Goal: Use online tool/utility: Use online tool/utility

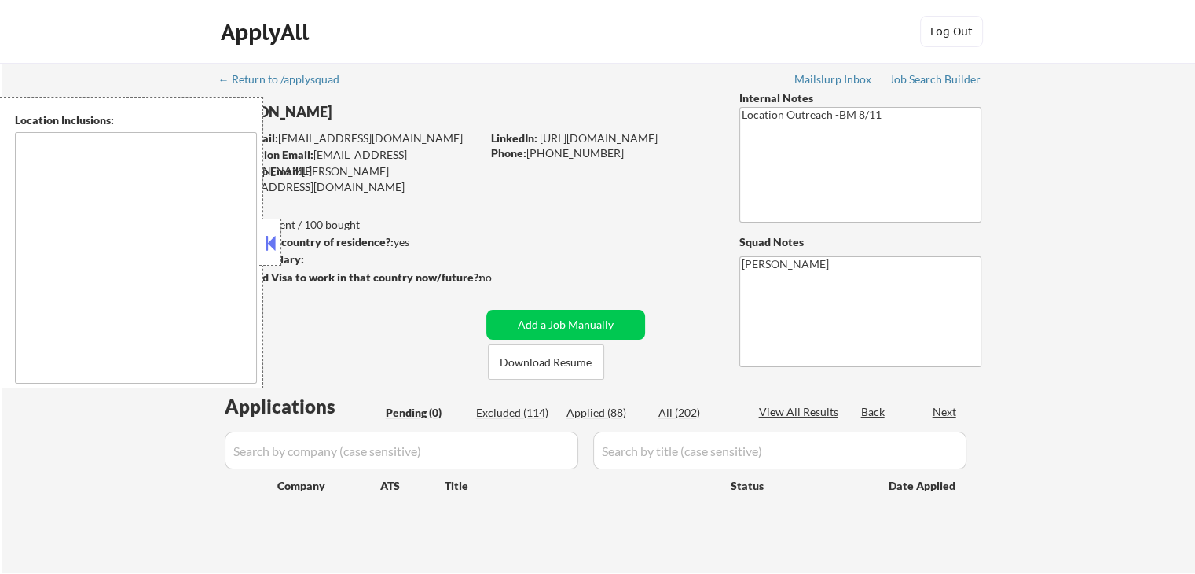
type textarea "[GEOGRAPHIC_DATA], [GEOGRAPHIC_DATA] [GEOGRAPHIC_DATA], [GEOGRAPHIC_DATA] [GEOG…"
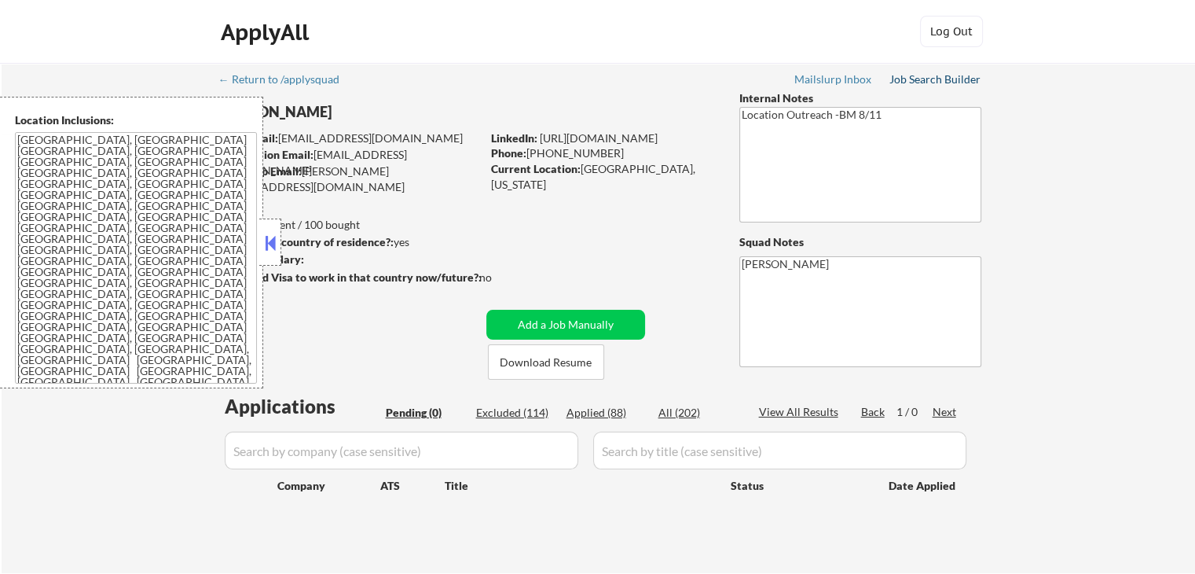
click at [930, 79] on div "Job Search Builder" at bounding box center [936, 79] width 92 height 11
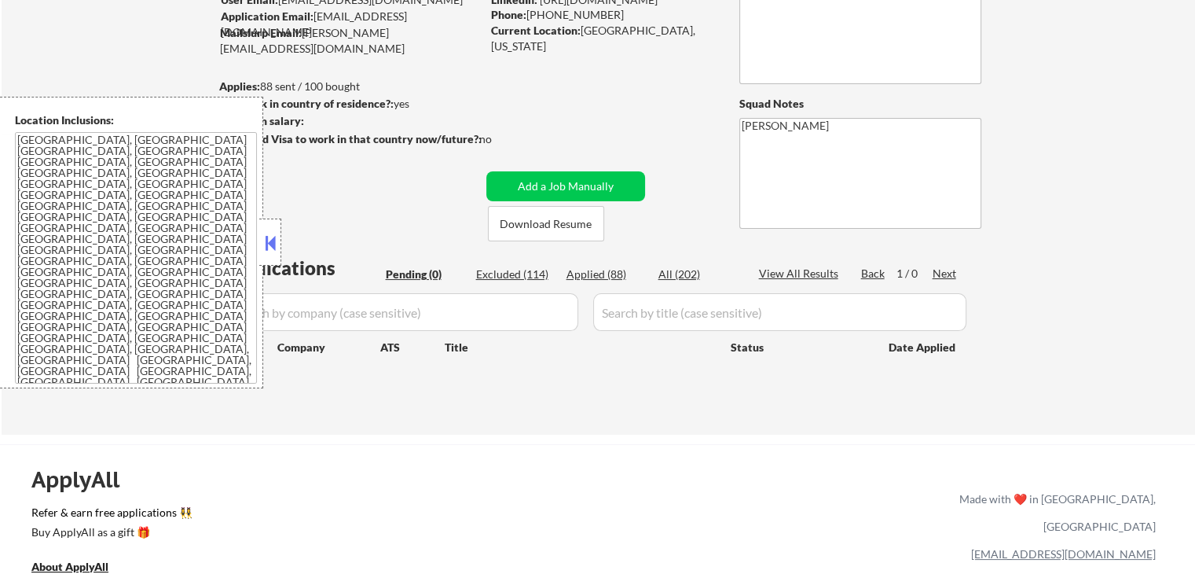
scroll to position [236, 0]
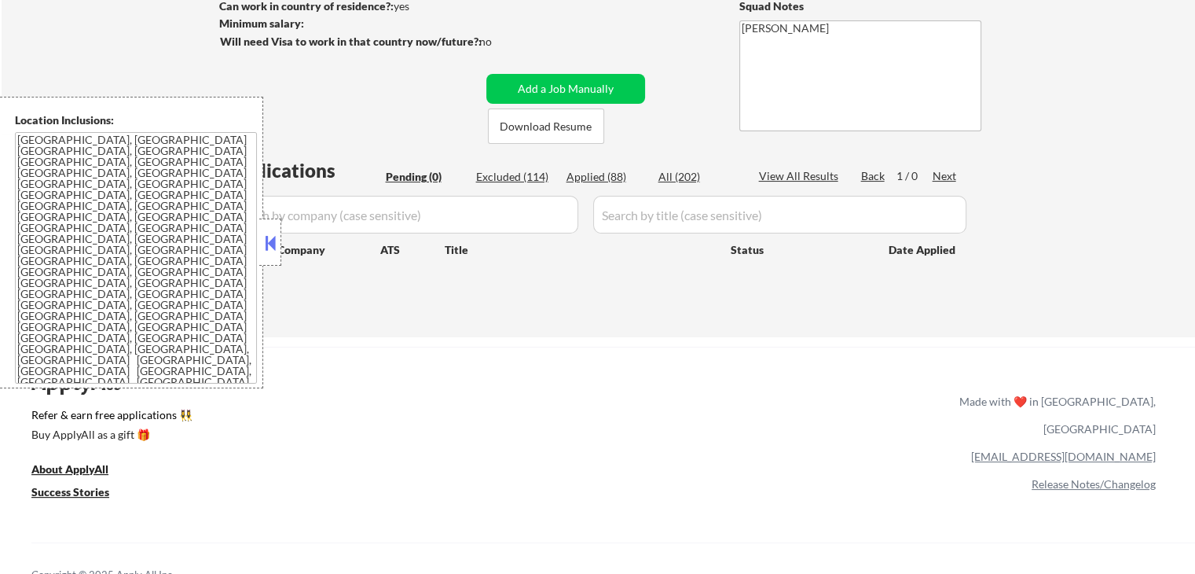
click at [269, 251] on button at bounding box center [270, 243] width 17 height 24
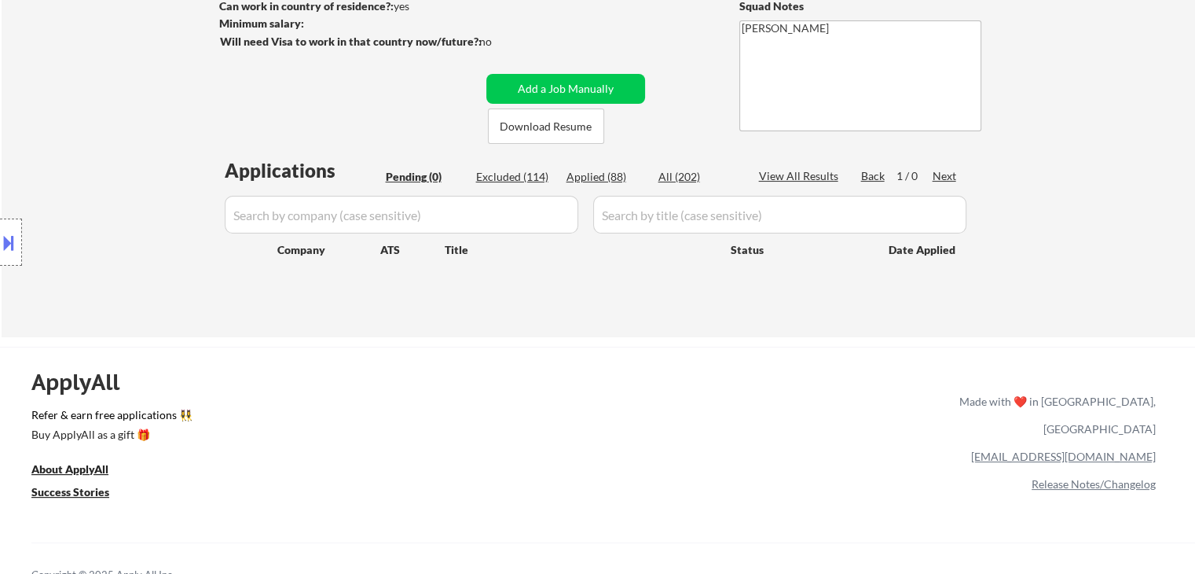
click at [107, 224] on div "Location Inclusions: [GEOGRAPHIC_DATA], [GEOGRAPHIC_DATA] [GEOGRAPHIC_DATA], [G…" at bounding box center [140, 243] width 281 height 292
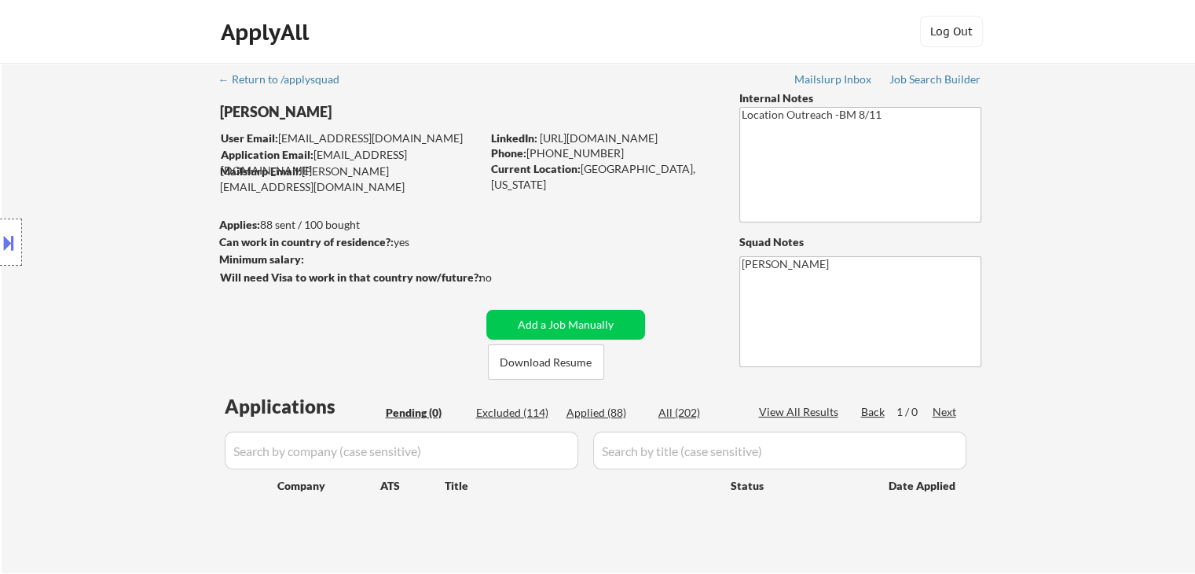
click at [103, 224] on div "Location Inclusions: [GEOGRAPHIC_DATA], [GEOGRAPHIC_DATA] [GEOGRAPHIC_DATA], [G…" at bounding box center [140, 243] width 281 height 292
click at [58, 297] on div "Location Inclusions: [GEOGRAPHIC_DATA], [GEOGRAPHIC_DATA] [GEOGRAPHIC_DATA], [G…" at bounding box center [140, 243] width 281 height 292
click at [53, 298] on div "Location Inclusions: [GEOGRAPHIC_DATA], [GEOGRAPHIC_DATA] [GEOGRAPHIC_DATA], [G…" at bounding box center [140, 243] width 281 height 292
click at [50, 299] on div "Location Inclusions: [GEOGRAPHIC_DATA], [GEOGRAPHIC_DATA] [GEOGRAPHIC_DATA], [G…" at bounding box center [140, 243] width 281 height 292
click at [13, 252] on button at bounding box center [8, 242] width 17 height 26
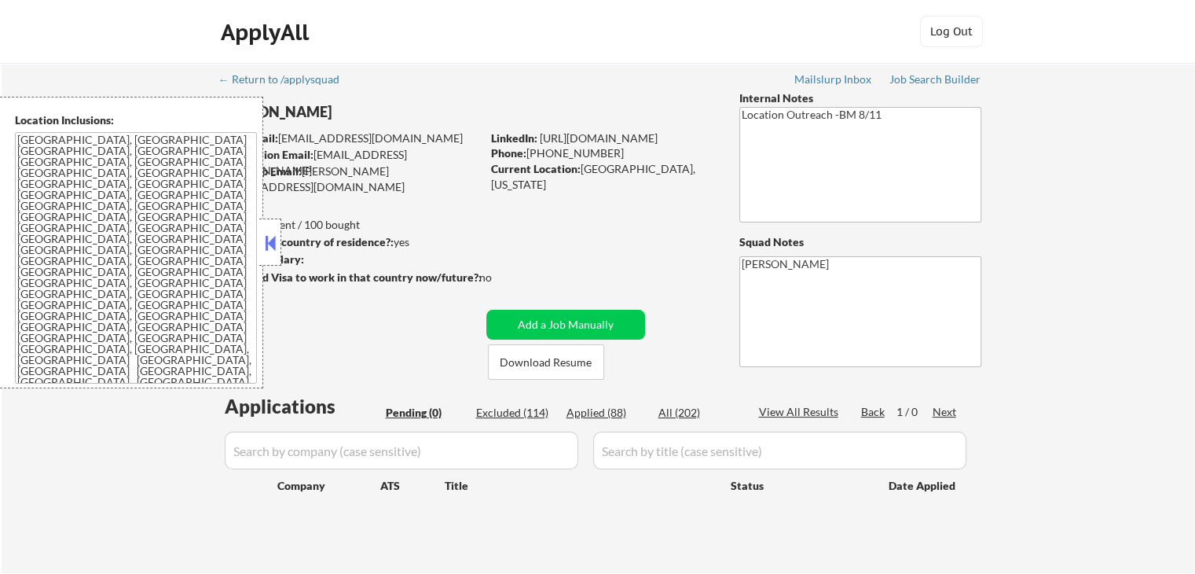
click at [266, 239] on button at bounding box center [270, 243] width 17 height 24
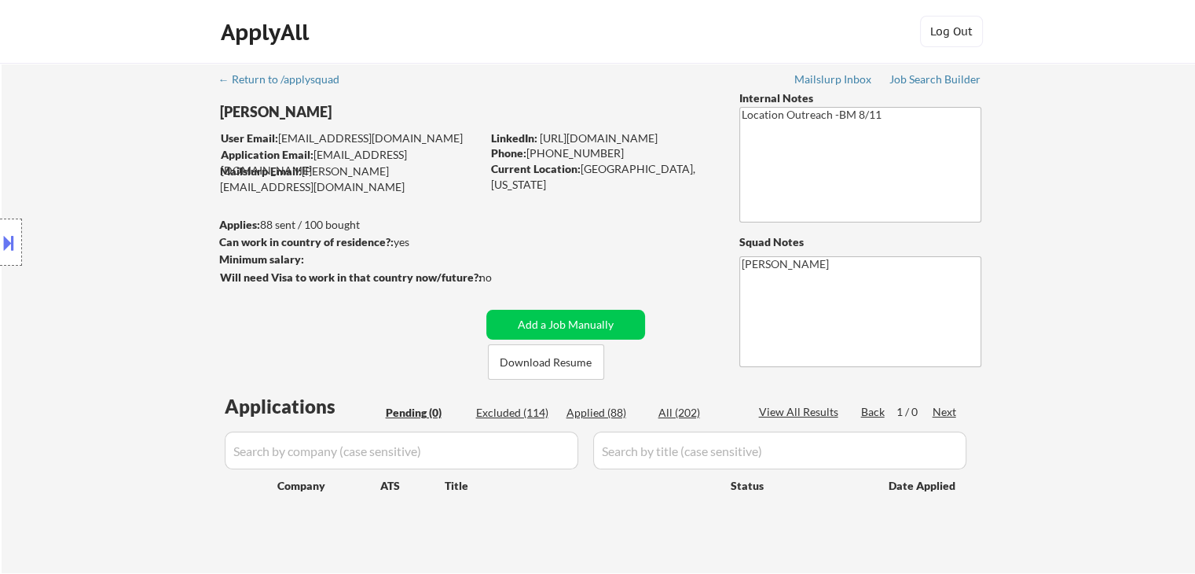
click at [9, 244] on button at bounding box center [8, 242] width 17 height 26
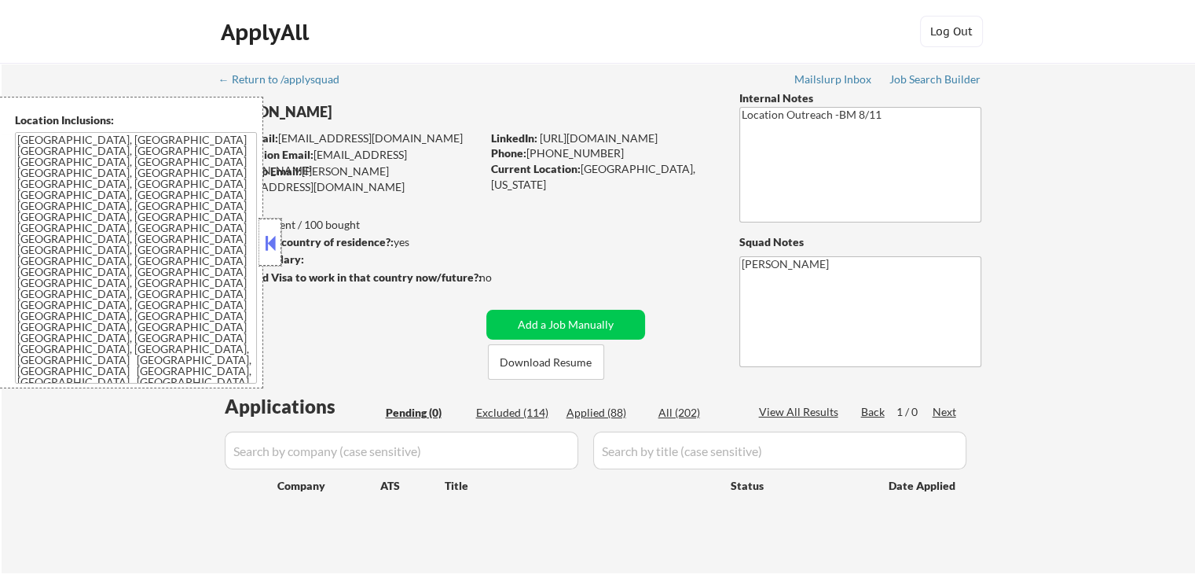
click at [261, 243] on div at bounding box center [270, 241] width 22 height 47
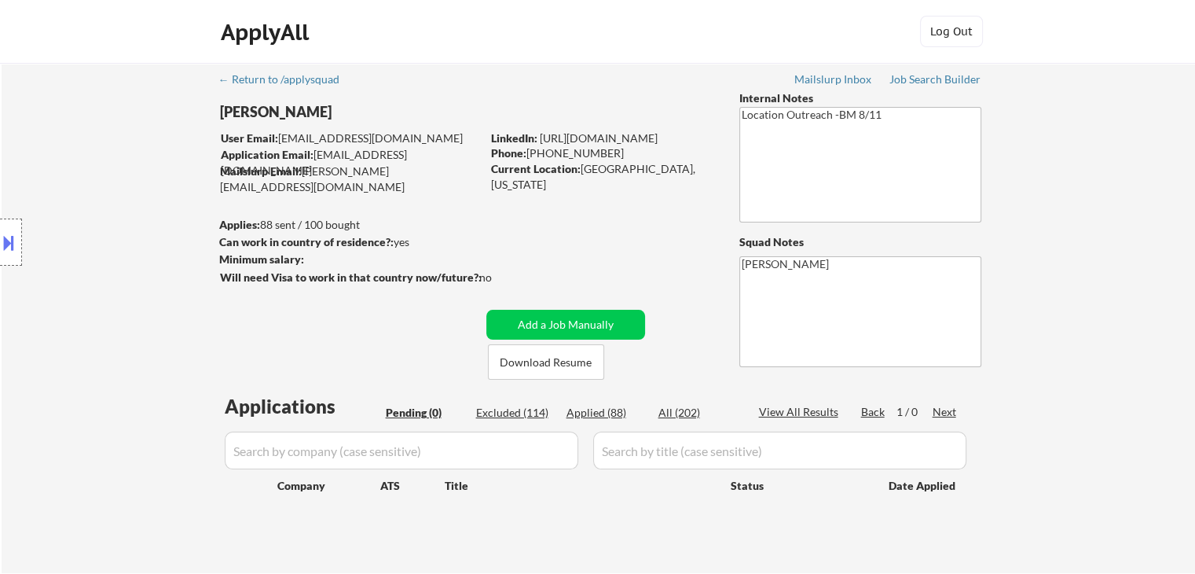
click at [94, 271] on div "Location Inclusions: [GEOGRAPHIC_DATA], [GEOGRAPHIC_DATA] [GEOGRAPHIC_DATA], [G…" at bounding box center [140, 243] width 281 height 292
click at [105, 263] on div "Location Inclusions: [GEOGRAPHIC_DATA], [GEOGRAPHIC_DATA] [GEOGRAPHIC_DATA], [G…" at bounding box center [140, 243] width 281 height 292
click at [107, 265] on div "Location Inclusions: [GEOGRAPHIC_DATA], [GEOGRAPHIC_DATA] [GEOGRAPHIC_DATA], [G…" at bounding box center [140, 243] width 281 height 292
click at [108, 262] on div "Location Inclusions: [GEOGRAPHIC_DATA], [GEOGRAPHIC_DATA] [GEOGRAPHIC_DATA], [G…" at bounding box center [140, 243] width 281 height 292
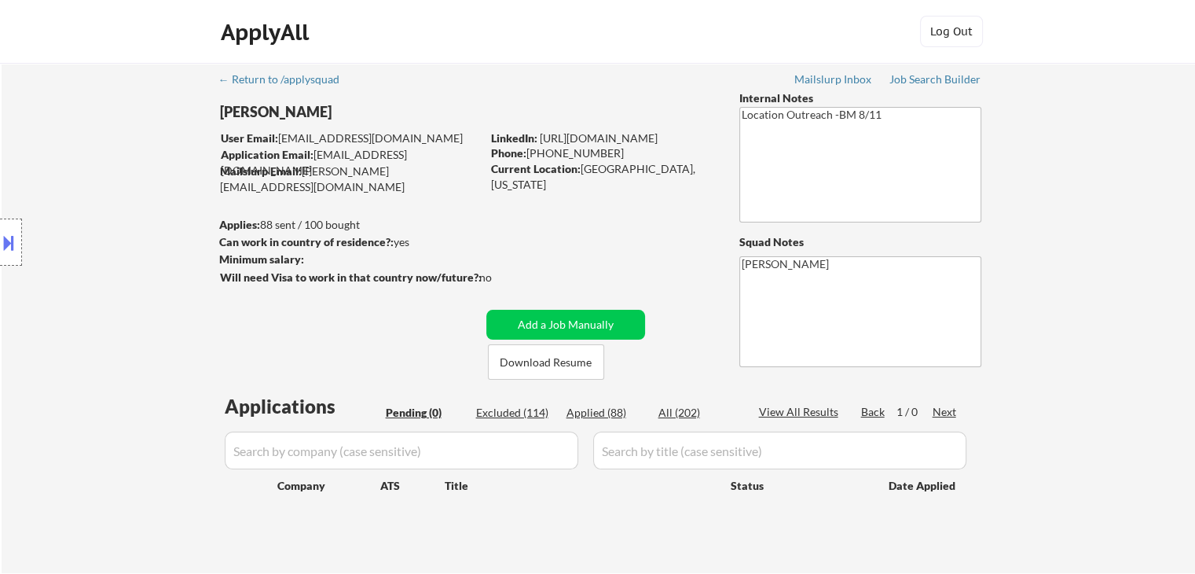
click at [108, 262] on div "Location Inclusions: [GEOGRAPHIC_DATA], [GEOGRAPHIC_DATA] [GEOGRAPHIC_DATA], [G…" at bounding box center [140, 243] width 281 height 292
click at [110, 262] on div "Location Inclusions: [GEOGRAPHIC_DATA], [GEOGRAPHIC_DATA] [GEOGRAPHIC_DATA], [G…" at bounding box center [140, 243] width 281 height 292
click at [112, 263] on div "Location Inclusions: [GEOGRAPHIC_DATA], [GEOGRAPHIC_DATA] [GEOGRAPHIC_DATA], [G…" at bounding box center [140, 243] width 281 height 292
click at [116, 265] on div "Location Inclusions: [GEOGRAPHIC_DATA], [GEOGRAPHIC_DATA] [GEOGRAPHIC_DATA], [G…" at bounding box center [140, 243] width 281 height 292
click at [119, 265] on div "Location Inclusions: [GEOGRAPHIC_DATA], [GEOGRAPHIC_DATA] [GEOGRAPHIC_DATA], [G…" at bounding box center [140, 243] width 281 height 292
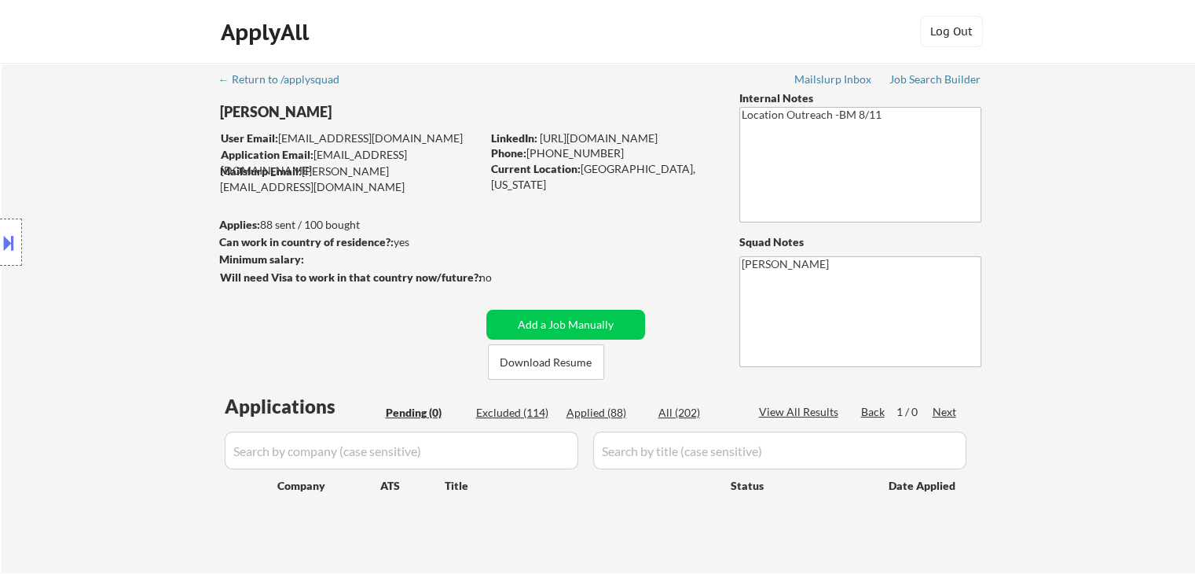
click at [119, 265] on div "Location Inclusions: [GEOGRAPHIC_DATA], [GEOGRAPHIC_DATA] [GEOGRAPHIC_DATA], [G…" at bounding box center [140, 243] width 281 height 292
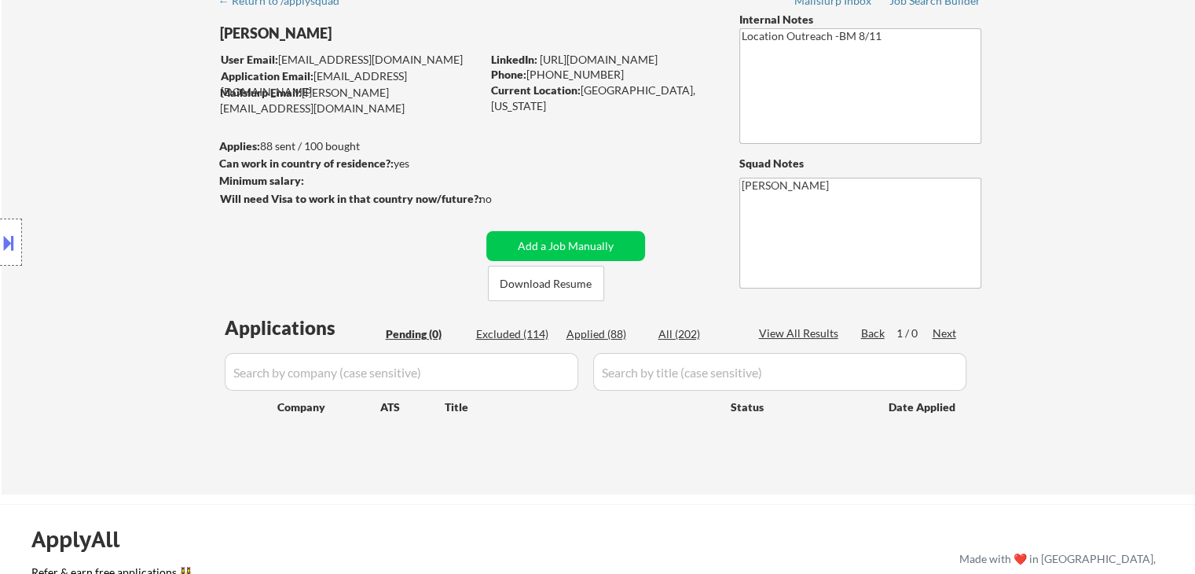
click at [152, 232] on div "Location Inclusions: [GEOGRAPHIC_DATA], [GEOGRAPHIC_DATA] [GEOGRAPHIC_DATA], [G…" at bounding box center [140, 243] width 281 height 292
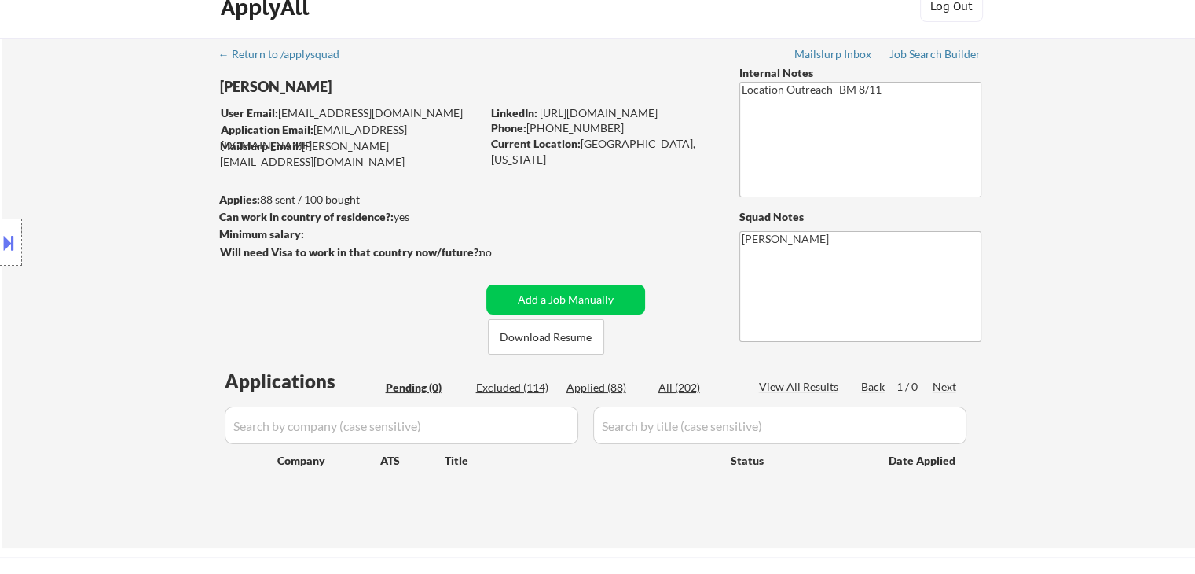
scroll to position [0, 0]
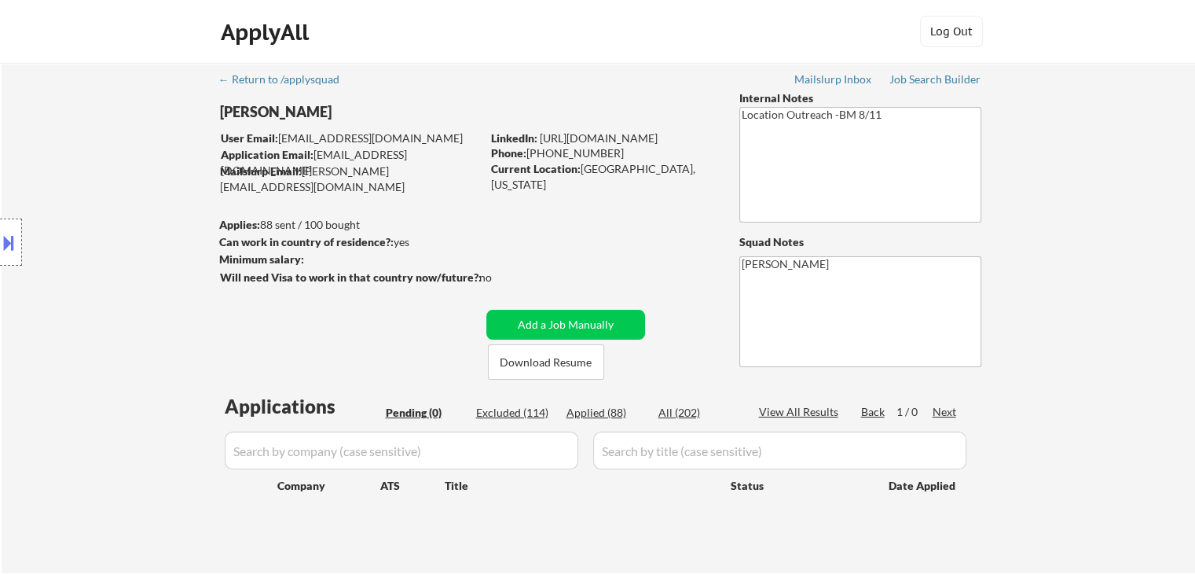
click at [145, 229] on div "Location Inclusions: [GEOGRAPHIC_DATA], [GEOGRAPHIC_DATA] [GEOGRAPHIC_DATA], [G…" at bounding box center [140, 243] width 281 height 292
click at [134, 237] on div "Location Inclusions: [GEOGRAPHIC_DATA], [GEOGRAPHIC_DATA] [GEOGRAPHIC_DATA], [G…" at bounding box center [140, 243] width 281 height 292
click at [132, 236] on div "Location Inclusions: [GEOGRAPHIC_DATA], [GEOGRAPHIC_DATA] [GEOGRAPHIC_DATA], [G…" at bounding box center [140, 243] width 281 height 292
click at [137, 227] on div "Location Inclusions: [GEOGRAPHIC_DATA], [GEOGRAPHIC_DATA] [GEOGRAPHIC_DATA], [G…" at bounding box center [140, 243] width 281 height 292
click at [137, 226] on div "Location Inclusions: [GEOGRAPHIC_DATA], [GEOGRAPHIC_DATA] [GEOGRAPHIC_DATA], [G…" at bounding box center [140, 243] width 281 height 292
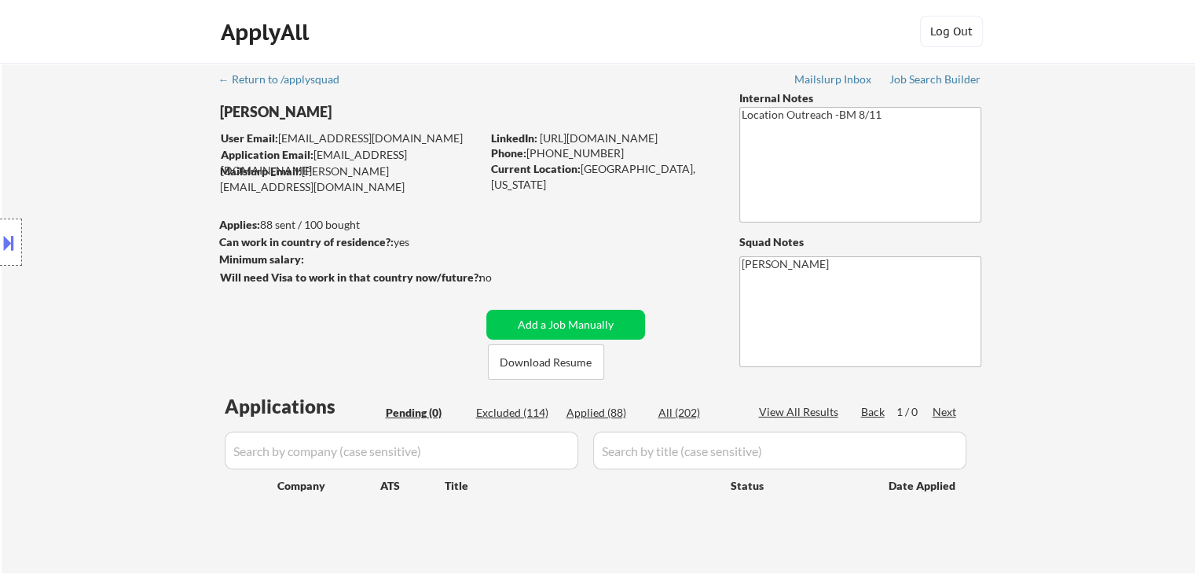
click at [148, 215] on div "Location Inclusions: [GEOGRAPHIC_DATA], [GEOGRAPHIC_DATA] [GEOGRAPHIC_DATA], [G…" at bounding box center [140, 243] width 281 height 292
click at [145, 214] on div "Location Inclusions: [GEOGRAPHIC_DATA], [GEOGRAPHIC_DATA] [GEOGRAPHIC_DATA], [G…" at bounding box center [140, 243] width 281 height 292
click at [145, 213] on div "Location Inclusions: [GEOGRAPHIC_DATA], [GEOGRAPHIC_DATA] [GEOGRAPHIC_DATA], [G…" at bounding box center [140, 243] width 281 height 292
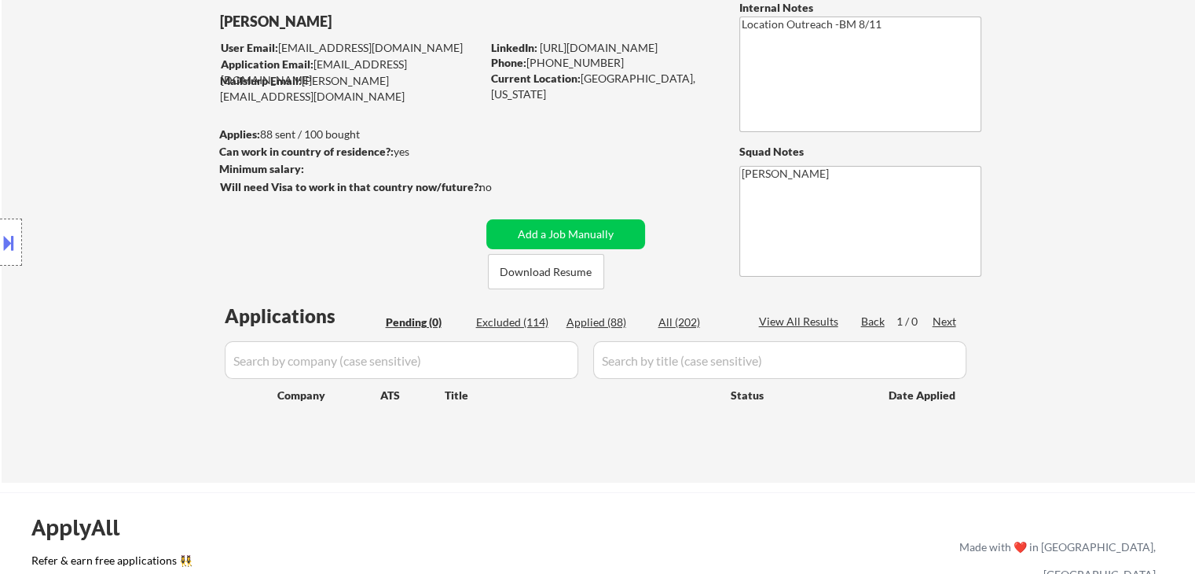
scroll to position [157, 0]
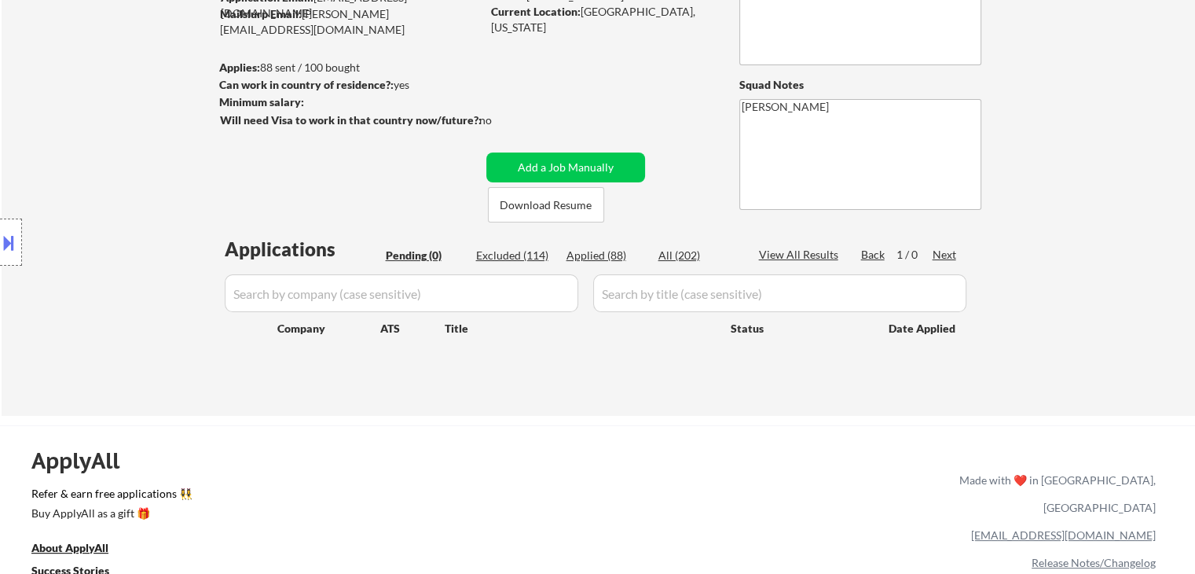
click at [145, 215] on div "Location Inclusions: [GEOGRAPHIC_DATA], [GEOGRAPHIC_DATA] [GEOGRAPHIC_DATA], [G…" at bounding box center [140, 243] width 281 height 292
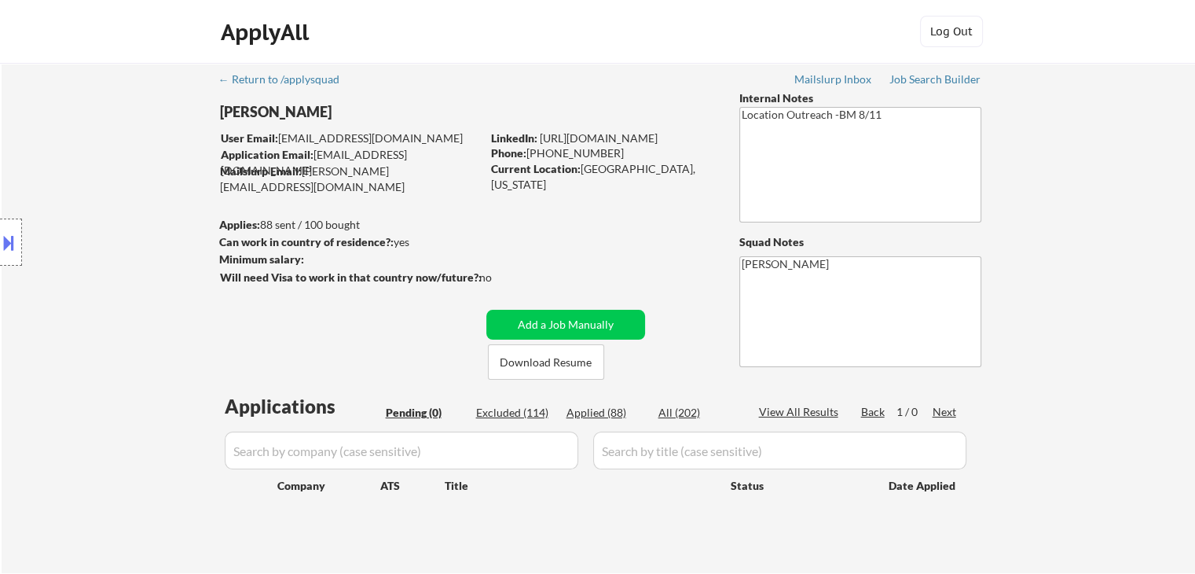
click at [135, 218] on div "Location Inclusions: [GEOGRAPHIC_DATA], [GEOGRAPHIC_DATA] [GEOGRAPHIC_DATA], [G…" at bounding box center [140, 243] width 281 height 292
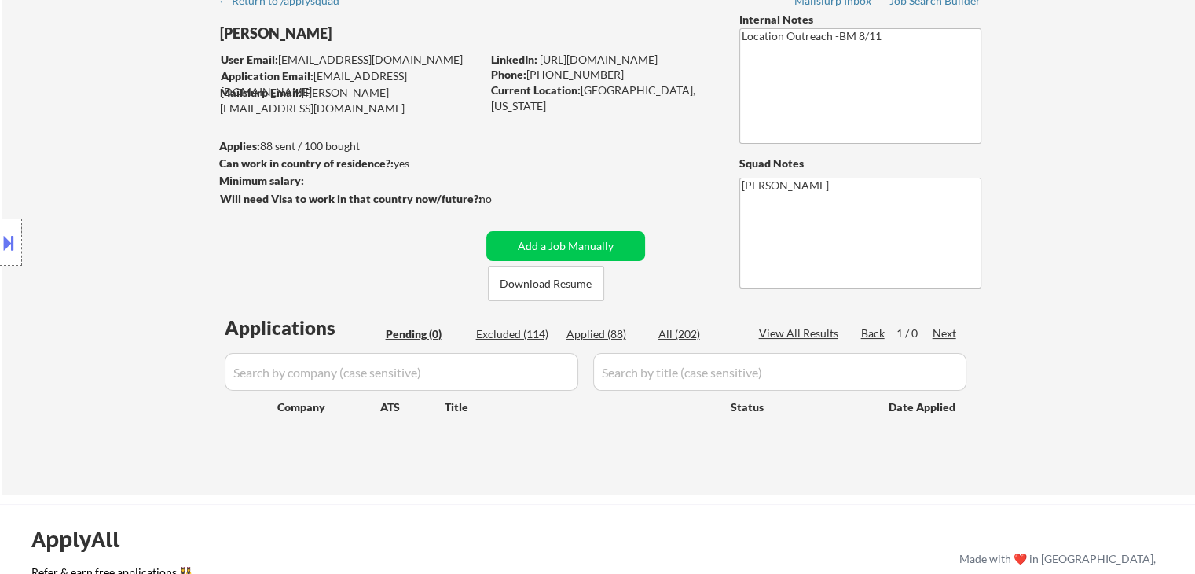
click at [129, 222] on div "Location Inclusions: [GEOGRAPHIC_DATA], [GEOGRAPHIC_DATA] [GEOGRAPHIC_DATA], [G…" at bounding box center [140, 243] width 281 height 292
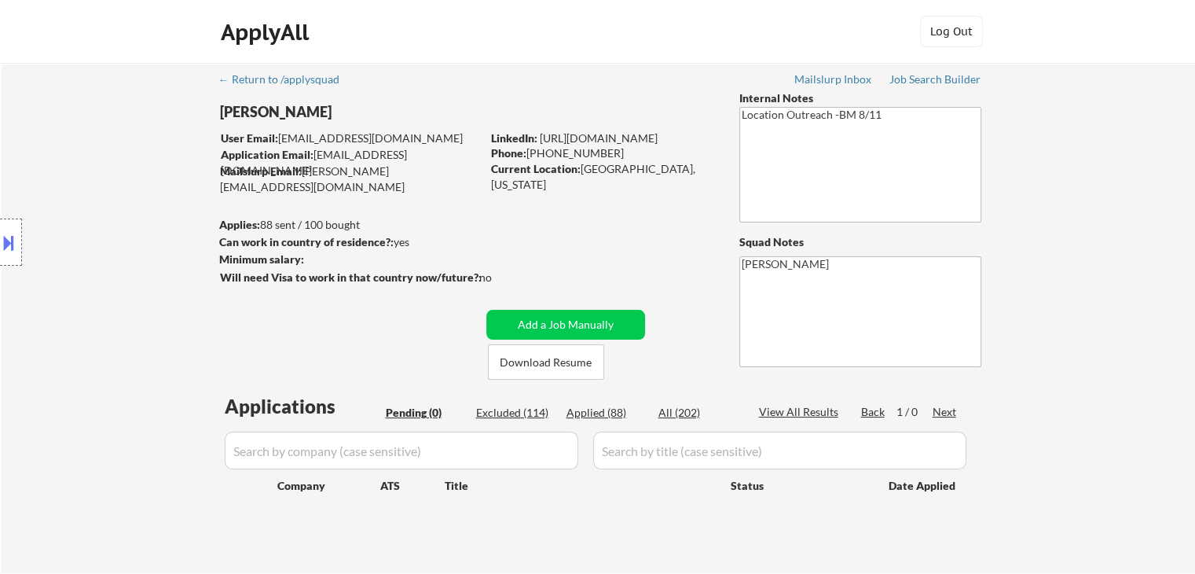
click at [129, 222] on div "Location Inclusions: [GEOGRAPHIC_DATA], [GEOGRAPHIC_DATA] [GEOGRAPHIC_DATA], [G…" at bounding box center [140, 243] width 281 height 292
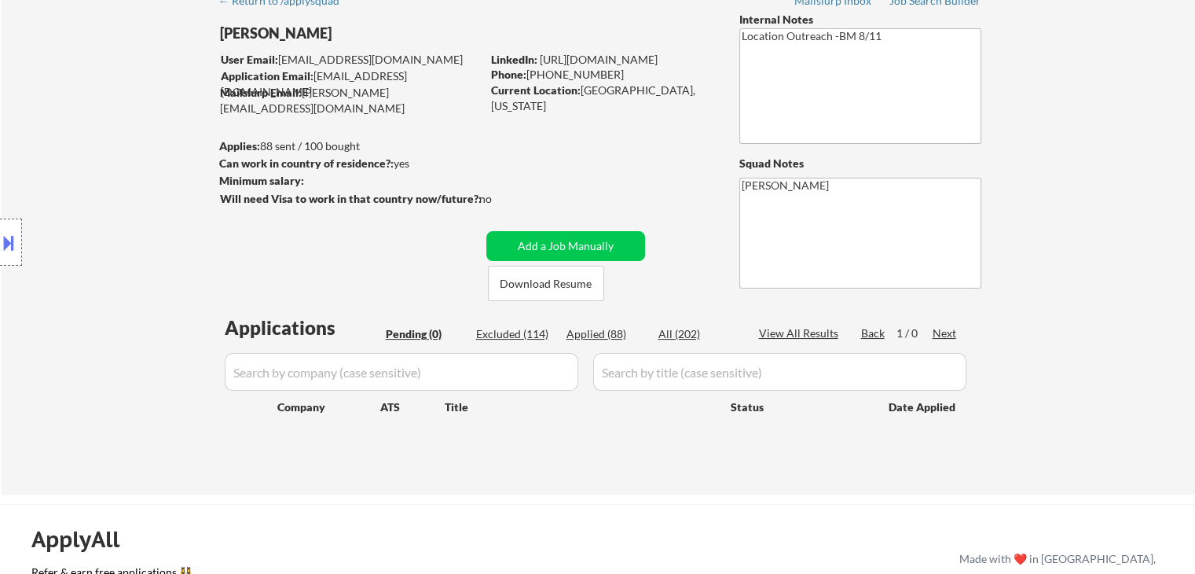
click at [129, 224] on div "Location Inclusions: [GEOGRAPHIC_DATA], [GEOGRAPHIC_DATA] [GEOGRAPHIC_DATA], [G…" at bounding box center [140, 243] width 281 height 292
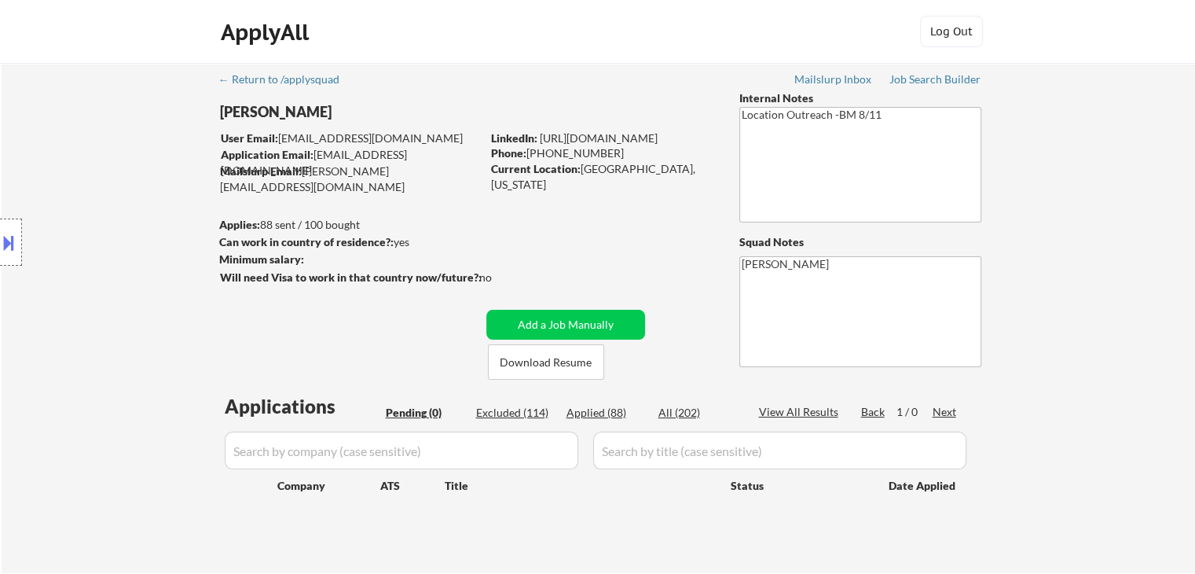
click at [129, 224] on div "Location Inclusions: [GEOGRAPHIC_DATA], [GEOGRAPHIC_DATA] [GEOGRAPHIC_DATA], [G…" at bounding box center [140, 243] width 281 height 292
click at [130, 205] on div "Location Inclusions: [GEOGRAPHIC_DATA], [GEOGRAPHIC_DATA] [GEOGRAPHIC_DATA], [G…" at bounding box center [140, 243] width 281 height 292
click at [133, 199] on div "Location Inclusions: [GEOGRAPHIC_DATA], [GEOGRAPHIC_DATA] [GEOGRAPHIC_DATA], [G…" at bounding box center [140, 243] width 281 height 292
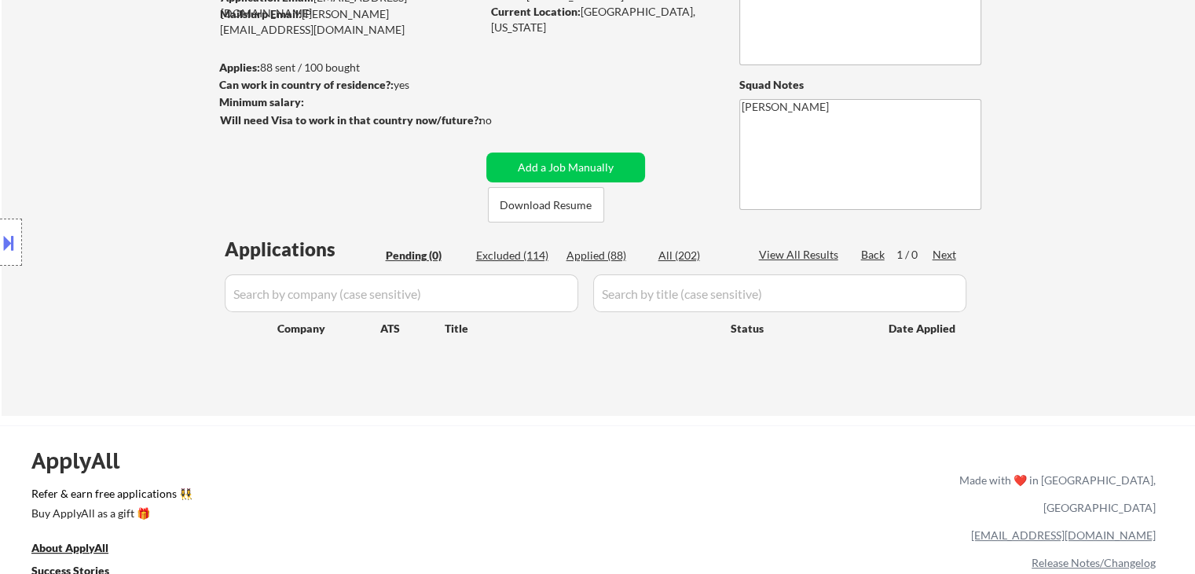
click at [130, 198] on div "Location Inclusions: [GEOGRAPHIC_DATA], [GEOGRAPHIC_DATA] [GEOGRAPHIC_DATA], [G…" at bounding box center [140, 243] width 281 height 292
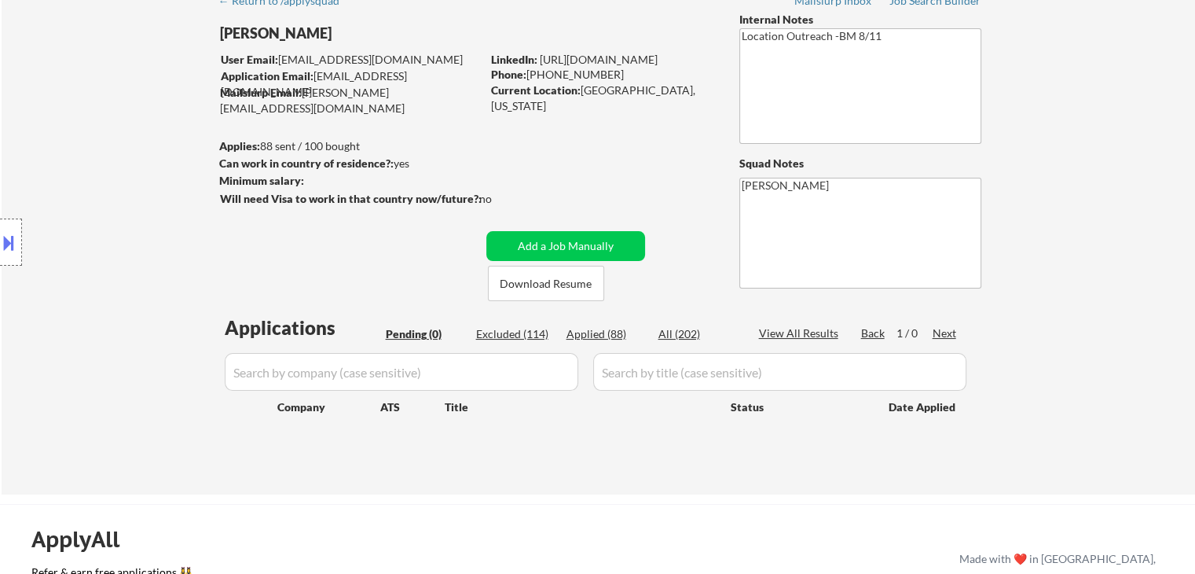
scroll to position [79, 0]
click at [130, 198] on div "Location Inclusions: [GEOGRAPHIC_DATA], [GEOGRAPHIC_DATA] [GEOGRAPHIC_DATA], [G…" at bounding box center [140, 243] width 281 height 292
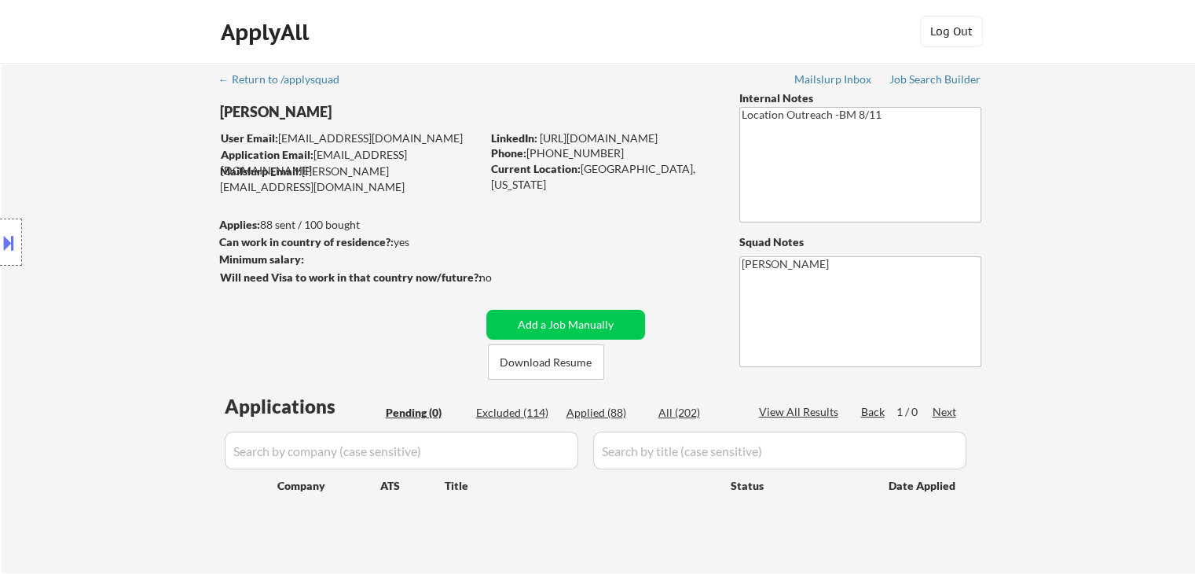
click at [130, 198] on div "Location Inclusions: [GEOGRAPHIC_DATA], [GEOGRAPHIC_DATA] [GEOGRAPHIC_DATA], [G…" at bounding box center [140, 243] width 281 height 292
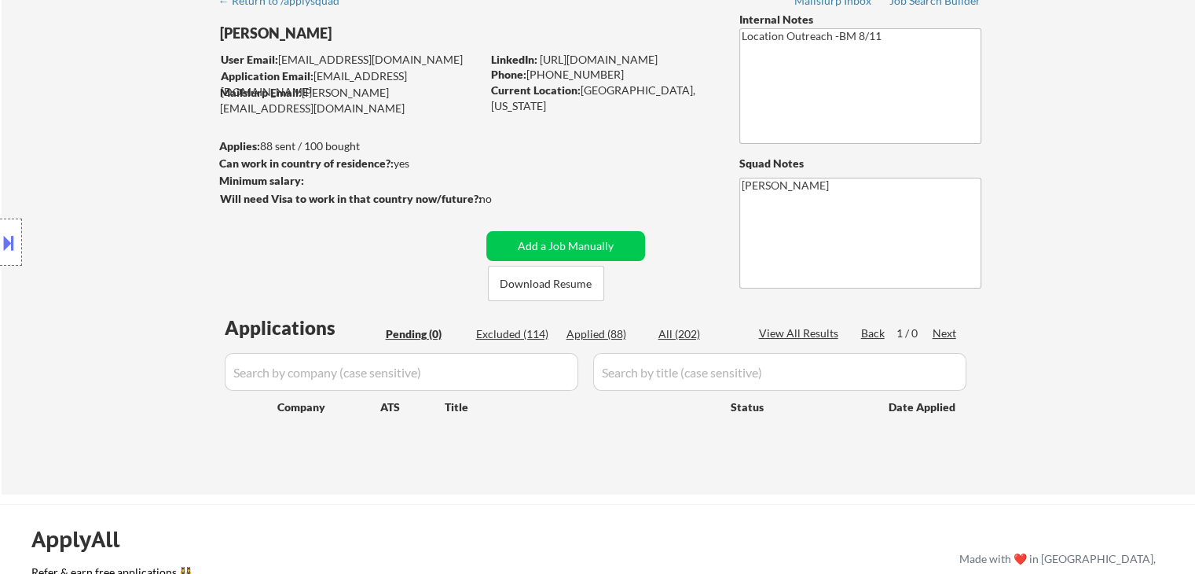
click at [130, 197] on div "Location Inclusions: [GEOGRAPHIC_DATA], [GEOGRAPHIC_DATA] [GEOGRAPHIC_DATA], [G…" at bounding box center [140, 243] width 281 height 292
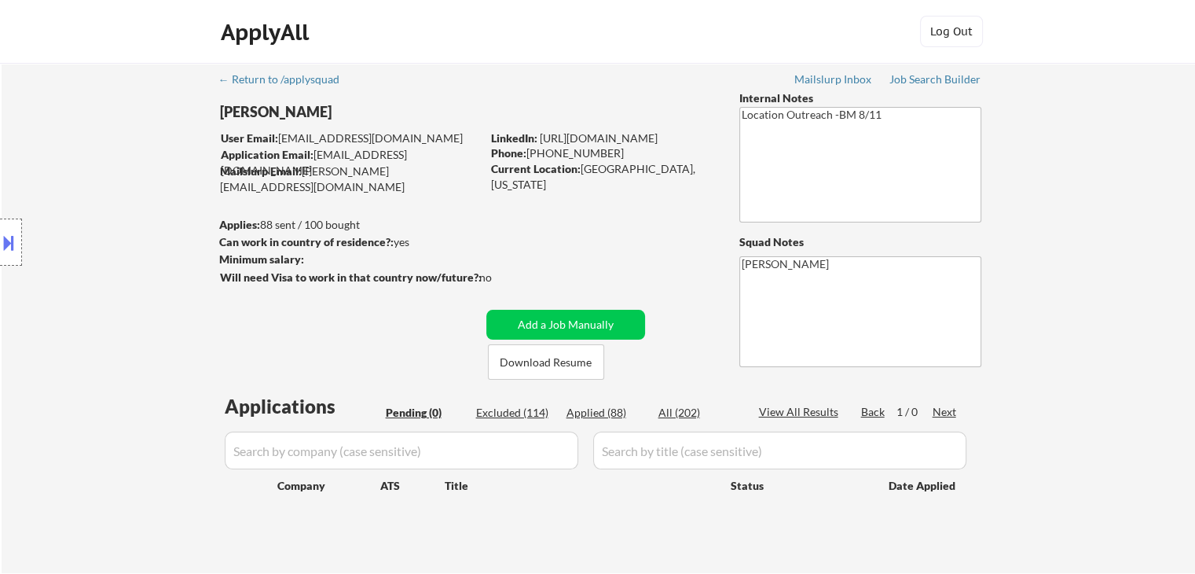
click at [133, 193] on div "Location Inclusions: [GEOGRAPHIC_DATA], [GEOGRAPHIC_DATA] [GEOGRAPHIC_DATA], [G…" at bounding box center [140, 243] width 281 height 292
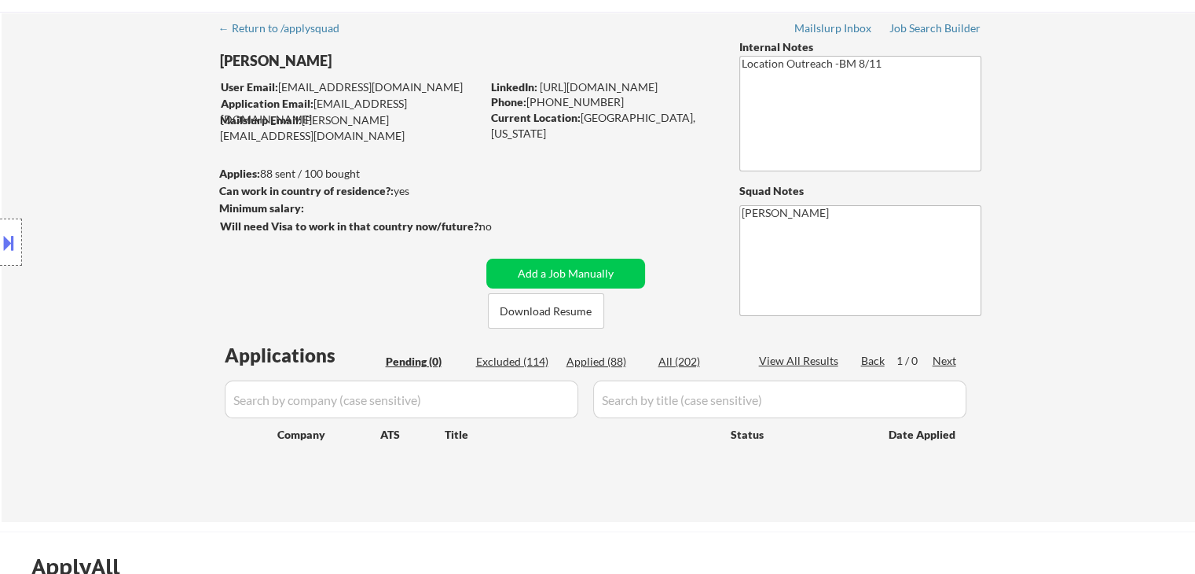
scroll to position [79, 0]
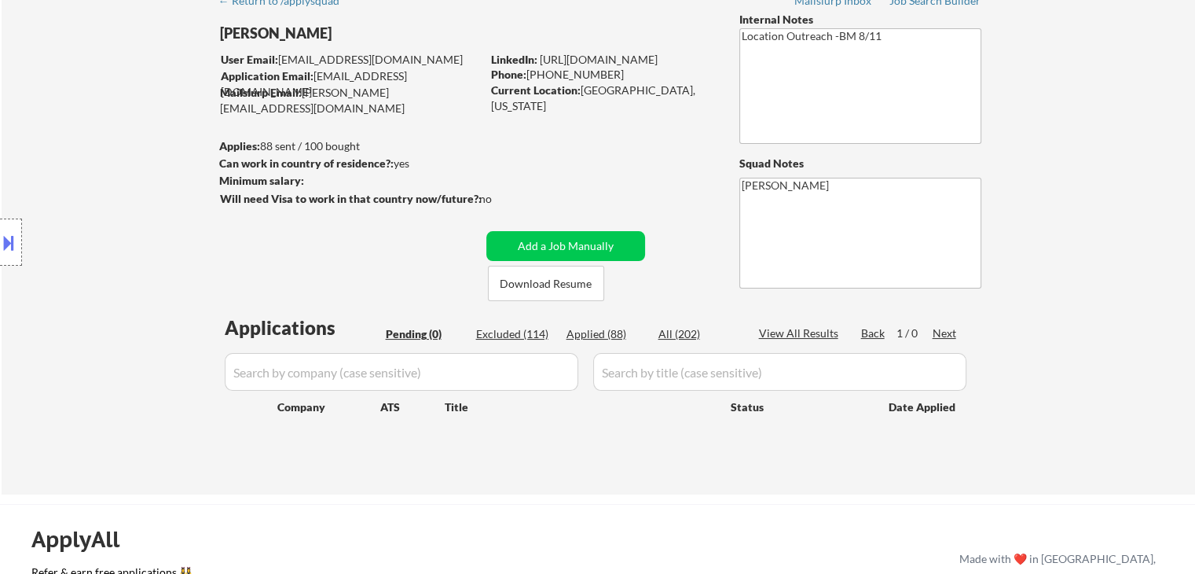
click at [133, 193] on div "Location Inclusions: [GEOGRAPHIC_DATA], [GEOGRAPHIC_DATA] [GEOGRAPHIC_DATA], [G…" at bounding box center [140, 243] width 281 height 292
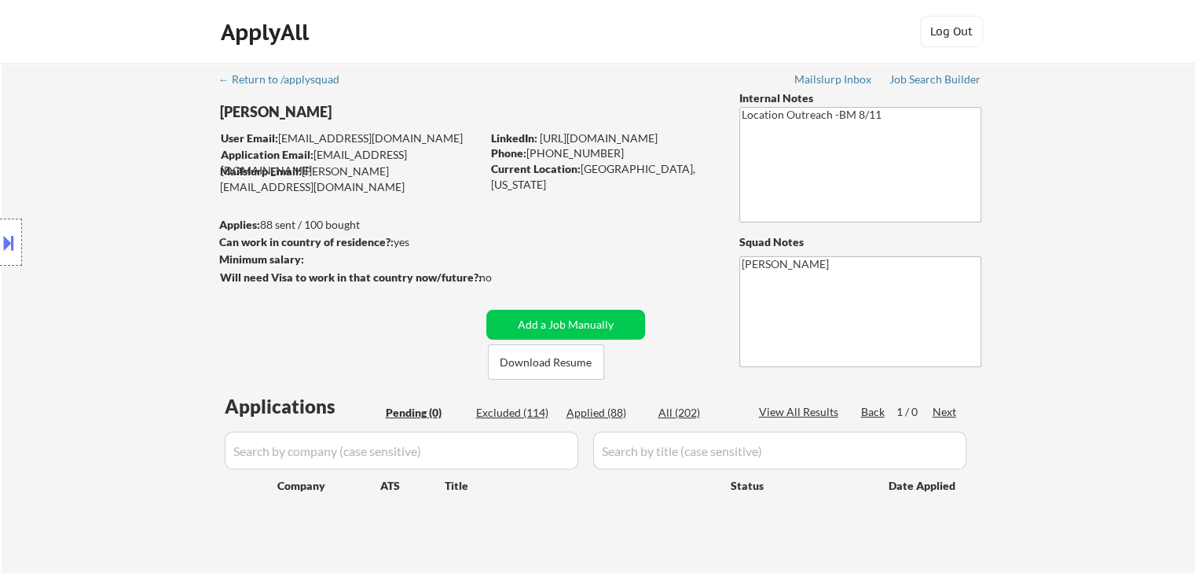
scroll to position [0, 0]
click at [123, 187] on div "Location Inclusions: [GEOGRAPHIC_DATA], [GEOGRAPHIC_DATA] [GEOGRAPHIC_DATA], [G…" at bounding box center [140, 243] width 281 height 292
click at [141, 202] on div "Location Inclusions: [GEOGRAPHIC_DATA], [GEOGRAPHIC_DATA] [GEOGRAPHIC_DATA], [G…" at bounding box center [140, 243] width 281 height 292
click at [140, 185] on div "Location Inclusions: [GEOGRAPHIC_DATA], [GEOGRAPHIC_DATA] [GEOGRAPHIC_DATA], [G…" at bounding box center [140, 243] width 281 height 292
click at [138, 176] on div "Location Inclusions: [GEOGRAPHIC_DATA], [GEOGRAPHIC_DATA] [GEOGRAPHIC_DATA], [G…" at bounding box center [140, 243] width 281 height 292
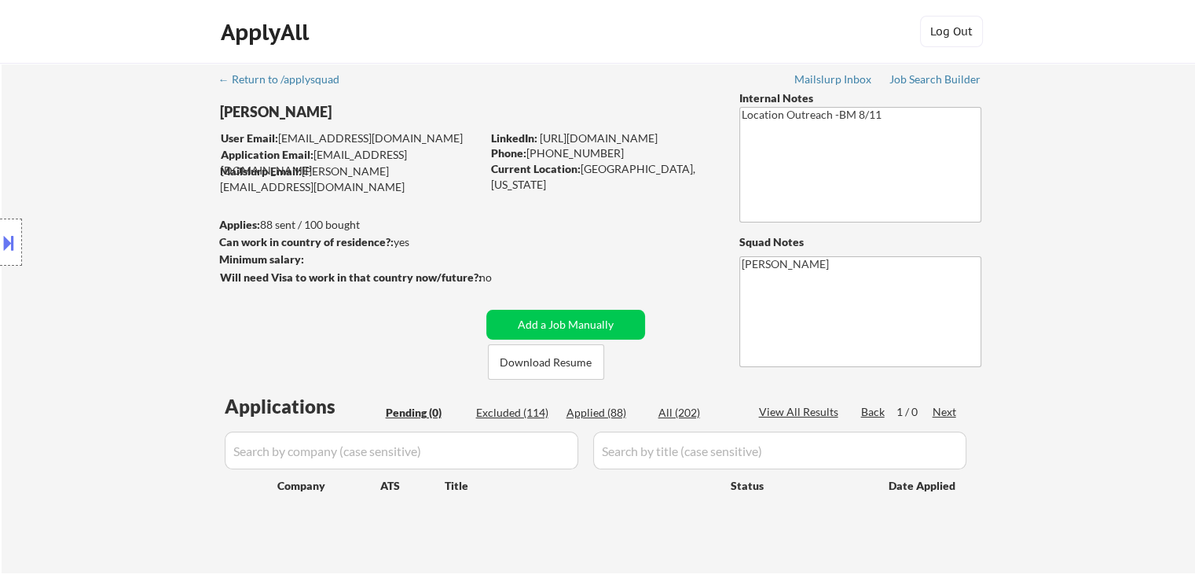
click at [135, 172] on div "Location Inclusions: [GEOGRAPHIC_DATA], [GEOGRAPHIC_DATA] [GEOGRAPHIC_DATA], [G…" at bounding box center [140, 243] width 281 height 292
click at [134, 171] on div "Location Inclusions: [GEOGRAPHIC_DATA], [GEOGRAPHIC_DATA] [GEOGRAPHIC_DATA], [G…" at bounding box center [140, 243] width 281 height 292
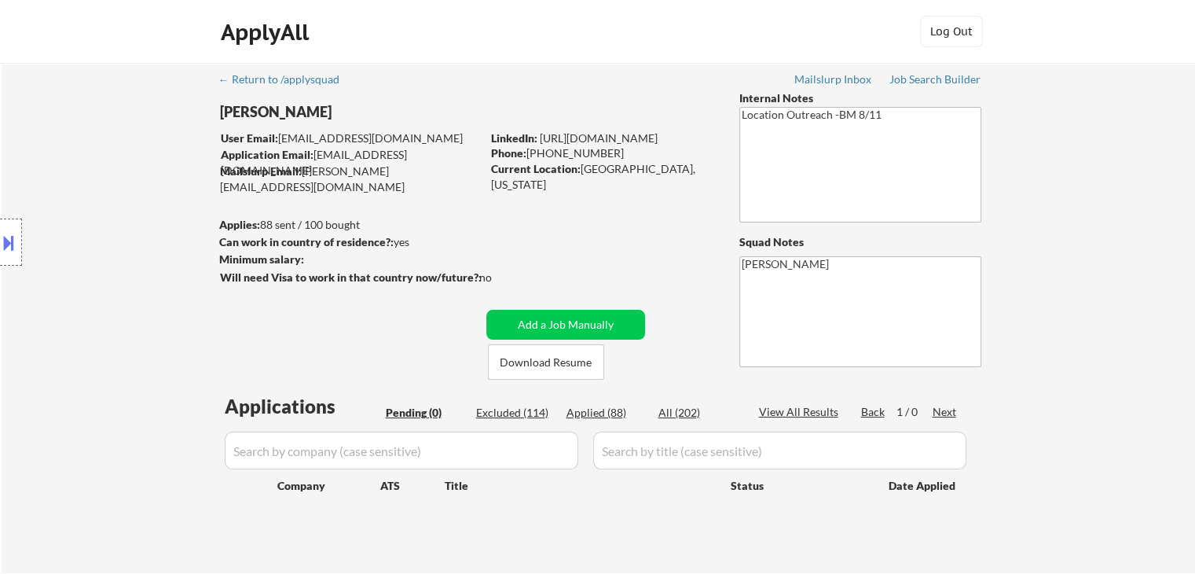
click at [139, 155] on div "Location Inclusions: [GEOGRAPHIC_DATA], [GEOGRAPHIC_DATA] [GEOGRAPHIC_DATA], [G…" at bounding box center [140, 243] width 281 height 292
click at [138, 152] on div "Location Inclusions: [GEOGRAPHIC_DATA], [GEOGRAPHIC_DATA] [GEOGRAPHIC_DATA], [G…" at bounding box center [140, 243] width 281 height 292
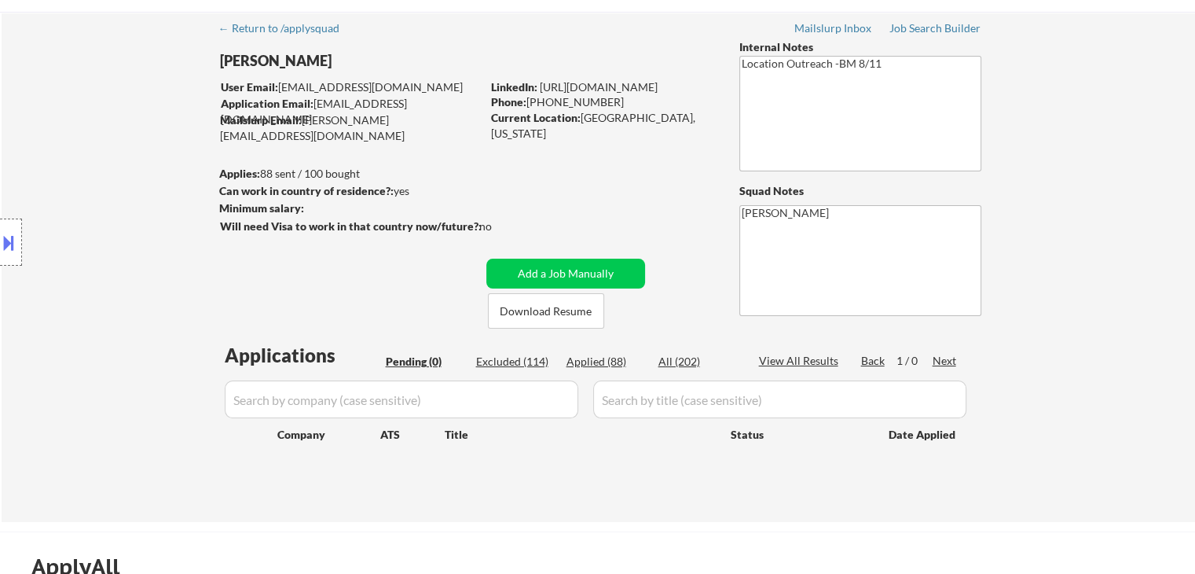
scroll to position [79, 0]
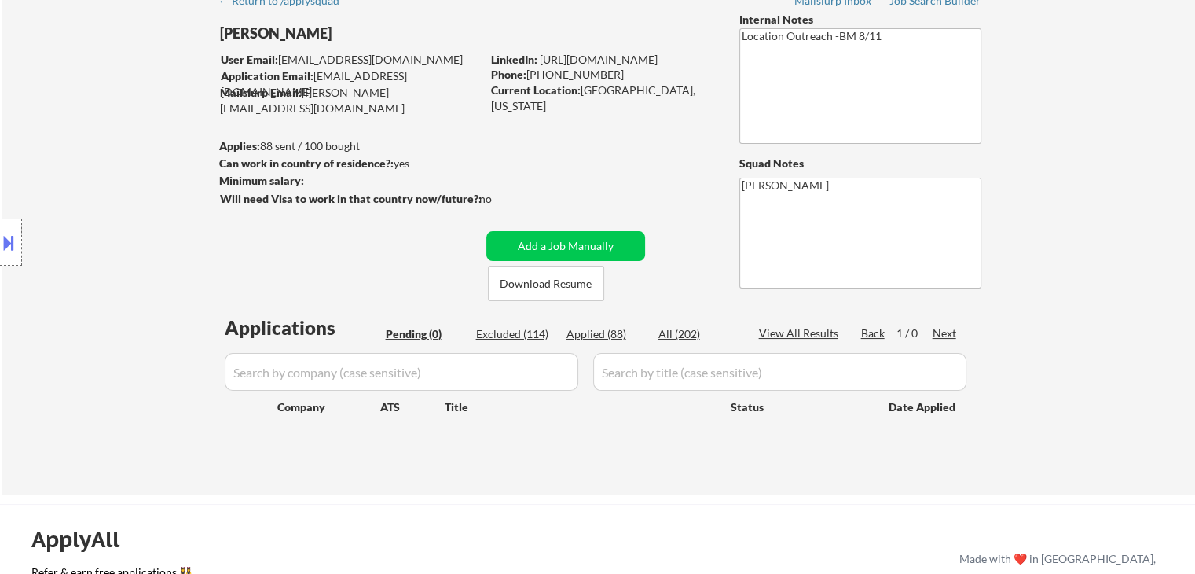
click at [138, 186] on div "Location Inclusions: [GEOGRAPHIC_DATA], [GEOGRAPHIC_DATA] [GEOGRAPHIC_DATA], [G…" at bounding box center [140, 243] width 281 height 292
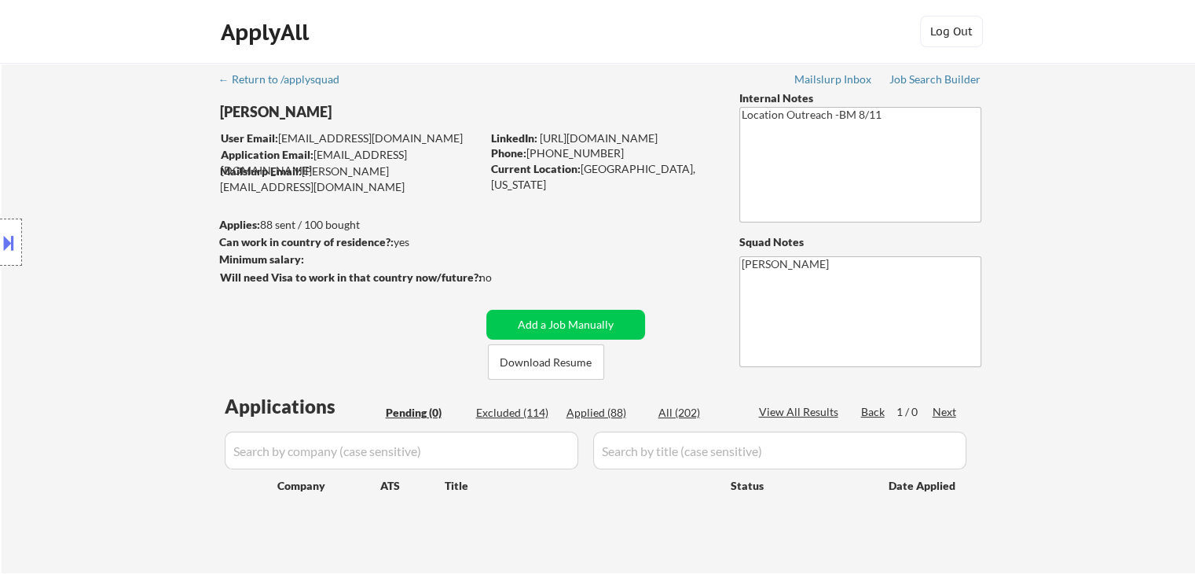
click at [138, 187] on div "Location Inclusions: [GEOGRAPHIC_DATA], [GEOGRAPHIC_DATA] [GEOGRAPHIC_DATA], [G…" at bounding box center [140, 243] width 281 height 292
click at [140, 187] on div "Location Inclusions: [GEOGRAPHIC_DATA], [GEOGRAPHIC_DATA] [GEOGRAPHIC_DATA], [G…" at bounding box center [140, 243] width 281 height 292
click at [117, 163] on div "Location Inclusions: [GEOGRAPHIC_DATA], [GEOGRAPHIC_DATA] [GEOGRAPHIC_DATA], [G…" at bounding box center [140, 243] width 281 height 292
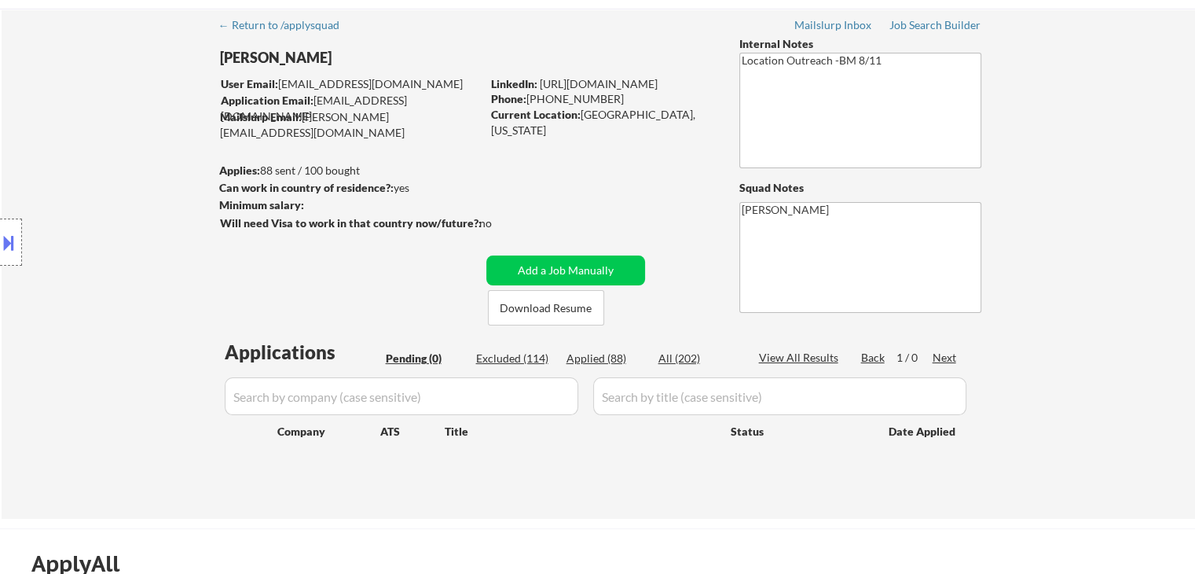
scroll to position [79, 0]
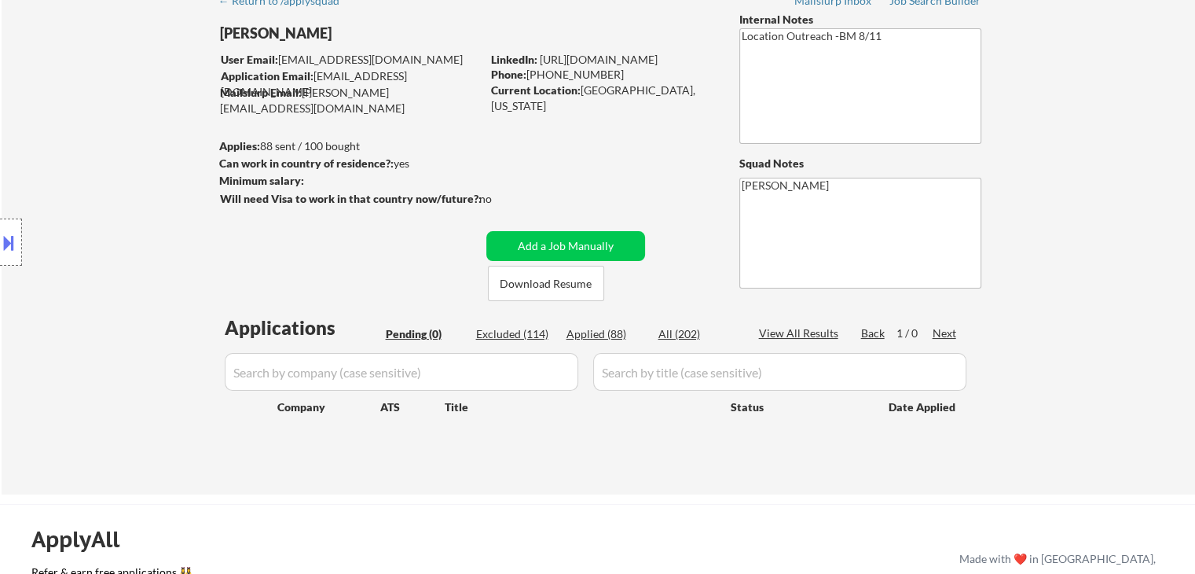
click at [114, 178] on div "Location Inclusions: [GEOGRAPHIC_DATA], [GEOGRAPHIC_DATA] [GEOGRAPHIC_DATA], [G…" at bounding box center [140, 243] width 281 height 292
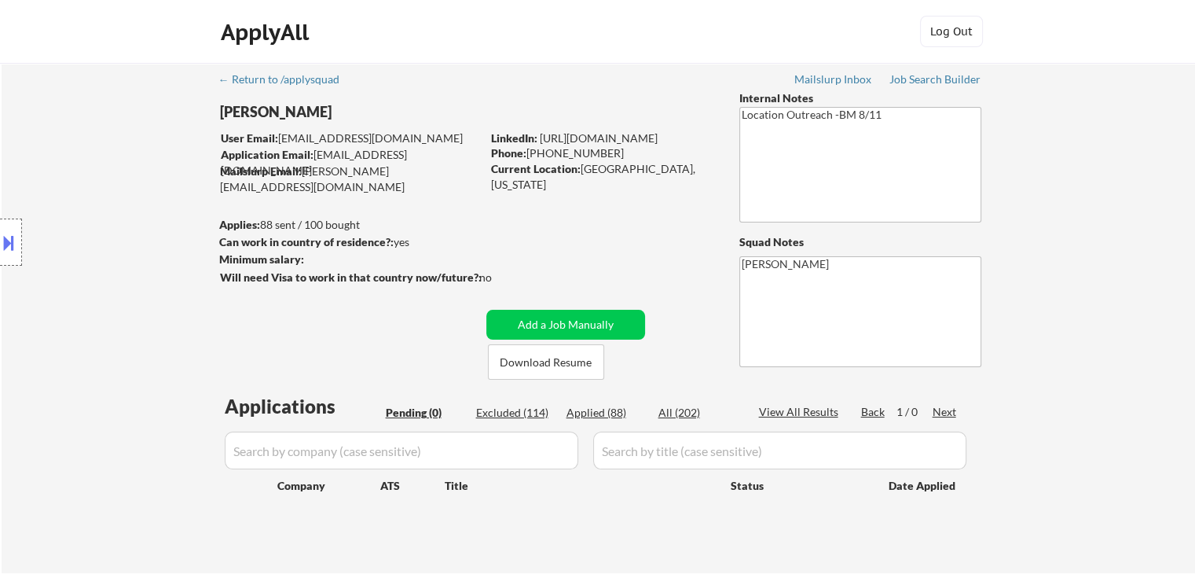
click at [116, 178] on div "Location Inclusions: [GEOGRAPHIC_DATA], [GEOGRAPHIC_DATA] [GEOGRAPHIC_DATA], [G…" at bounding box center [140, 243] width 281 height 292
click at [119, 181] on div "Location Inclusions: [GEOGRAPHIC_DATA], [GEOGRAPHIC_DATA] [GEOGRAPHIC_DATA], [G…" at bounding box center [140, 243] width 281 height 292
click at [119, 182] on div "Location Inclusions: [GEOGRAPHIC_DATA], [GEOGRAPHIC_DATA] [GEOGRAPHIC_DATA], [G…" at bounding box center [140, 243] width 281 height 292
click at [120, 182] on div "Location Inclusions: [GEOGRAPHIC_DATA], [GEOGRAPHIC_DATA] [GEOGRAPHIC_DATA], [G…" at bounding box center [140, 243] width 281 height 292
click at [121, 176] on div "Location Inclusions: [GEOGRAPHIC_DATA], [GEOGRAPHIC_DATA] [GEOGRAPHIC_DATA], [G…" at bounding box center [140, 243] width 281 height 292
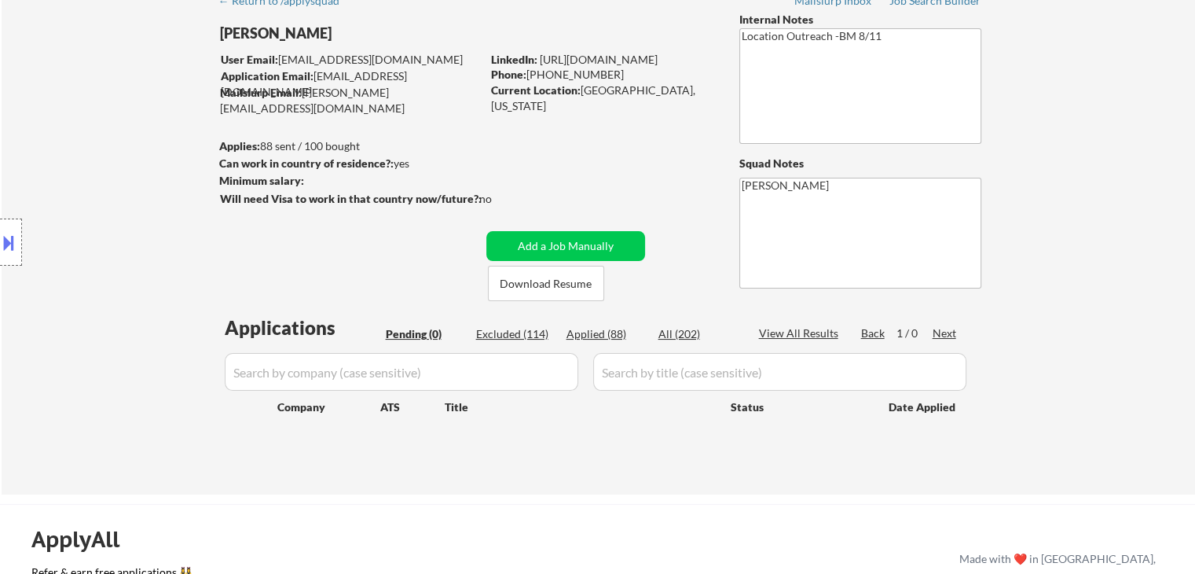
click at [121, 176] on div "Location Inclusions: [GEOGRAPHIC_DATA], [GEOGRAPHIC_DATA] [GEOGRAPHIC_DATA], [G…" at bounding box center [140, 243] width 281 height 292
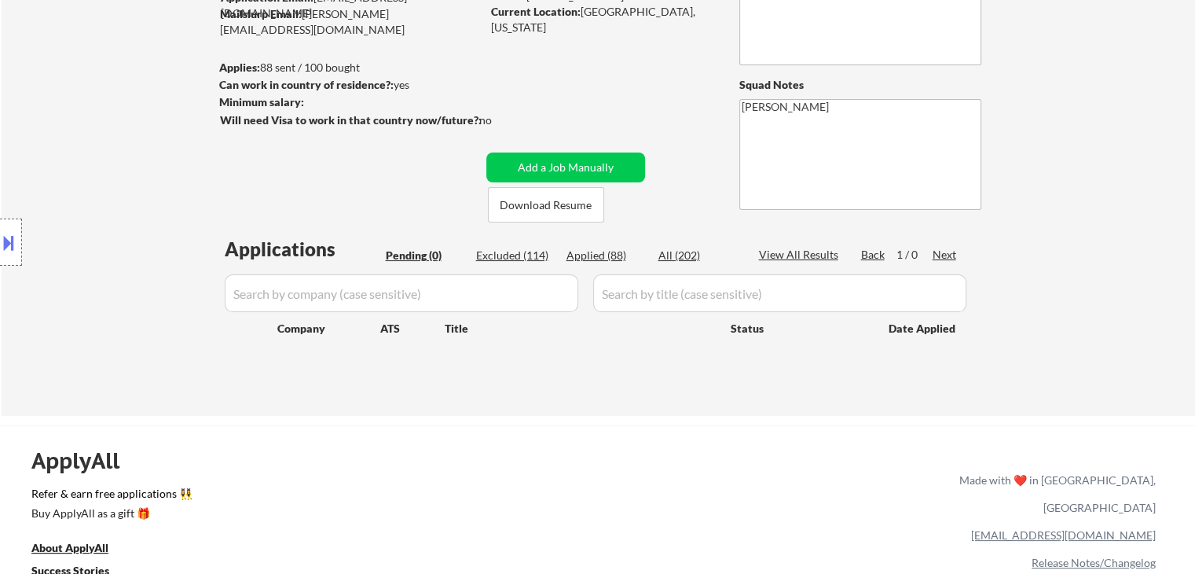
click at [121, 178] on div "Location Inclusions: [GEOGRAPHIC_DATA], [GEOGRAPHIC_DATA] [GEOGRAPHIC_DATA], [G…" at bounding box center [140, 243] width 281 height 292
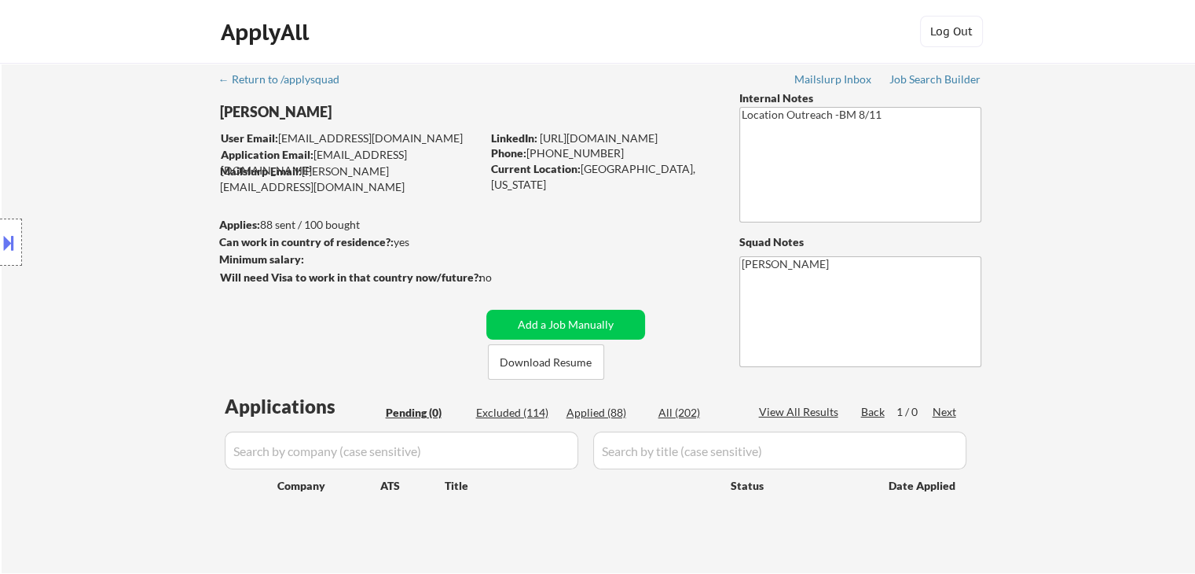
click at [110, 171] on div "Location Inclusions: [GEOGRAPHIC_DATA], [GEOGRAPHIC_DATA] [GEOGRAPHIC_DATA], [G…" at bounding box center [140, 243] width 281 height 292
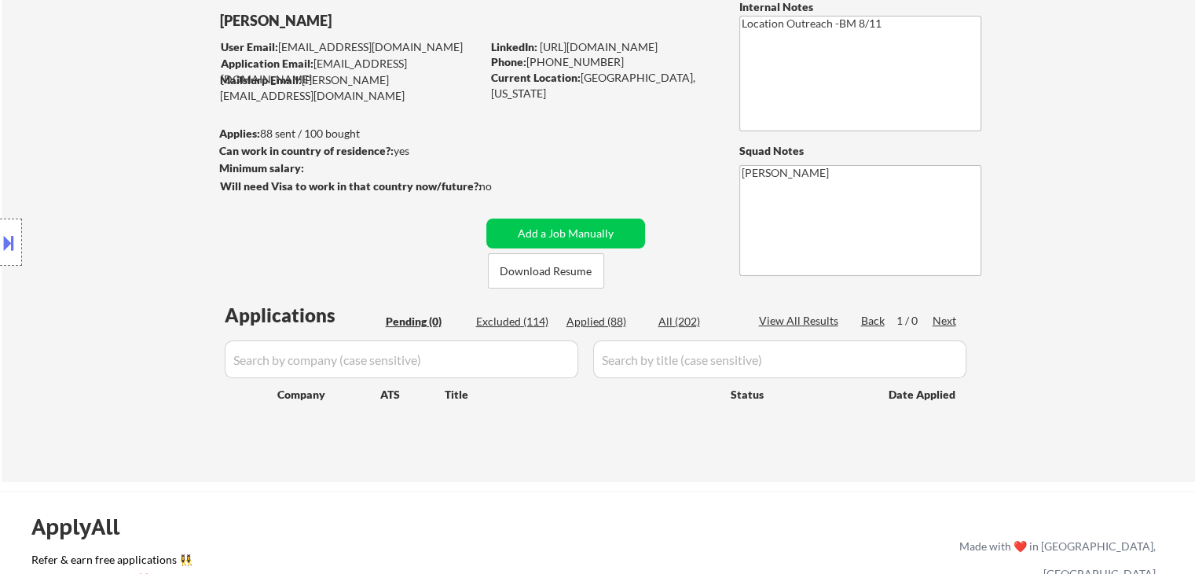
scroll to position [157, 0]
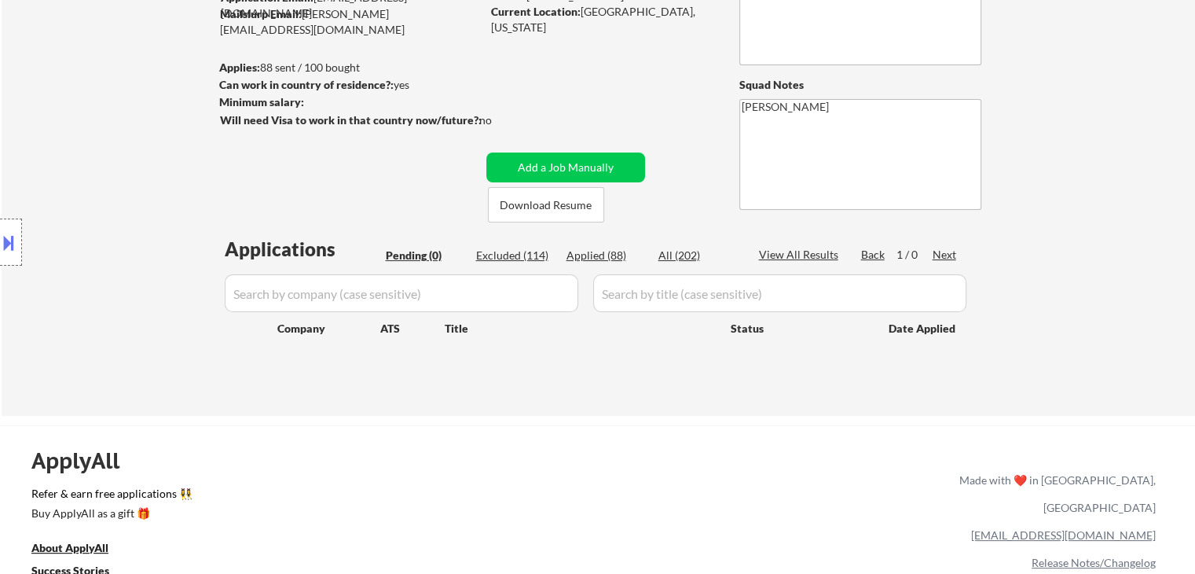
click at [103, 179] on div "Location Inclusions: [GEOGRAPHIC_DATA], [GEOGRAPHIC_DATA] [GEOGRAPHIC_DATA], [G…" at bounding box center [140, 243] width 281 height 292
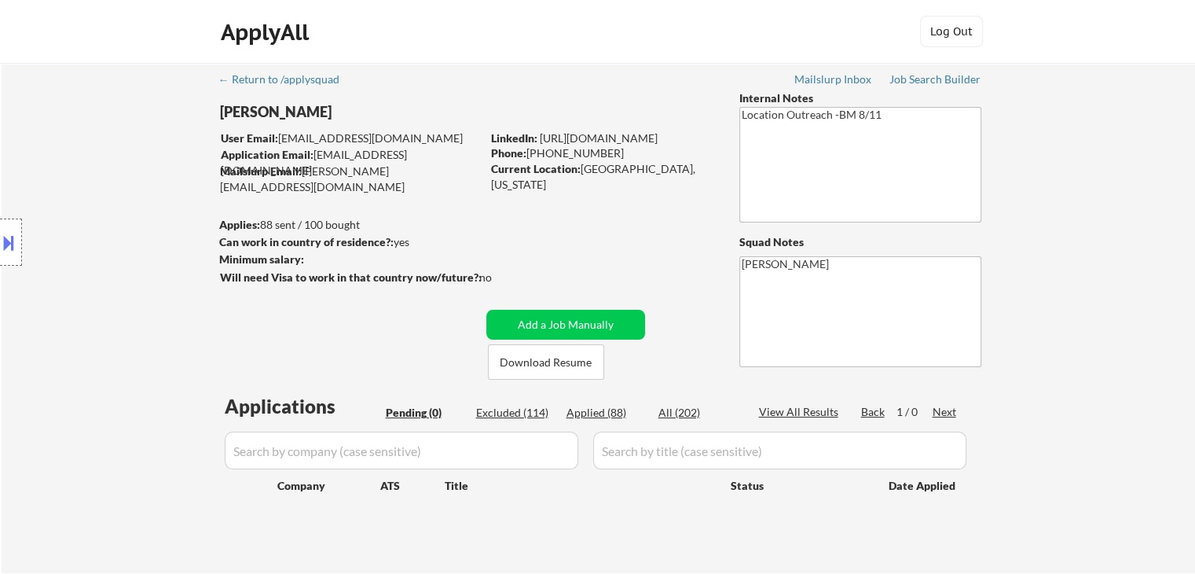
click at [103, 179] on div "Location Inclusions: [GEOGRAPHIC_DATA], [GEOGRAPHIC_DATA] [GEOGRAPHIC_DATA], [G…" at bounding box center [140, 243] width 281 height 292
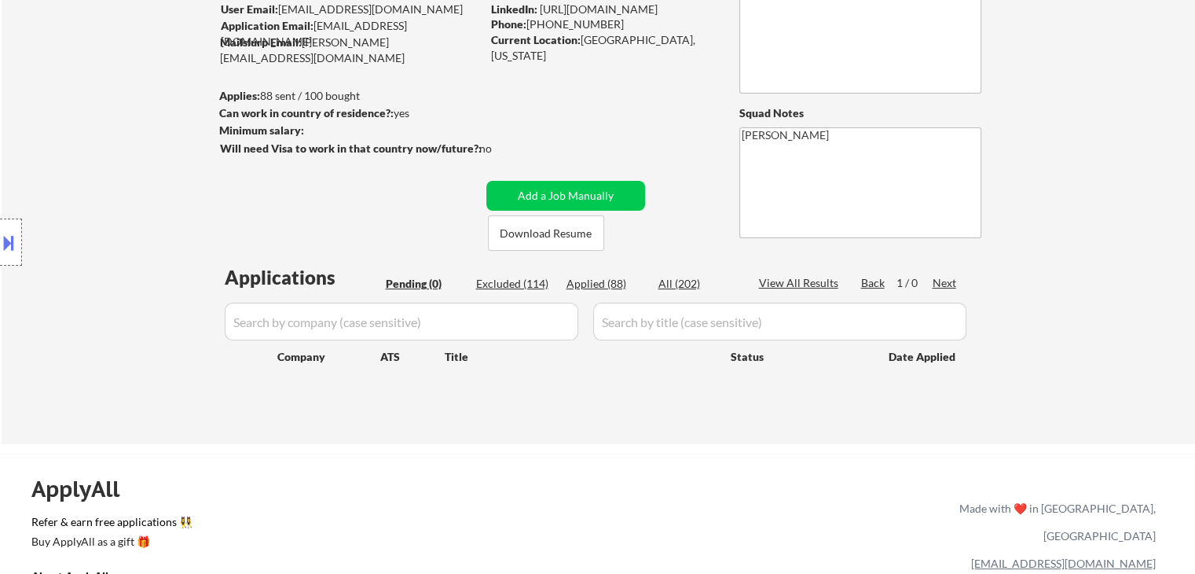
scroll to position [157, 0]
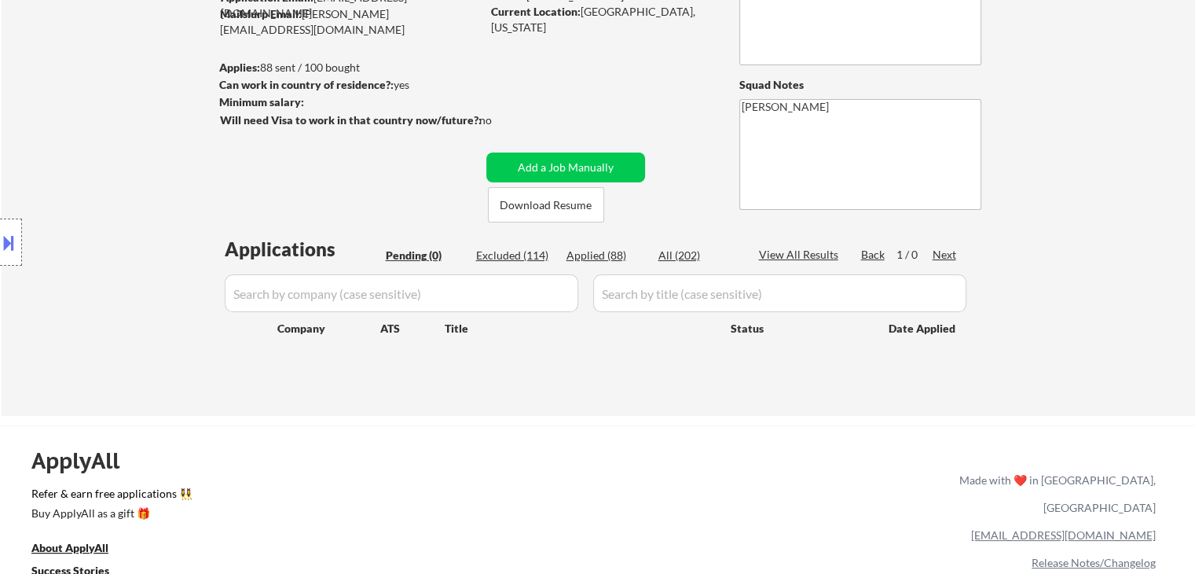
click at [103, 179] on div "Location Inclusions: [GEOGRAPHIC_DATA], [GEOGRAPHIC_DATA] [GEOGRAPHIC_DATA], [G…" at bounding box center [140, 243] width 281 height 292
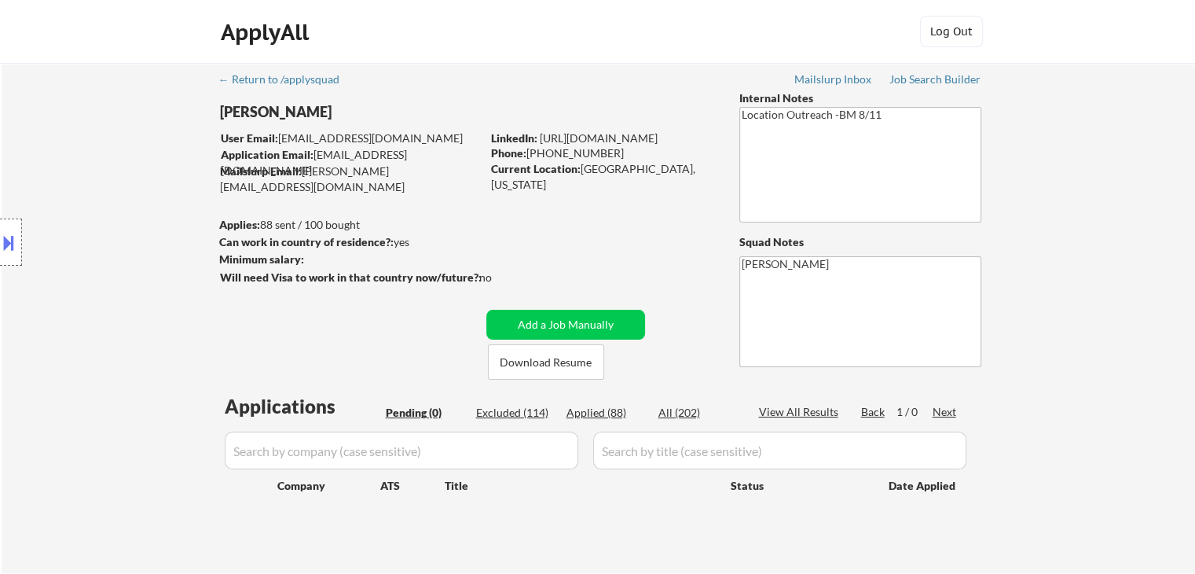
click at [103, 179] on div "Location Inclusions: [GEOGRAPHIC_DATA], [GEOGRAPHIC_DATA] [GEOGRAPHIC_DATA], [G…" at bounding box center [140, 243] width 281 height 292
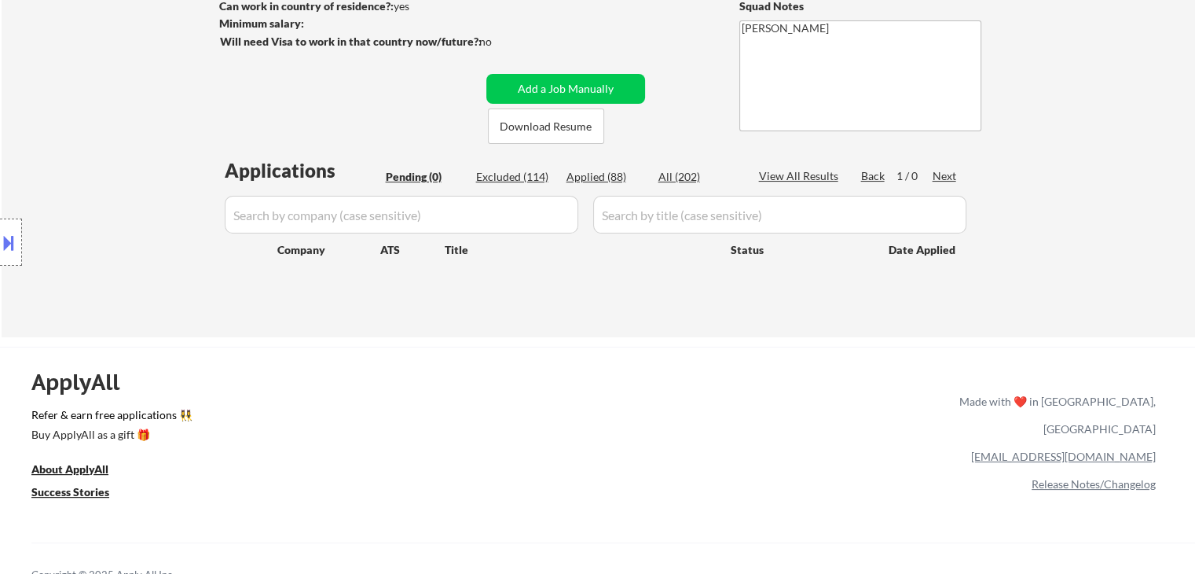
click at [88, 200] on div "Location Inclusions: [GEOGRAPHIC_DATA], [GEOGRAPHIC_DATA] [GEOGRAPHIC_DATA], [G…" at bounding box center [140, 243] width 281 height 292
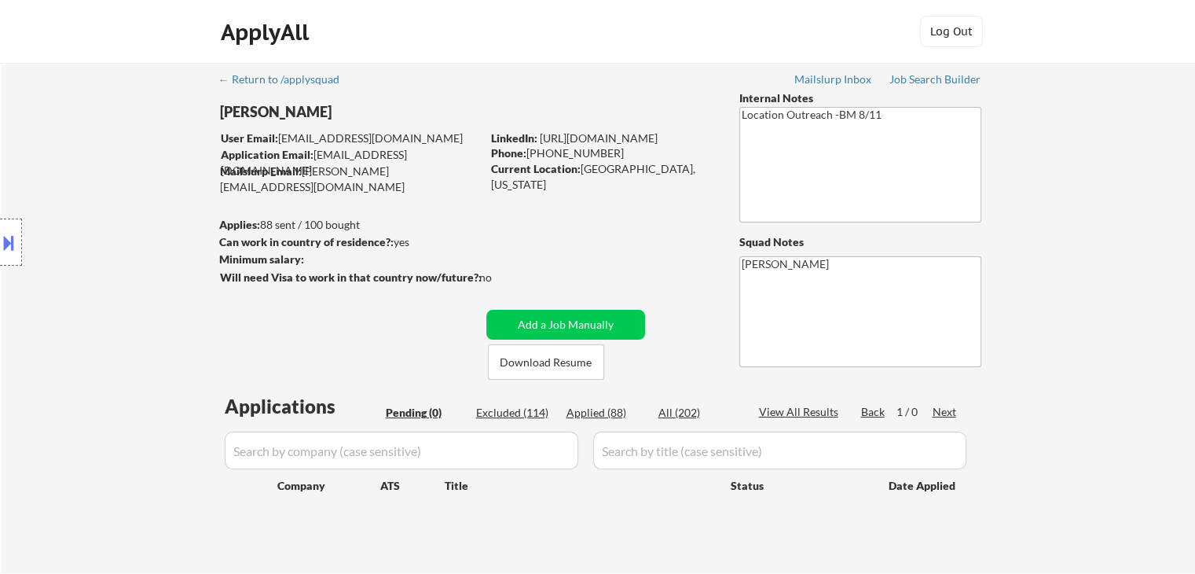
click at [88, 200] on div "Location Inclusions: [GEOGRAPHIC_DATA], [GEOGRAPHIC_DATA] [GEOGRAPHIC_DATA], [G…" at bounding box center [140, 243] width 281 height 292
click at [91, 200] on div "Location Inclusions: [GEOGRAPHIC_DATA], [GEOGRAPHIC_DATA] [GEOGRAPHIC_DATA], [G…" at bounding box center [140, 243] width 281 height 292
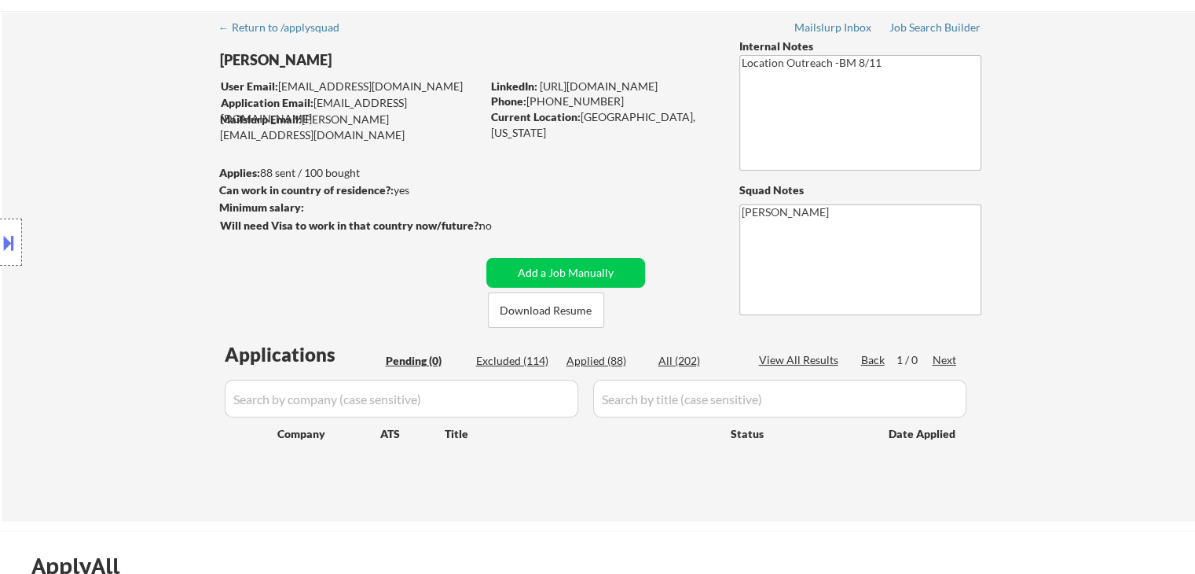
scroll to position [79, 0]
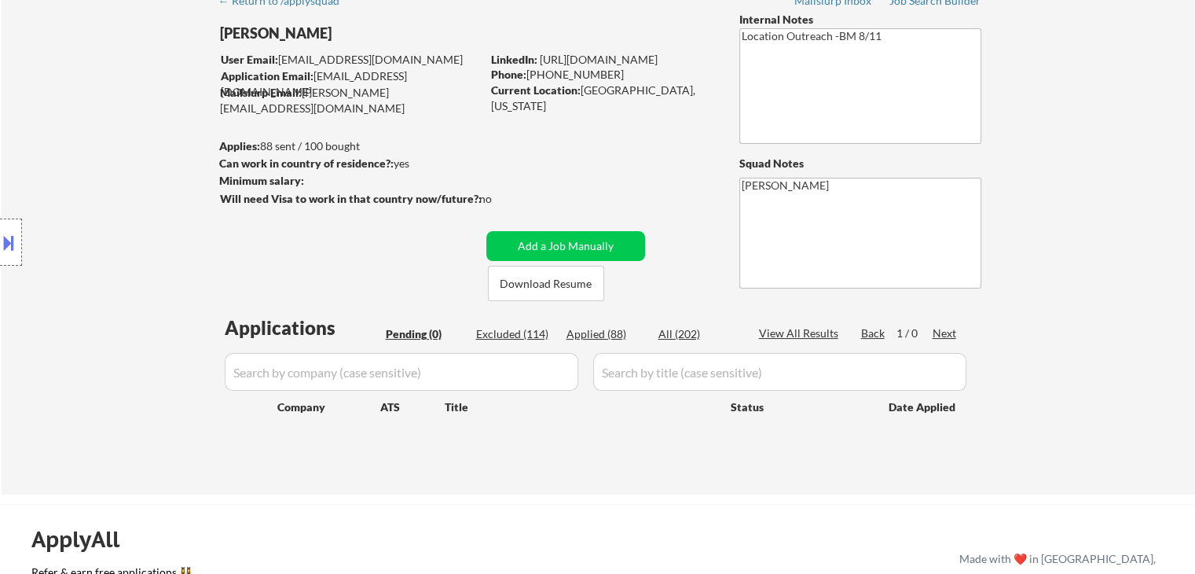
click at [90, 156] on div "Location Inclusions: [GEOGRAPHIC_DATA], [GEOGRAPHIC_DATA] [GEOGRAPHIC_DATA], [G…" at bounding box center [140, 243] width 281 height 292
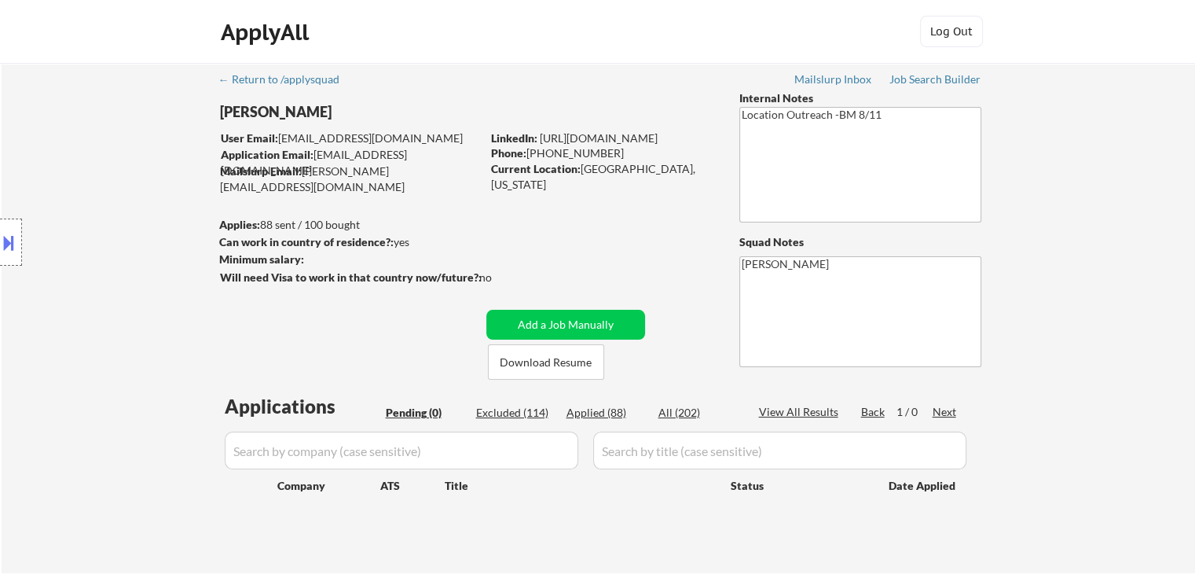
click at [115, 160] on div "Location Inclusions: [GEOGRAPHIC_DATA], [GEOGRAPHIC_DATA] [GEOGRAPHIC_DATA], [G…" at bounding box center [140, 243] width 281 height 292
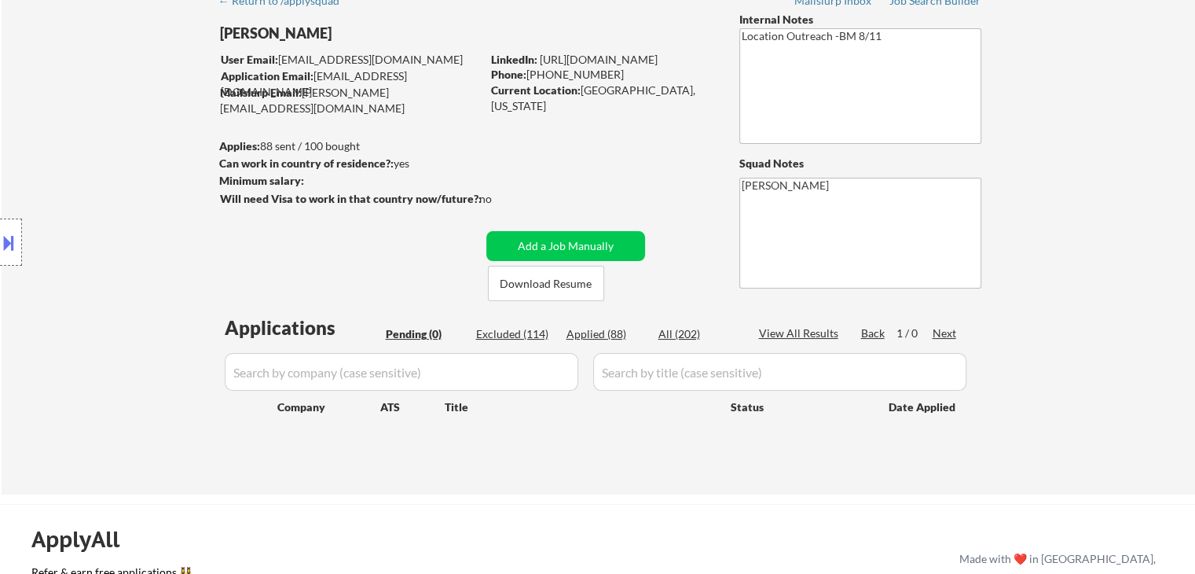
click at [112, 160] on div "Location Inclusions: [GEOGRAPHIC_DATA], [GEOGRAPHIC_DATA] [GEOGRAPHIC_DATA], [G…" at bounding box center [140, 243] width 281 height 292
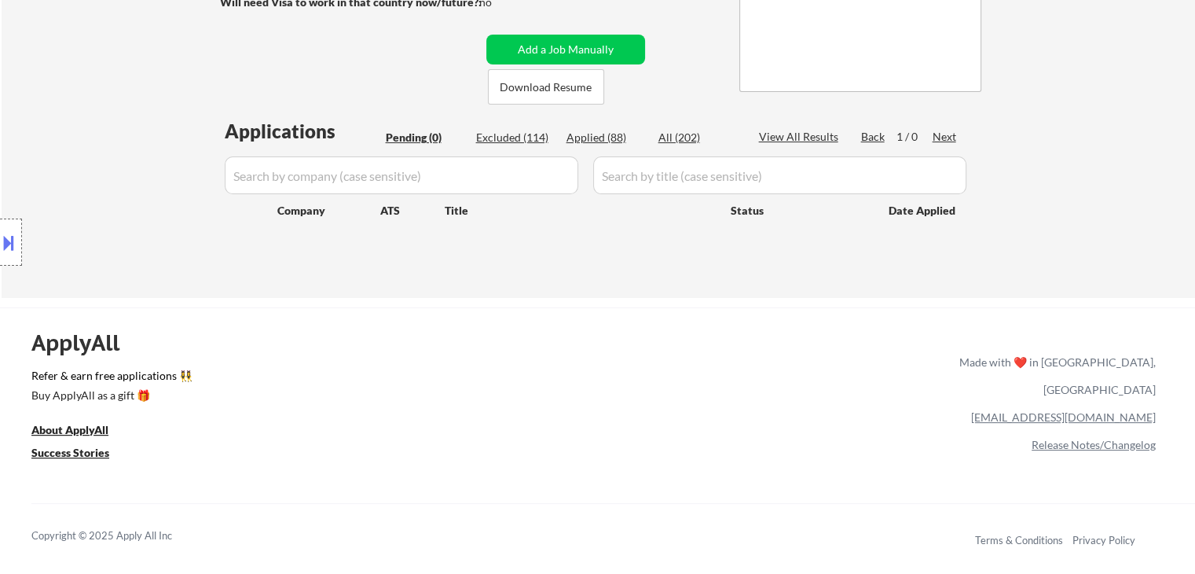
scroll to position [314, 0]
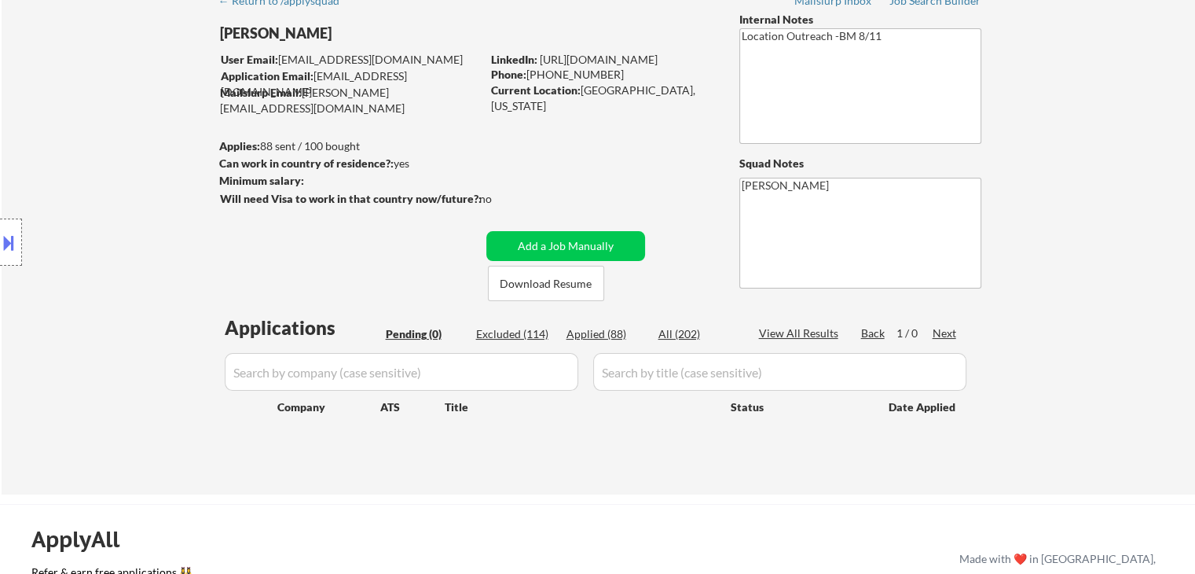
click at [119, 205] on div "Location Inclusions: [GEOGRAPHIC_DATA], [GEOGRAPHIC_DATA] [GEOGRAPHIC_DATA], [G…" at bounding box center [140, 243] width 281 height 292
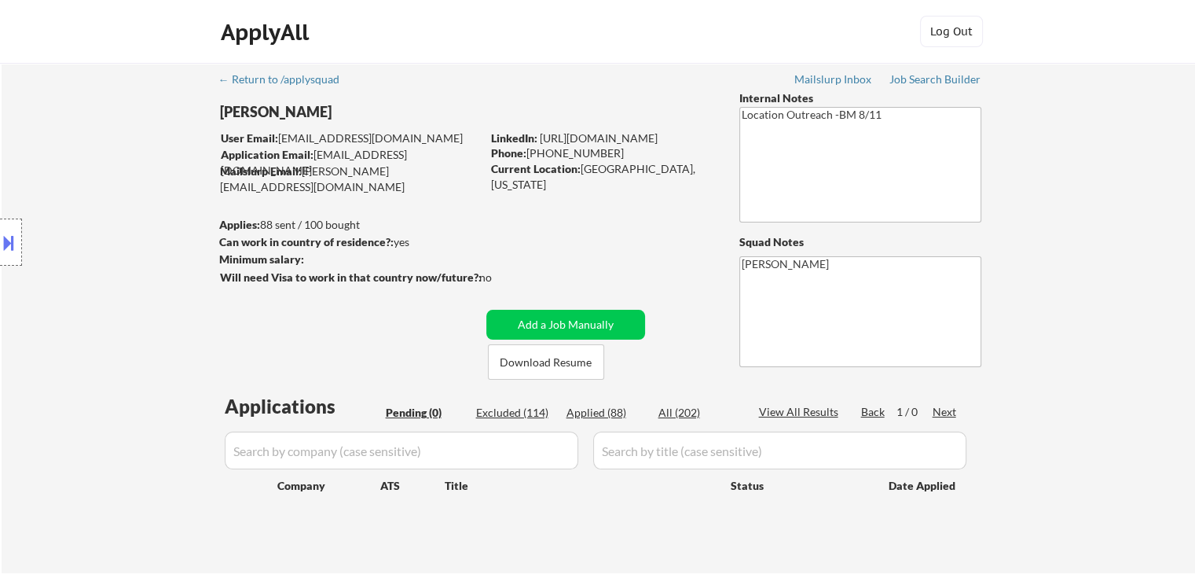
click at [113, 208] on div "Location Inclusions: [GEOGRAPHIC_DATA], [GEOGRAPHIC_DATA] [GEOGRAPHIC_DATA], [G…" at bounding box center [140, 243] width 281 height 292
click at [105, 210] on div "Location Inclusions: [GEOGRAPHIC_DATA], [GEOGRAPHIC_DATA] [GEOGRAPHIC_DATA], [G…" at bounding box center [140, 243] width 281 height 292
click at [109, 208] on div "Location Inclusions: [GEOGRAPHIC_DATA], [GEOGRAPHIC_DATA] [GEOGRAPHIC_DATA], [G…" at bounding box center [140, 243] width 281 height 292
click at [116, 211] on div "Location Inclusions: [GEOGRAPHIC_DATA], [GEOGRAPHIC_DATA] [GEOGRAPHIC_DATA], [G…" at bounding box center [140, 243] width 281 height 292
click at [111, 215] on div "Location Inclusions: [GEOGRAPHIC_DATA], [GEOGRAPHIC_DATA] [GEOGRAPHIC_DATA], [G…" at bounding box center [140, 243] width 281 height 292
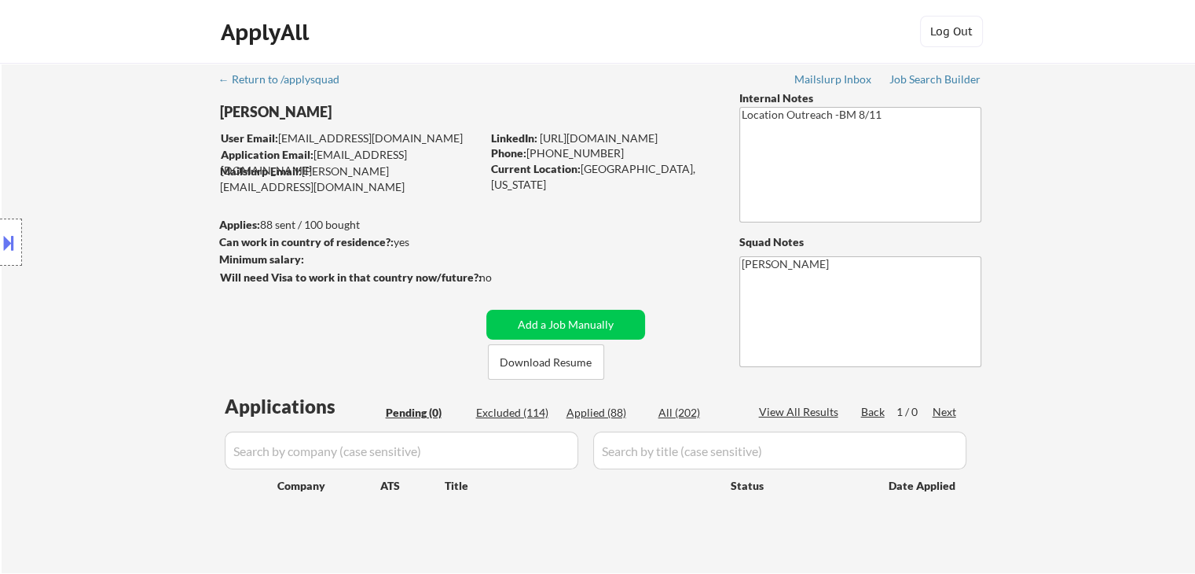
click at [111, 215] on div "Location Inclusions: [GEOGRAPHIC_DATA], [GEOGRAPHIC_DATA] [GEOGRAPHIC_DATA], [G…" at bounding box center [140, 243] width 281 height 292
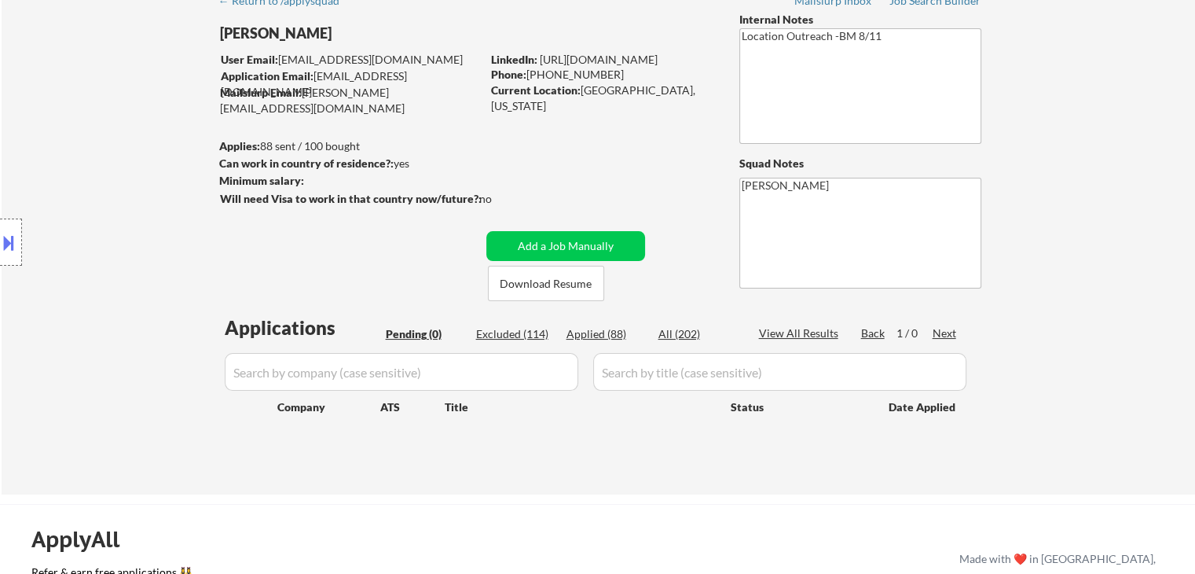
click at [134, 182] on div "Location Inclusions: [GEOGRAPHIC_DATA], [GEOGRAPHIC_DATA] [GEOGRAPHIC_DATA], [G…" at bounding box center [140, 243] width 281 height 292
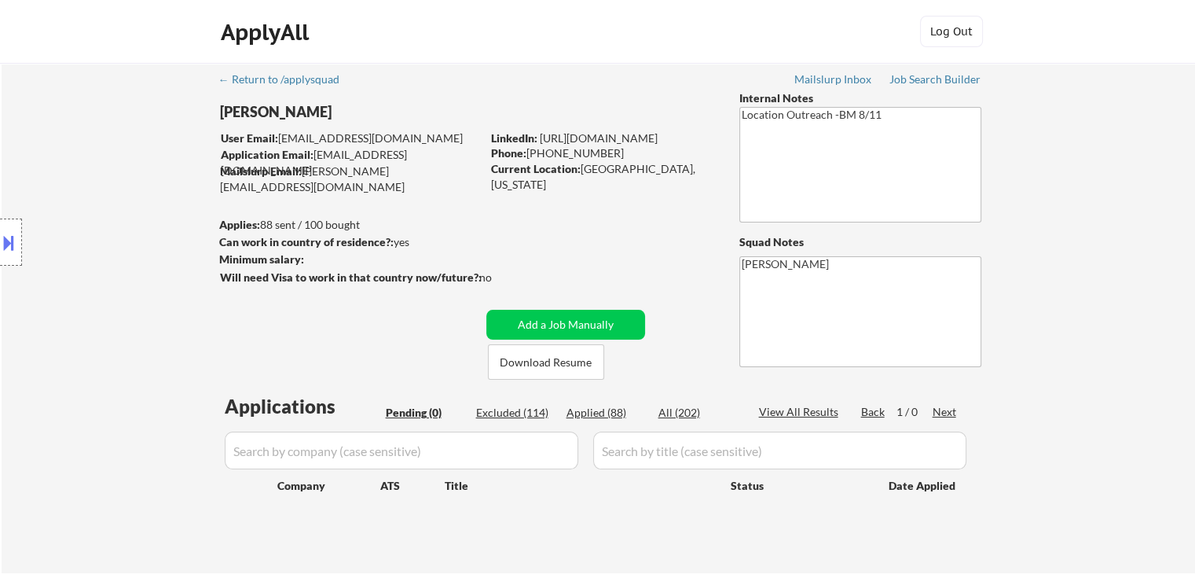
click at [123, 182] on div "Location Inclusions: [GEOGRAPHIC_DATA], [GEOGRAPHIC_DATA] [GEOGRAPHIC_DATA], [G…" at bounding box center [140, 243] width 281 height 292
click at [122, 182] on div "Location Inclusions: [GEOGRAPHIC_DATA], [GEOGRAPHIC_DATA] [GEOGRAPHIC_DATA], [G…" at bounding box center [140, 243] width 281 height 292
click at [119, 182] on div "Location Inclusions: [GEOGRAPHIC_DATA], [GEOGRAPHIC_DATA] [GEOGRAPHIC_DATA], [G…" at bounding box center [140, 243] width 281 height 292
click at [120, 182] on div "Location Inclusions: [GEOGRAPHIC_DATA], [GEOGRAPHIC_DATA] [GEOGRAPHIC_DATA], [G…" at bounding box center [140, 243] width 281 height 292
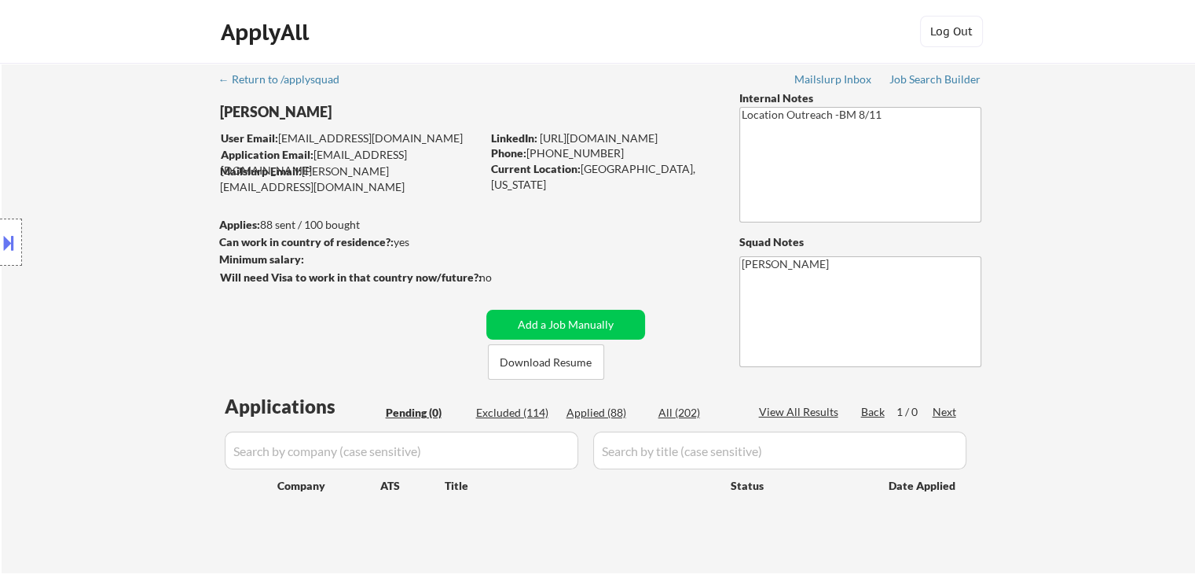
click at [116, 219] on div "Location Inclusions: [GEOGRAPHIC_DATA], [GEOGRAPHIC_DATA] [GEOGRAPHIC_DATA], [G…" at bounding box center [140, 243] width 281 height 292
click at [103, 218] on div "Location Inclusions: [GEOGRAPHIC_DATA], [GEOGRAPHIC_DATA] [GEOGRAPHIC_DATA], [G…" at bounding box center [140, 243] width 281 height 292
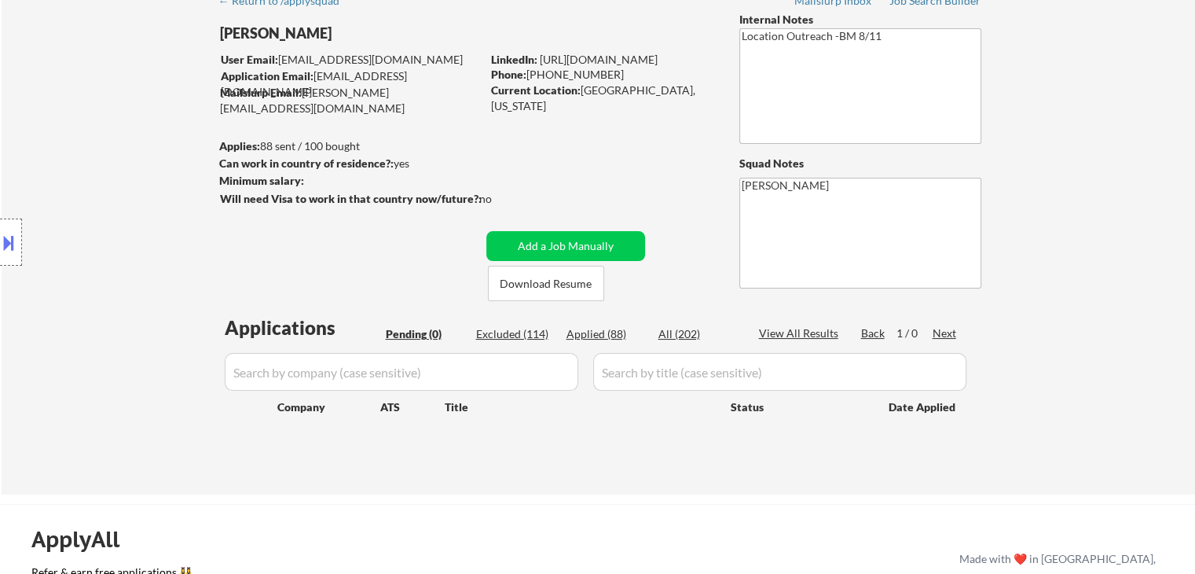
drag, startPoint x: 101, startPoint y: 218, endPoint x: 97, endPoint y: 237, distance: 19.9
click at [97, 237] on div "Location Inclusions: [GEOGRAPHIC_DATA], [GEOGRAPHIC_DATA] [GEOGRAPHIC_DATA], [G…" at bounding box center [140, 243] width 281 height 292
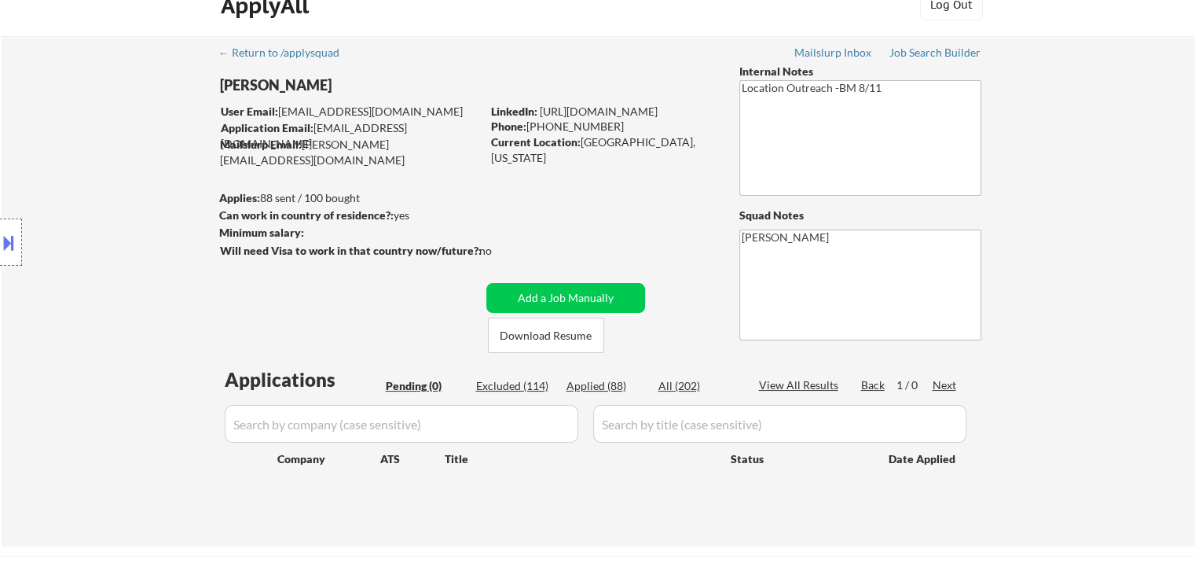
scroll to position [0, 0]
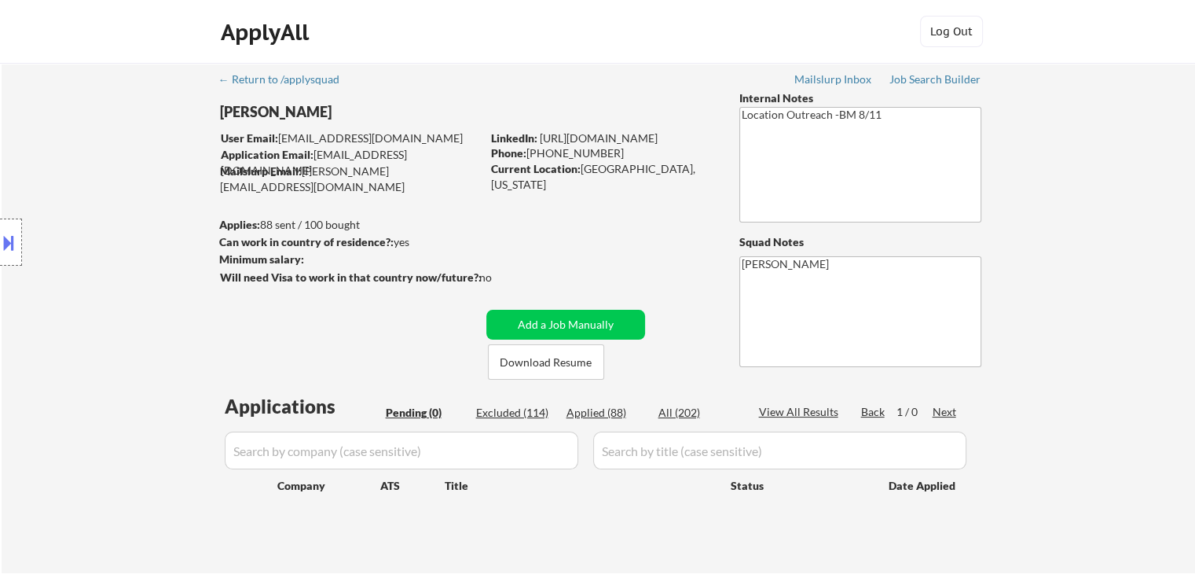
click at [95, 243] on div "Location Inclusions: [GEOGRAPHIC_DATA], [GEOGRAPHIC_DATA] [GEOGRAPHIC_DATA], [G…" at bounding box center [140, 243] width 281 height 292
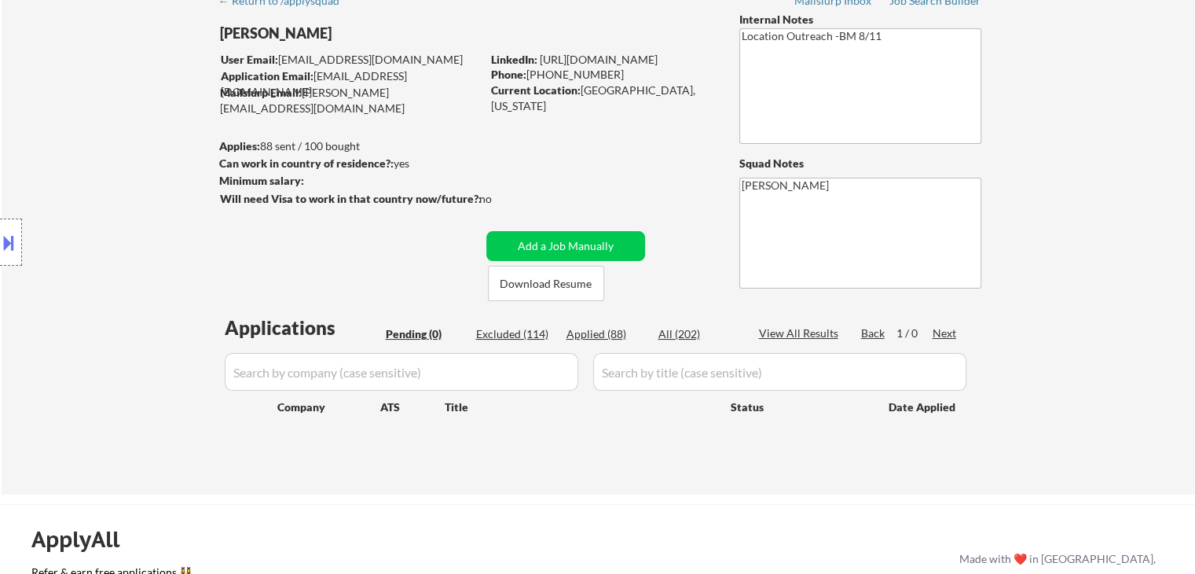
click at [95, 244] on div "Location Inclusions: [GEOGRAPHIC_DATA], [GEOGRAPHIC_DATA] [GEOGRAPHIC_DATA], [G…" at bounding box center [140, 243] width 281 height 292
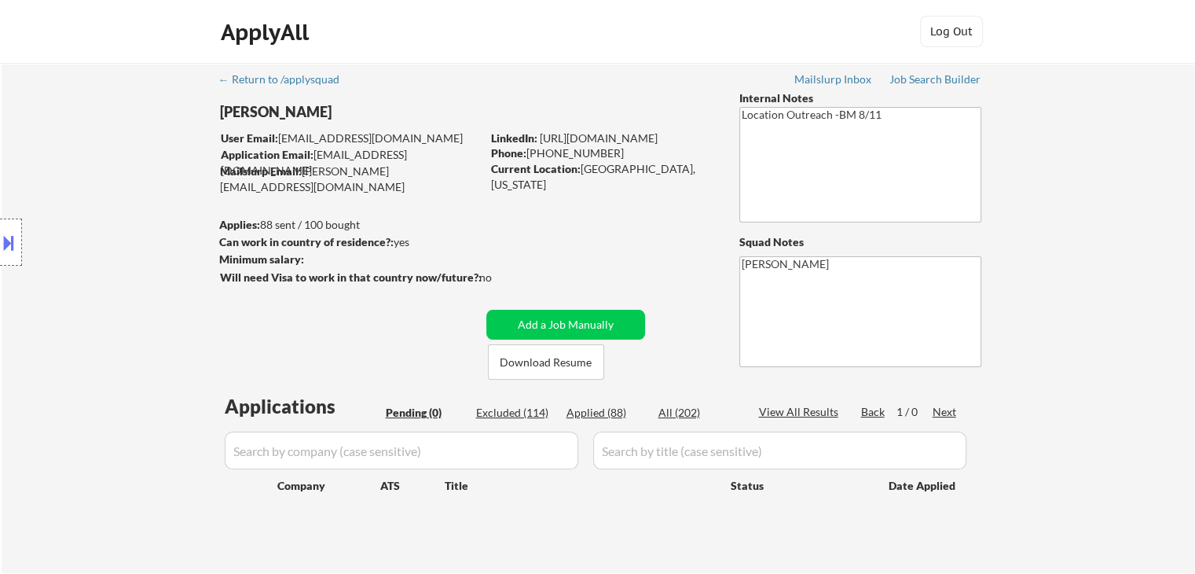
click at [95, 244] on div "Location Inclusions: [GEOGRAPHIC_DATA], [GEOGRAPHIC_DATA] [GEOGRAPHIC_DATA], [G…" at bounding box center [140, 243] width 281 height 292
click at [97, 244] on div "Location Inclusions: [GEOGRAPHIC_DATA], [GEOGRAPHIC_DATA] [GEOGRAPHIC_DATA], [G…" at bounding box center [140, 243] width 281 height 292
click at [98, 246] on div "Location Inclusions: [GEOGRAPHIC_DATA], [GEOGRAPHIC_DATA] [GEOGRAPHIC_DATA], [G…" at bounding box center [140, 243] width 281 height 292
click at [101, 248] on div "Location Inclusions: [GEOGRAPHIC_DATA], [GEOGRAPHIC_DATA] [GEOGRAPHIC_DATA], [G…" at bounding box center [140, 243] width 281 height 292
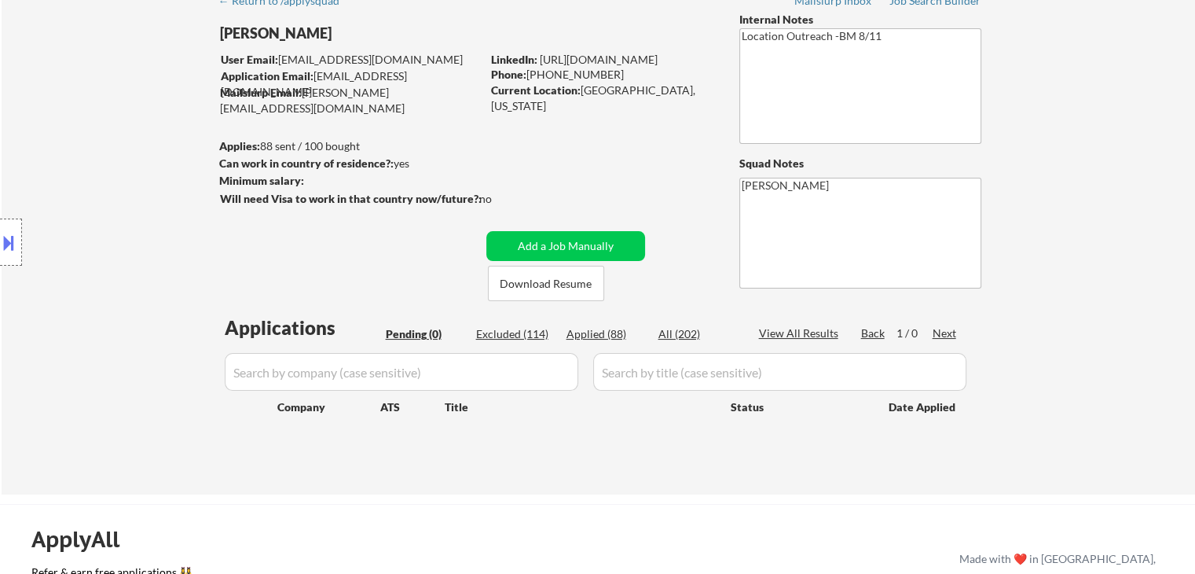
click at [101, 248] on div "Location Inclusions: [GEOGRAPHIC_DATA], [GEOGRAPHIC_DATA] [GEOGRAPHIC_DATA], [G…" at bounding box center [140, 243] width 281 height 292
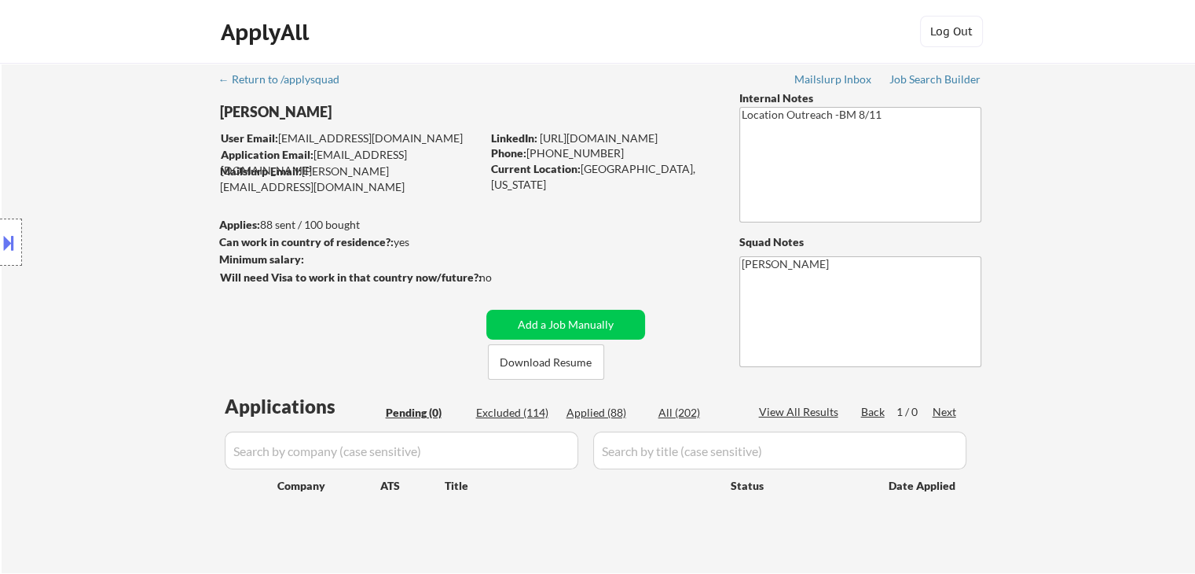
click at [109, 151] on div "Location Inclusions: [GEOGRAPHIC_DATA], [GEOGRAPHIC_DATA] [GEOGRAPHIC_DATA], [G…" at bounding box center [140, 243] width 281 height 292
click at [207, 312] on div "Location Inclusions: [GEOGRAPHIC_DATA], [GEOGRAPHIC_DATA] [GEOGRAPHIC_DATA], [G…" at bounding box center [140, 243] width 281 height 292
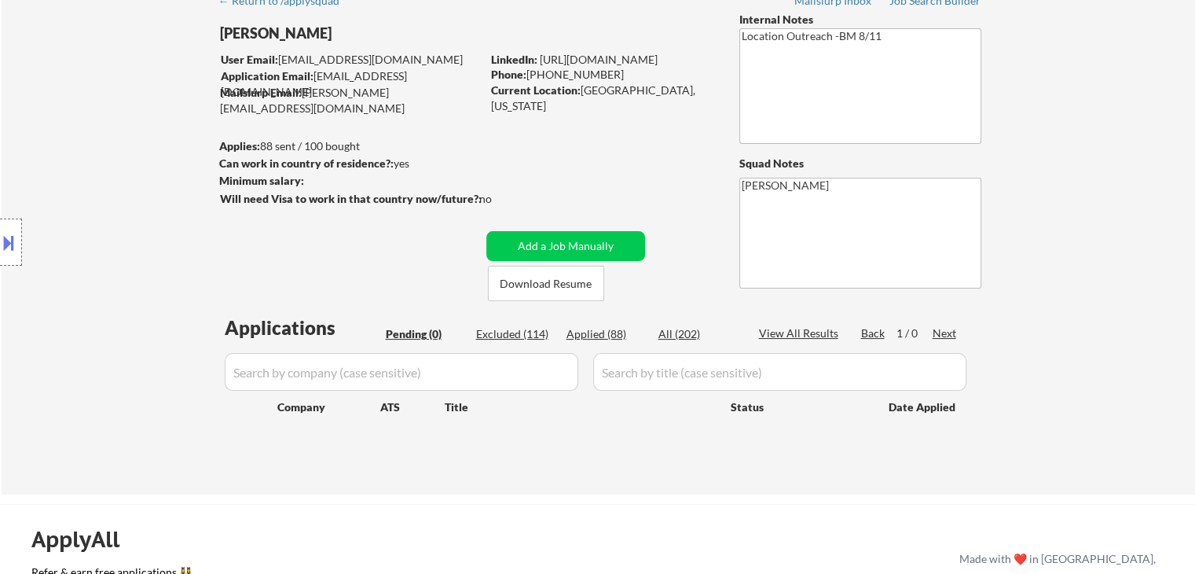
click at [182, 296] on div "Location Inclusions: [GEOGRAPHIC_DATA], [GEOGRAPHIC_DATA] [GEOGRAPHIC_DATA], [G…" at bounding box center [140, 243] width 281 height 292
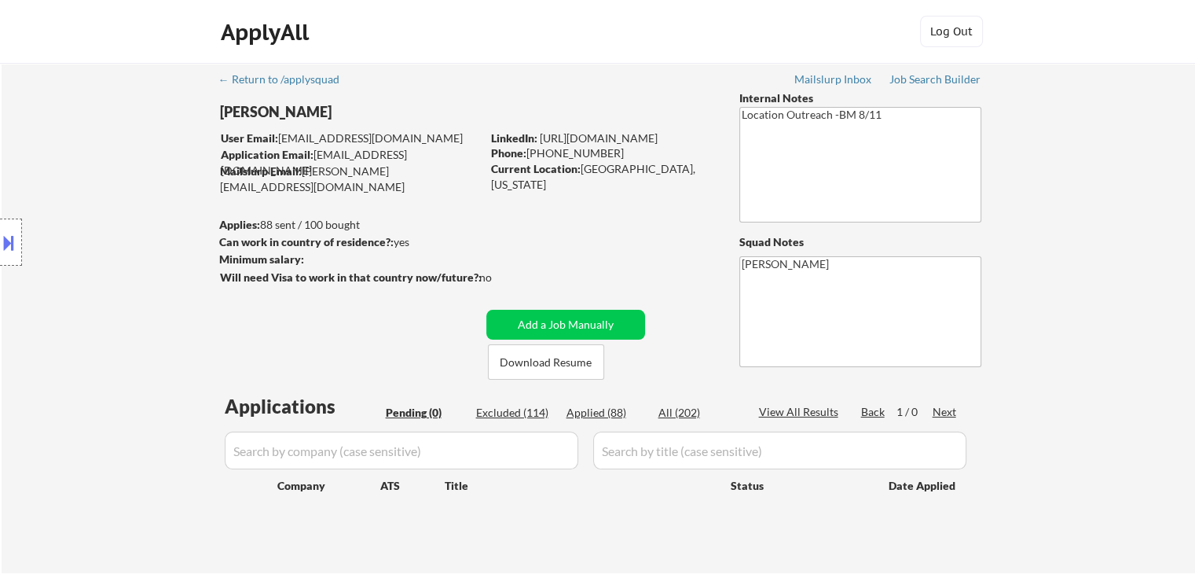
click at [183, 294] on div "Location Inclusions: [GEOGRAPHIC_DATA], [GEOGRAPHIC_DATA] [GEOGRAPHIC_DATA], [G…" at bounding box center [140, 243] width 281 height 292
click at [90, 273] on div "Location Inclusions: [GEOGRAPHIC_DATA], [GEOGRAPHIC_DATA] [GEOGRAPHIC_DATA], [G…" at bounding box center [140, 243] width 281 height 292
click at [87, 240] on div "Location Inclusions: [GEOGRAPHIC_DATA], [GEOGRAPHIC_DATA] [GEOGRAPHIC_DATA], [G…" at bounding box center [140, 243] width 281 height 292
click at [100, 207] on div "Location Inclusions: [GEOGRAPHIC_DATA], [GEOGRAPHIC_DATA] [GEOGRAPHIC_DATA], [G…" at bounding box center [140, 243] width 281 height 292
click at [70, 207] on div "Location Inclusions: [GEOGRAPHIC_DATA], [GEOGRAPHIC_DATA] [GEOGRAPHIC_DATA], [G…" at bounding box center [140, 243] width 281 height 292
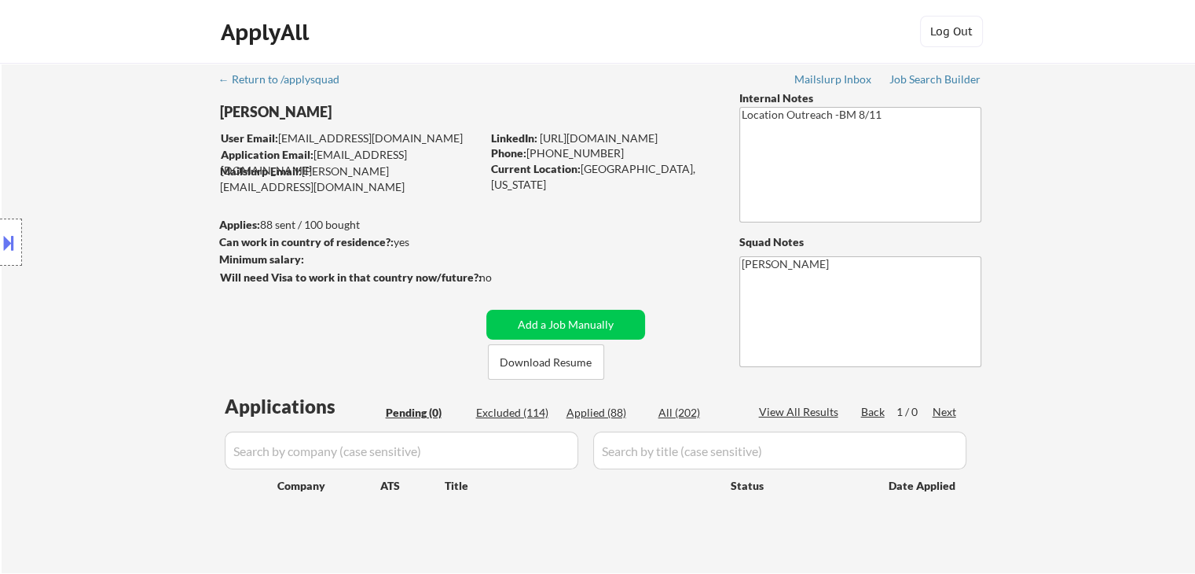
click at [68, 203] on div "Location Inclusions: [GEOGRAPHIC_DATA], [GEOGRAPHIC_DATA] [GEOGRAPHIC_DATA], [G…" at bounding box center [140, 243] width 281 height 292
click at [68, 193] on div "Location Inclusions: [GEOGRAPHIC_DATA], [GEOGRAPHIC_DATA] [GEOGRAPHIC_DATA], [G…" at bounding box center [140, 243] width 281 height 292
click at [88, 203] on div "Location Inclusions: [GEOGRAPHIC_DATA], [GEOGRAPHIC_DATA] [GEOGRAPHIC_DATA], [G…" at bounding box center [140, 243] width 281 height 292
click at [99, 199] on div "Location Inclusions: [GEOGRAPHIC_DATA], [GEOGRAPHIC_DATA] [GEOGRAPHIC_DATA], [G…" at bounding box center [140, 243] width 281 height 292
click at [101, 200] on div "Location Inclusions: [GEOGRAPHIC_DATA], [GEOGRAPHIC_DATA] [GEOGRAPHIC_DATA], [G…" at bounding box center [140, 243] width 281 height 292
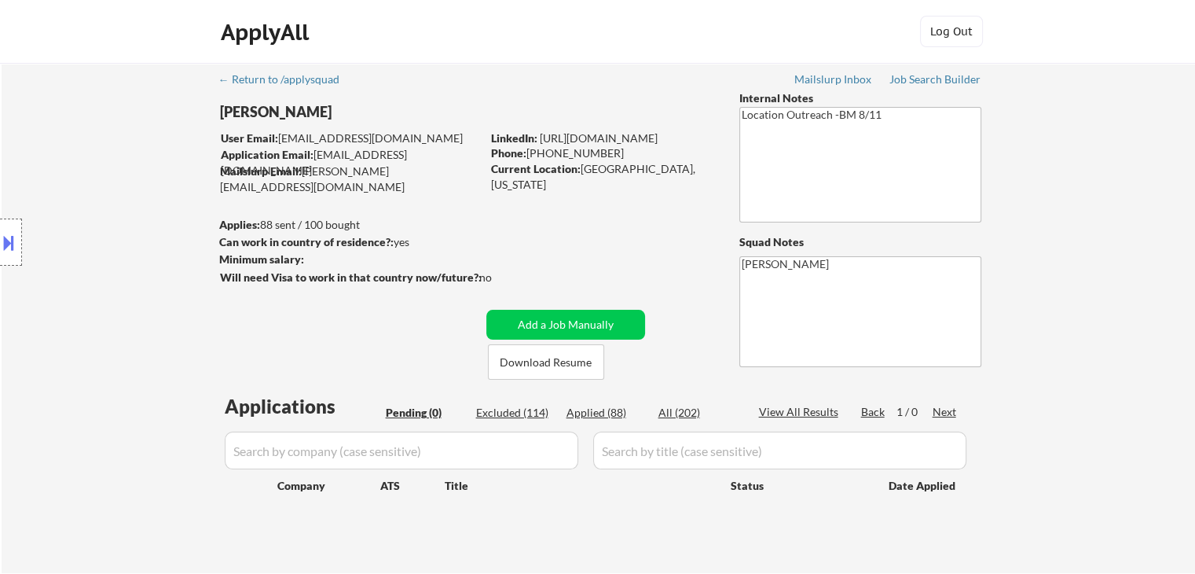
click at [101, 200] on div "Location Inclusions: [GEOGRAPHIC_DATA], [GEOGRAPHIC_DATA] [GEOGRAPHIC_DATA], [G…" at bounding box center [140, 243] width 281 height 292
click at [104, 202] on div "Location Inclusions: [GEOGRAPHIC_DATA], [GEOGRAPHIC_DATA] [GEOGRAPHIC_DATA], [G…" at bounding box center [140, 243] width 281 height 292
click at [105, 202] on div "Location Inclusions: [GEOGRAPHIC_DATA], [GEOGRAPHIC_DATA] [GEOGRAPHIC_DATA], [G…" at bounding box center [140, 243] width 281 height 292
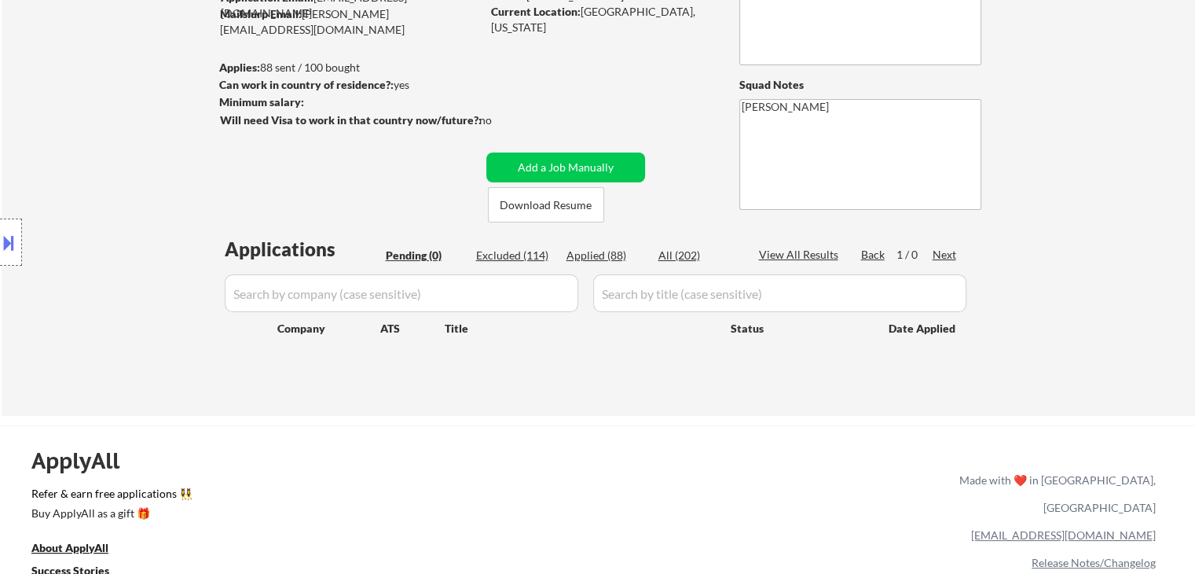
click at [100, 209] on div "Location Inclusions: [GEOGRAPHIC_DATA], [GEOGRAPHIC_DATA] [GEOGRAPHIC_DATA], [G…" at bounding box center [140, 243] width 281 height 292
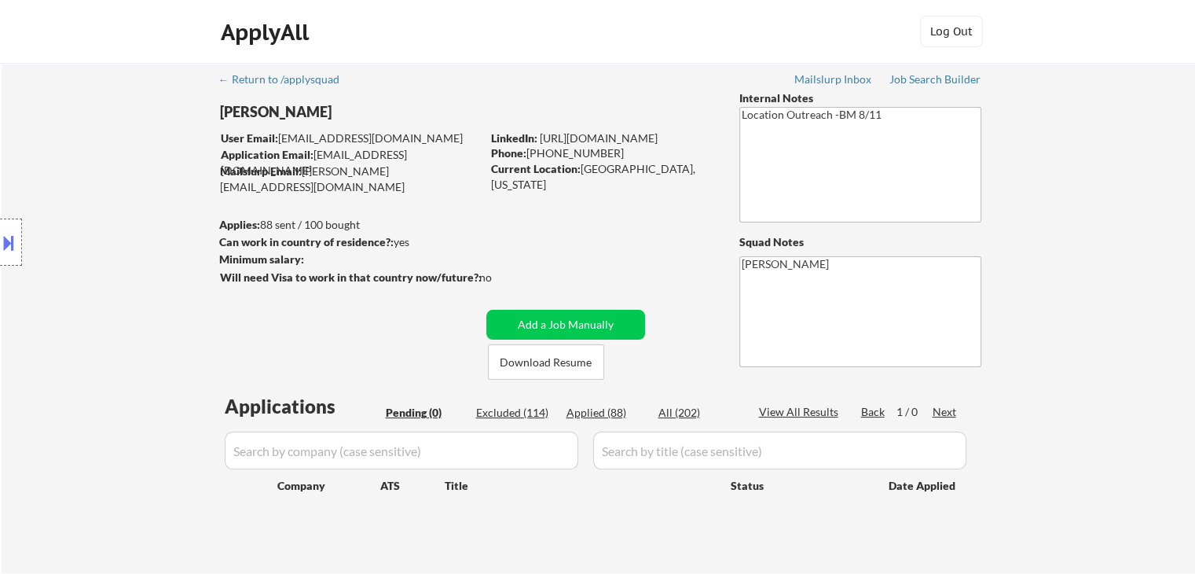
click at [100, 210] on div "Location Inclusions: [GEOGRAPHIC_DATA], [GEOGRAPHIC_DATA] [GEOGRAPHIC_DATA], [G…" at bounding box center [140, 243] width 281 height 292
click at [101, 210] on div "Location Inclusions: [GEOGRAPHIC_DATA], [GEOGRAPHIC_DATA] [GEOGRAPHIC_DATA], [G…" at bounding box center [140, 243] width 281 height 292
click at [101, 211] on div "Location Inclusions: [GEOGRAPHIC_DATA], [GEOGRAPHIC_DATA] [GEOGRAPHIC_DATA], [G…" at bounding box center [140, 243] width 281 height 292
click at [99, 215] on div "Location Inclusions: [GEOGRAPHIC_DATA], [GEOGRAPHIC_DATA] [GEOGRAPHIC_DATA], [G…" at bounding box center [140, 243] width 281 height 292
click at [100, 216] on div "Location Inclusions: [GEOGRAPHIC_DATA], [GEOGRAPHIC_DATA] [GEOGRAPHIC_DATA], [G…" at bounding box center [140, 243] width 281 height 292
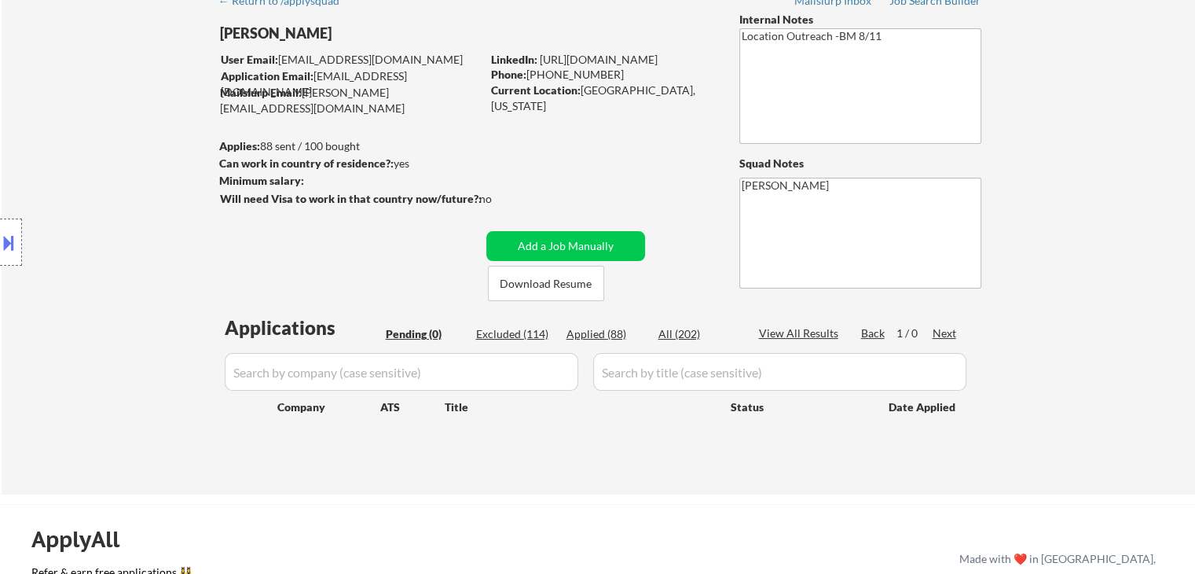
click at [100, 216] on div "Location Inclusions: [GEOGRAPHIC_DATA], [GEOGRAPHIC_DATA] [GEOGRAPHIC_DATA], [G…" at bounding box center [140, 243] width 281 height 292
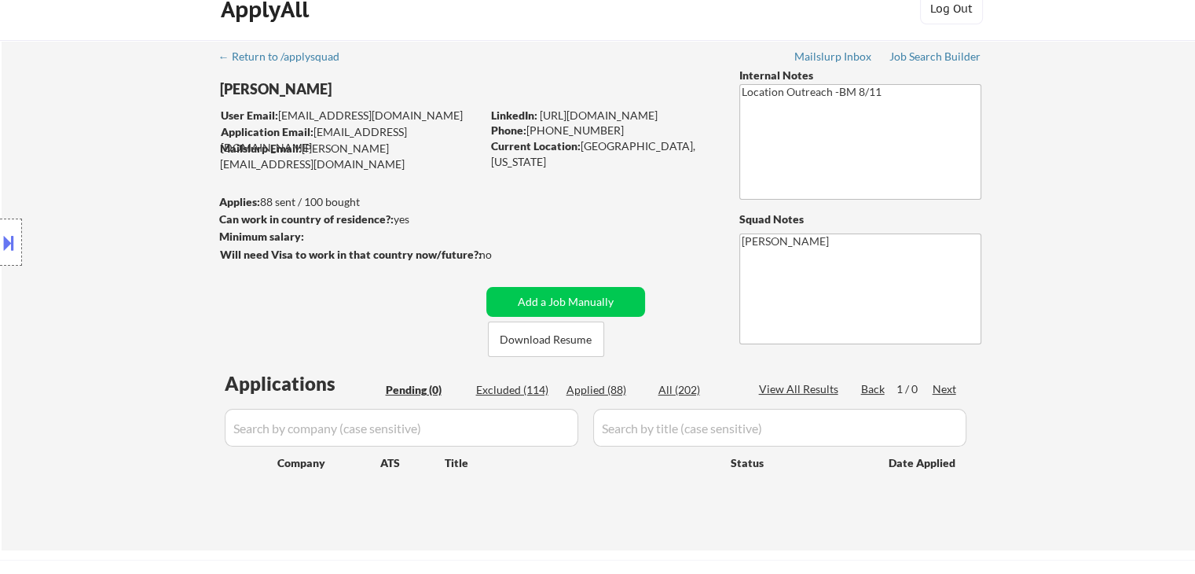
scroll to position [0, 0]
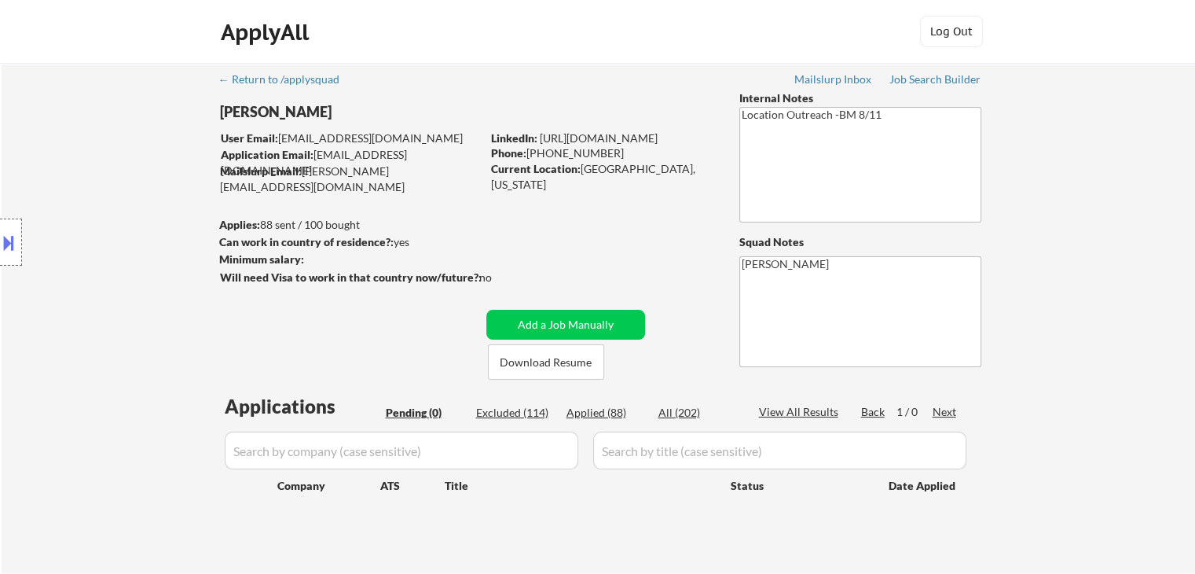
click at [101, 218] on div "Location Inclusions: [GEOGRAPHIC_DATA], [GEOGRAPHIC_DATA] [GEOGRAPHIC_DATA], [G…" at bounding box center [140, 243] width 281 height 292
click at [102, 218] on div "Location Inclusions: [GEOGRAPHIC_DATA], [GEOGRAPHIC_DATA] [GEOGRAPHIC_DATA], [G…" at bounding box center [140, 243] width 281 height 292
click at [104, 222] on div "Location Inclusions: [GEOGRAPHIC_DATA], [GEOGRAPHIC_DATA] [GEOGRAPHIC_DATA], [G…" at bounding box center [140, 243] width 281 height 292
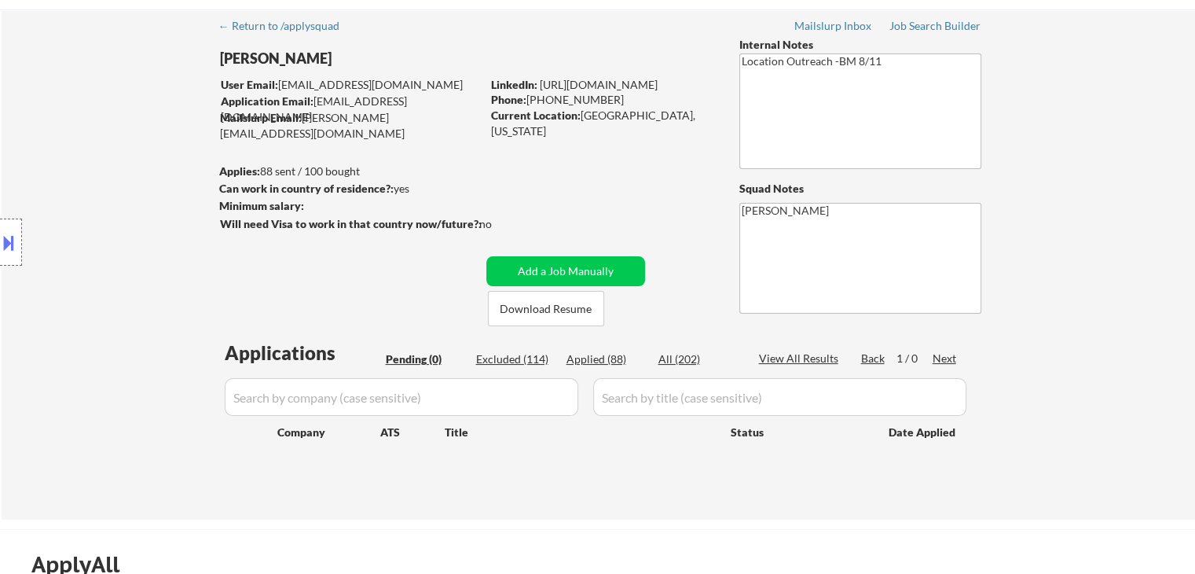
scroll to position [79, 0]
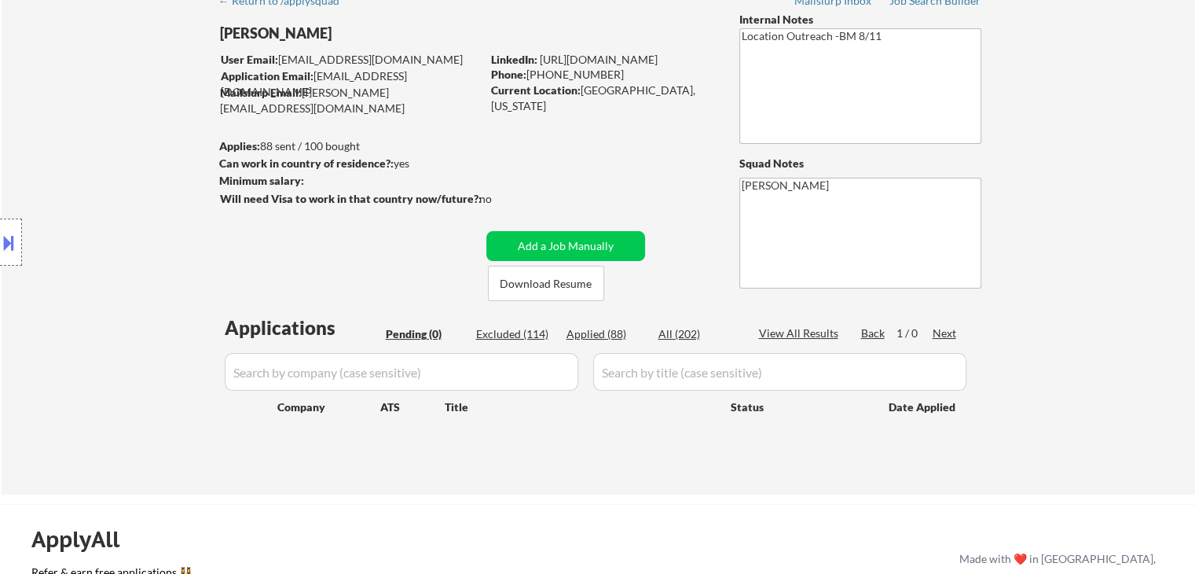
click at [101, 222] on div "Location Inclusions: [GEOGRAPHIC_DATA], [GEOGRAPHIC_DATA] [GEOGRAPHIC_DATA], [G…" at bounding box center [140, 243] width 281 height 292
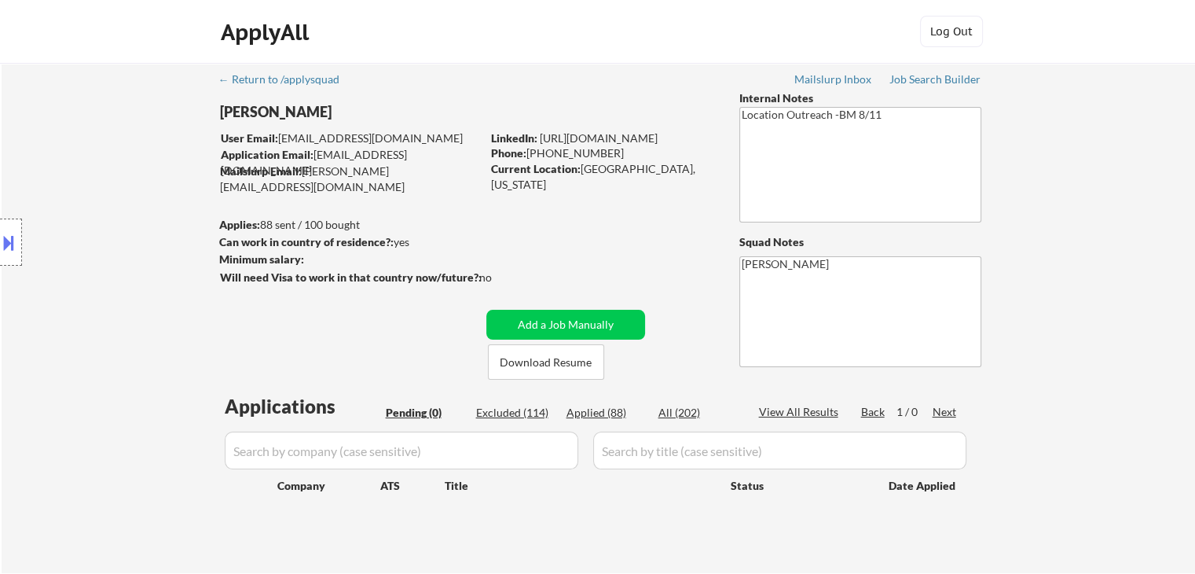
click at [105, 224] on div "Location Inclusions: [GEOGRAPHIC_DATA], [GEOGRAPHIC_DATA] [GEOGRAPHIC_DATA], [G…" at bounding box center [140, 243] width 281 height 292
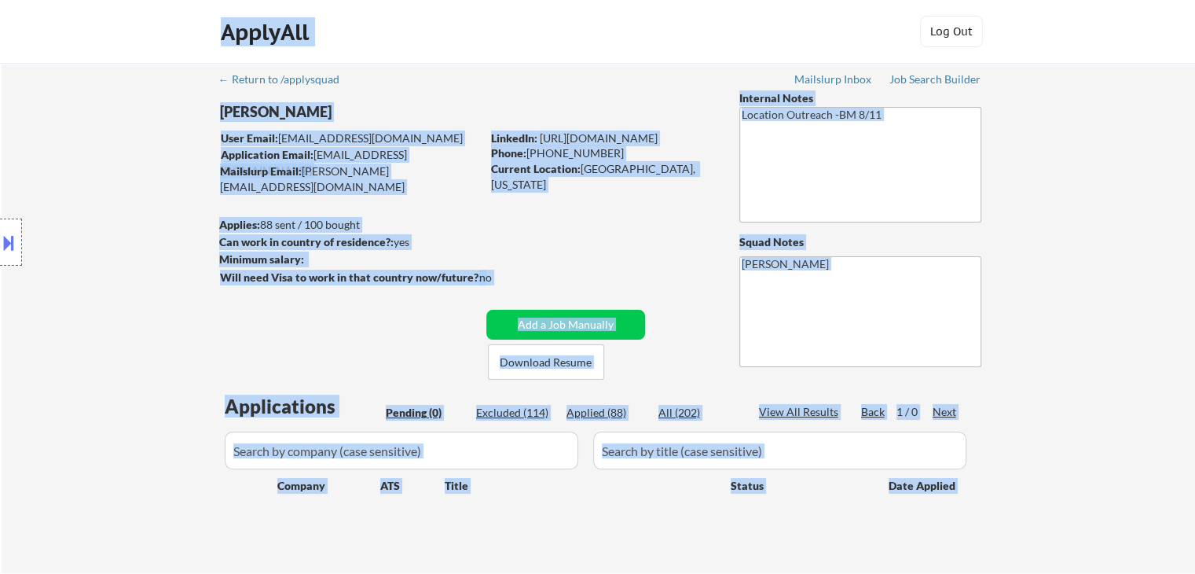
drag, startPoint x: 82, startPoint y: 150, endPoint x: 332, endPoint y: 189, distance: 252.8
click at [332, 189] on body "← Return to /applysquad Mailslurp Inbox Job Search Builder [PERSON_NAME] User E…" at bounding box center [597, 287] width 1195 height 574
click at [28, 186] on div "Location Inclusions: [GEOGRAPHIC_DATA], [GEOGRAPHIC_DATA] [GEOGRAPHIC_DATA], [G…" at bounding box center [140, 243] width 281 height 292
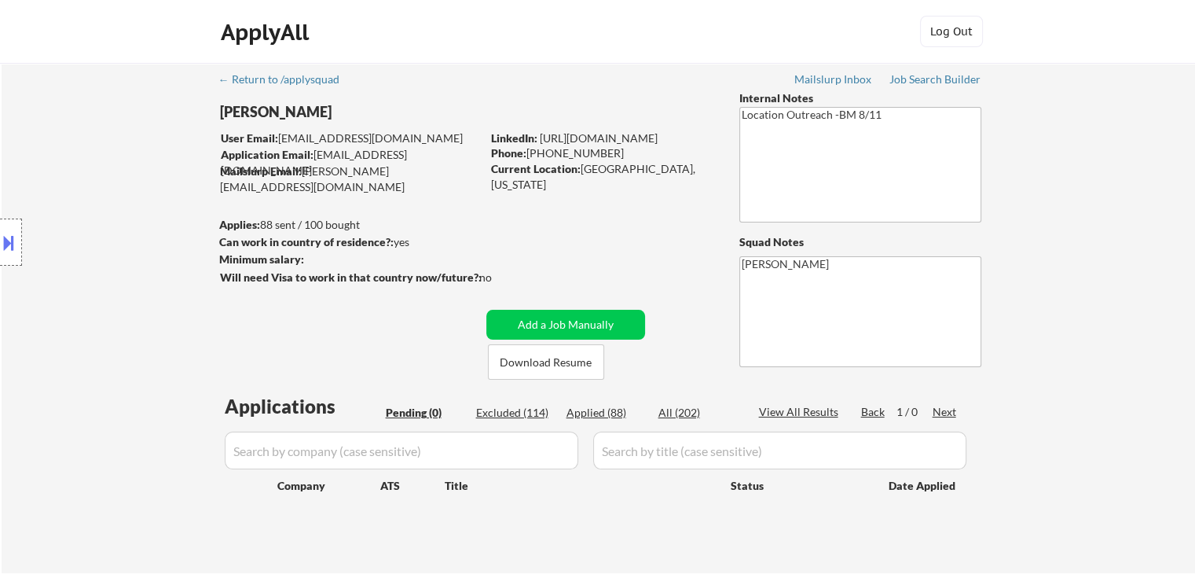
click at [46, 194] on div "Location Inclusions: [GEOGRAPHIC_DATA], [GEOGRAPHIC_DATA] [GEOGRAPHIC_DATA], [G…" at bounding box center [140, 243] width 281 height 292
click at [46, 193] on div "Location Inclusions: [GEOGRAPHIC_DATA], [GEOGRAPHIC_DATA] [GEOGRAPHIC_DATA], [G…" at bounding box center [140, 243] width 281 height 292
click at [31, 226] on div "Location Inclusions: [GEOGRAPHIC_DATA], [GEOGRAPHIC_DATA] [GEOGRAPHIC_DATA], [G…" at bounding box center [140, 243] width 281 height 292
click at [57, 224] on div "Location Inclusions: [GEOGRAPHIC_DATA], [GEOGRAPHIC_DATA] [GEOGRAPHIC_DATA], [G…" at bounding box center [140, 243] width 281 height 292
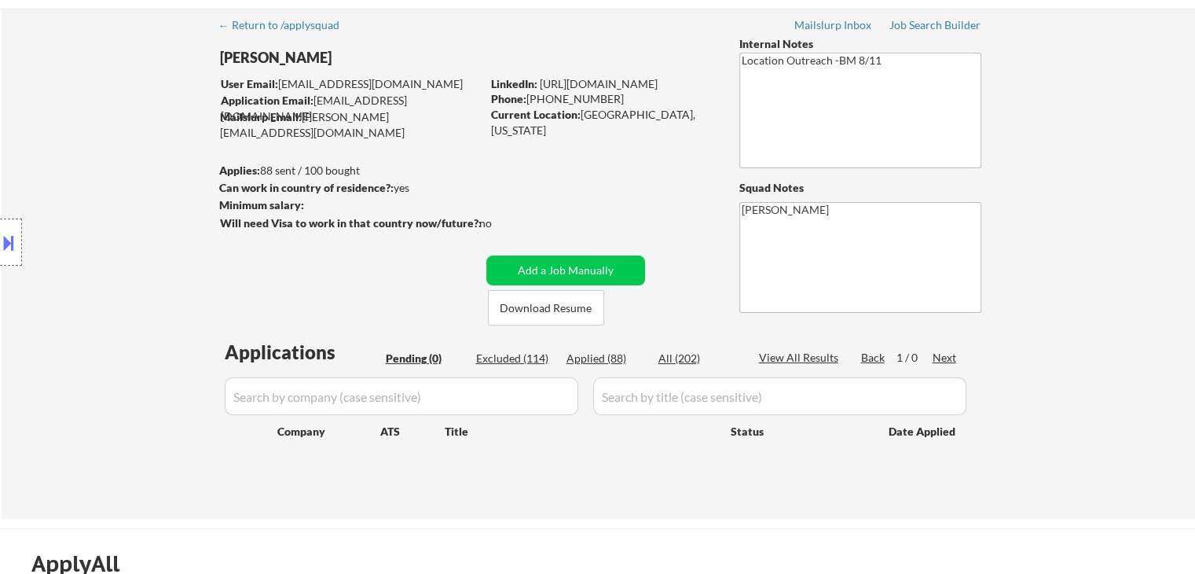
scroll to position [79, 0]
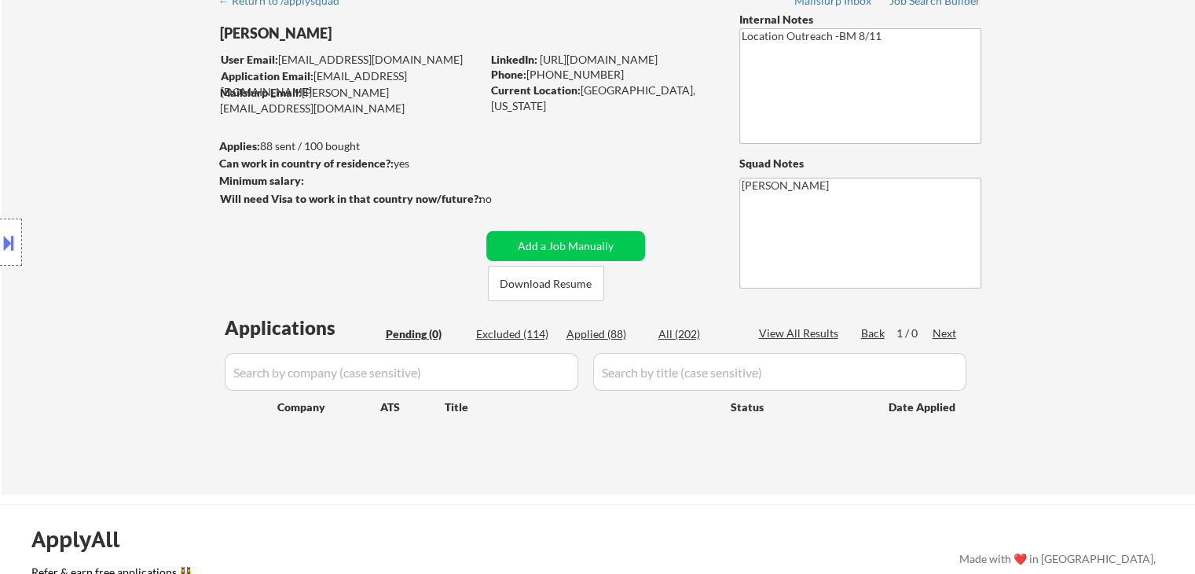
click at [57, 218] on div "Location Inclusions: [GEOGRAPHIC_DATA], [GEOGRAPHIC_DATA] [GEOGRAPHIC_DATA], [G…" at bounding box center [140, 243] width 281 height 292
click at [43, 199] on div "Location Inclusions: [GEOGRAPHIC_DATA], [GEOGRAPHIC_DATA] [GEOGRAPHIC_DATA], [G…" at bounding box center [140, 243] width 281 height 292
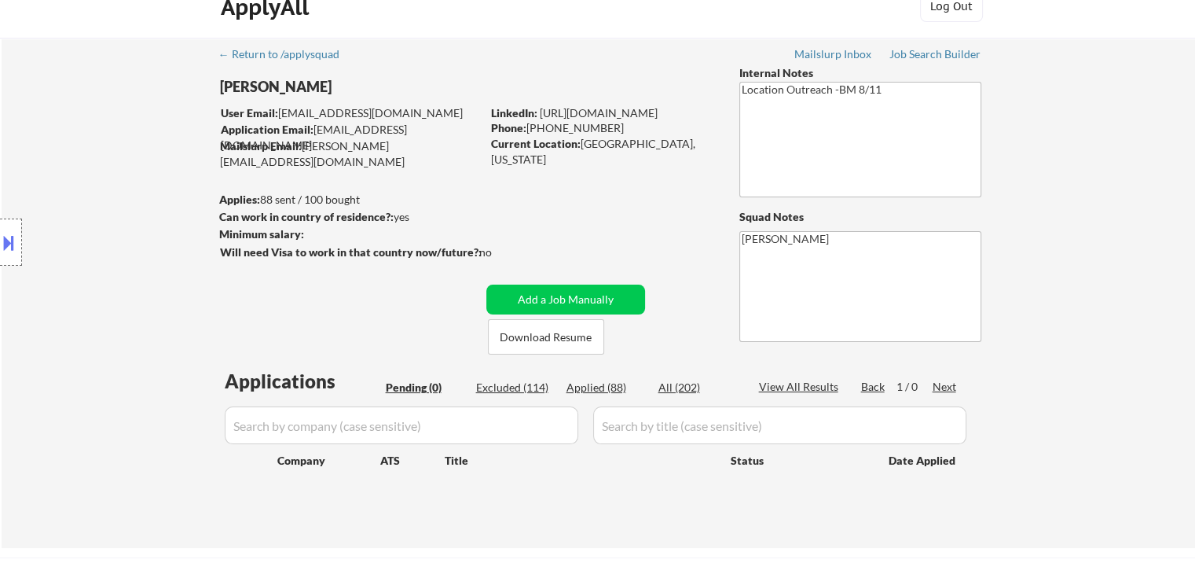
scroll to position [0, 0]
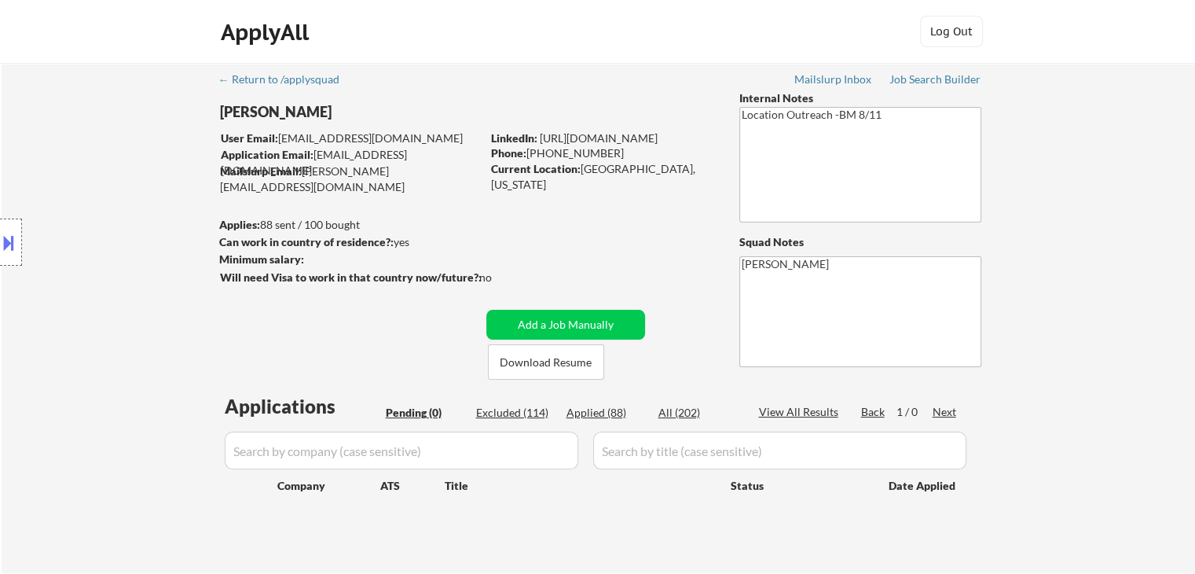
click at [41, 196] on div "Location Inclusions: [GEOGRAPHIC_DATA], [GEOGRAPHIC_DATA] [GEOGRAPHIC_DATA], [G…" at bounding box center [140, 243] width 281 height 292
click at [53, 193] on div "Location Inclusions: [GEOGRAPHIC_DATA], [GEOGRAPHIC_DATA] [GEOGRAPHIC_DATA], [G…" at bounding box center [140, 243] width 281 height 292
click at [13, 255] on button at bounding box center [8, 242] width 17 height 26
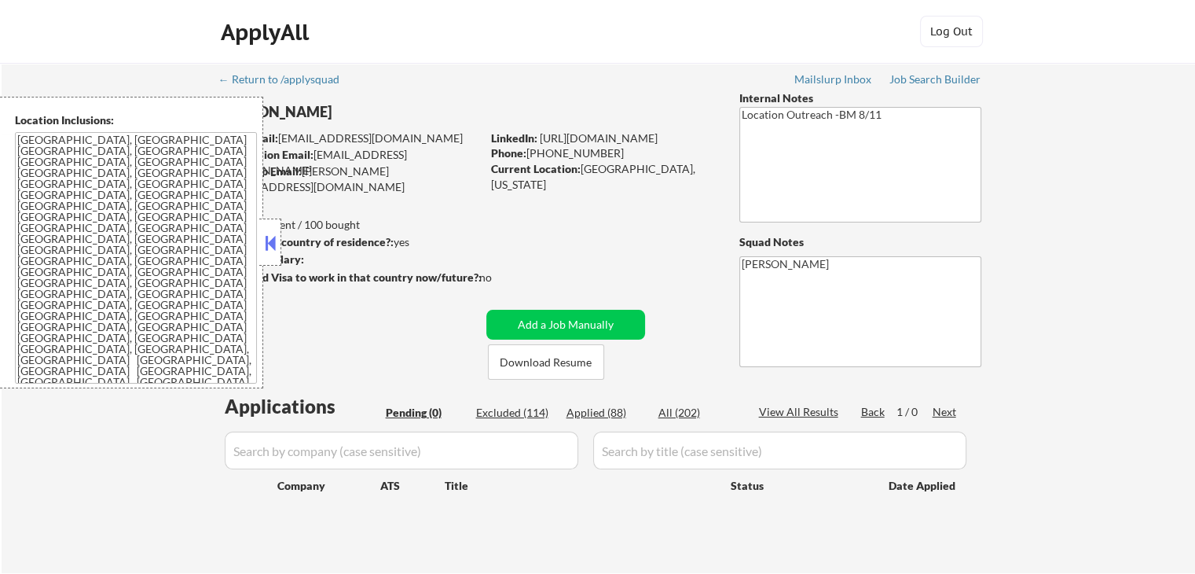
click at [273, 247] on button at bounding box center [270, 243] width 17 height 24
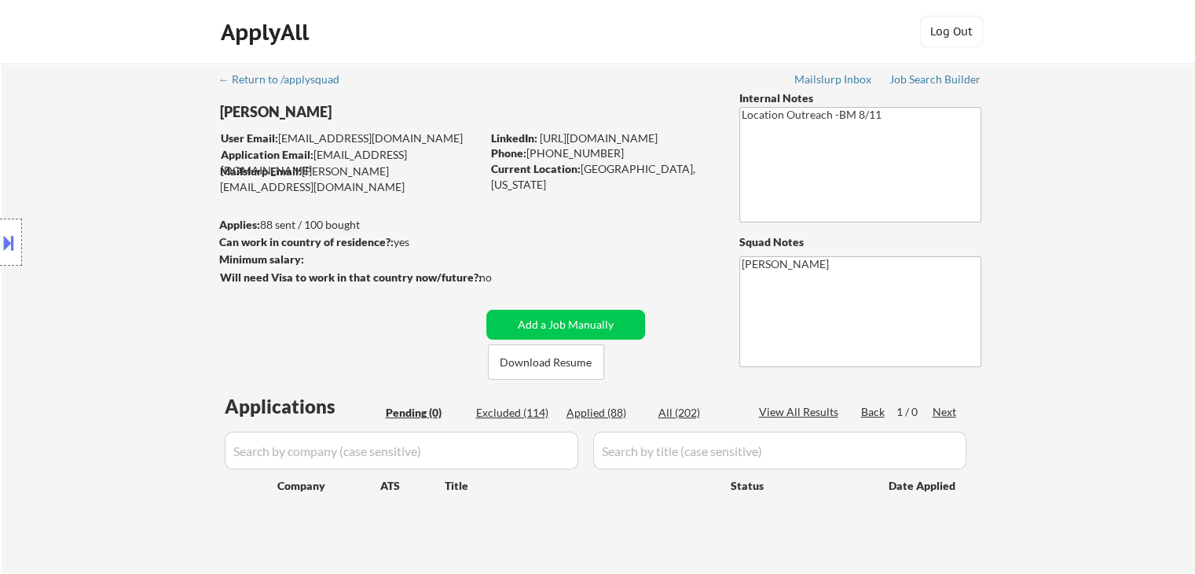
click at [76, 236] on div "Location Inclusions: [GEOGRAPHIC_DATA], [GEOGRAPHIC_DATA] [GEOGRAPHIC_DATA], [G…" at bounding box center [140, 243] width 281 height 292
click at [6, 244] on button at bounding box center [8, 242] width 17 height 26
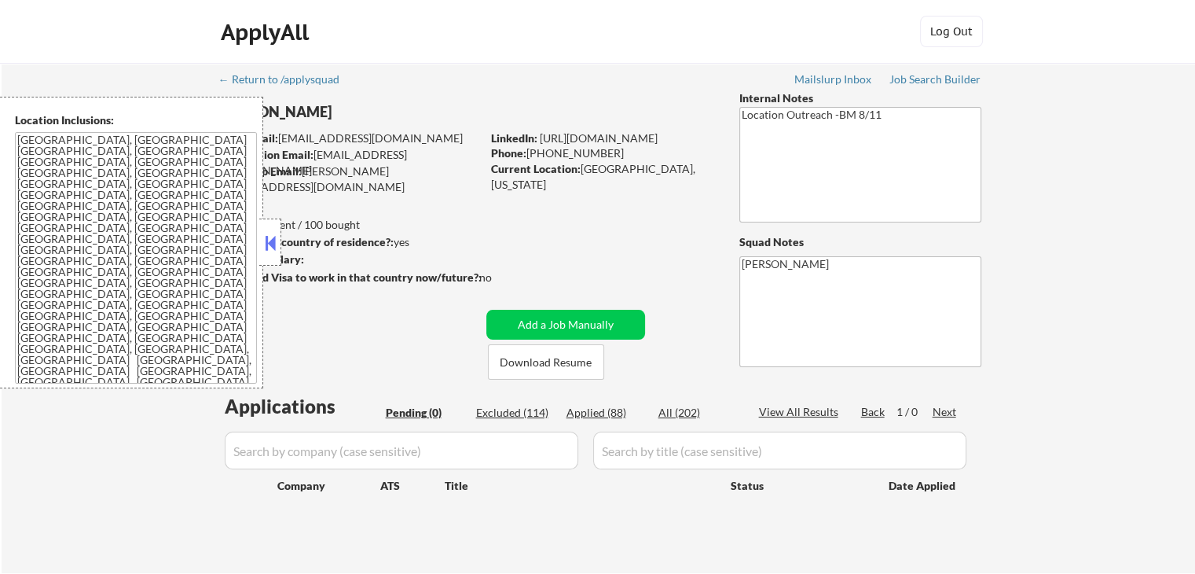
click at [277, 243] on button at bounding box center [270, 243] width 17 height 24
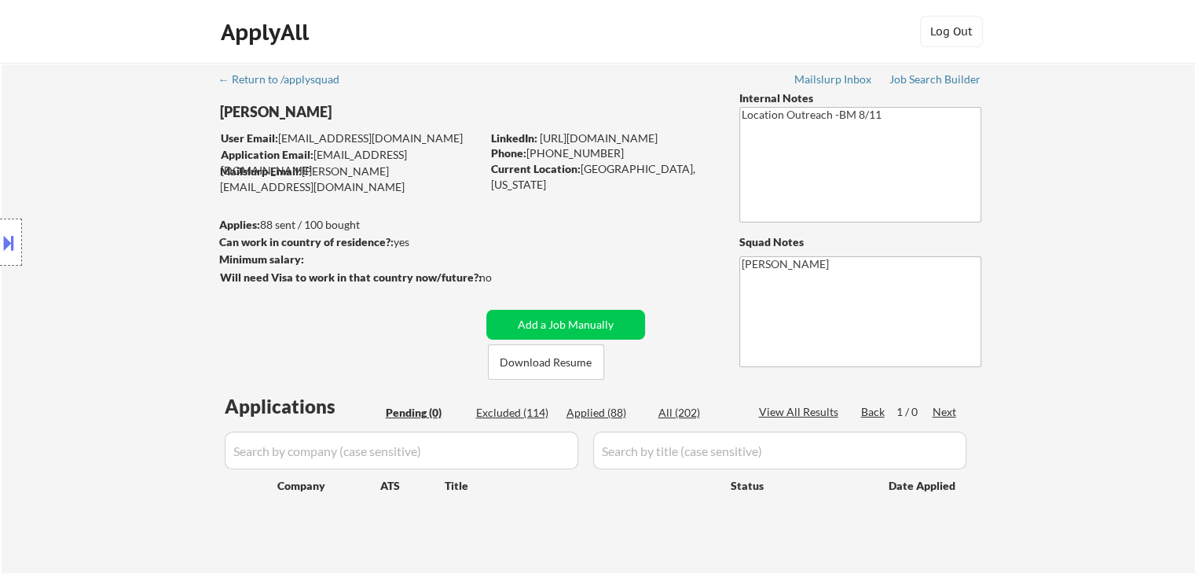
click at [193, 214] on div "Location Inclusions: [GEOGRAPHIC_DATA], [GEOGRAPHIC_DATA] [GEOGRAPHIC_DATA], [G…" at bounding box center [140, 243] width 281 height 292
click at [192, 215] on div "Location Inclusions: [GEOGRAPHIC_DATA], [GEOGRAPHIC_DATA] [GEOGRAPHIC_DATA], [G…" at bounding box center [140, 243] width 281 height 292
click at [192, 217] on div "Location Inclusions: [GEOGRAPHIC_DATA], [GEOGRAPHIC_DATA] [GEOGRAPHIC_DATA], [G…" at bounding box center [140, 243] width 281 height 292
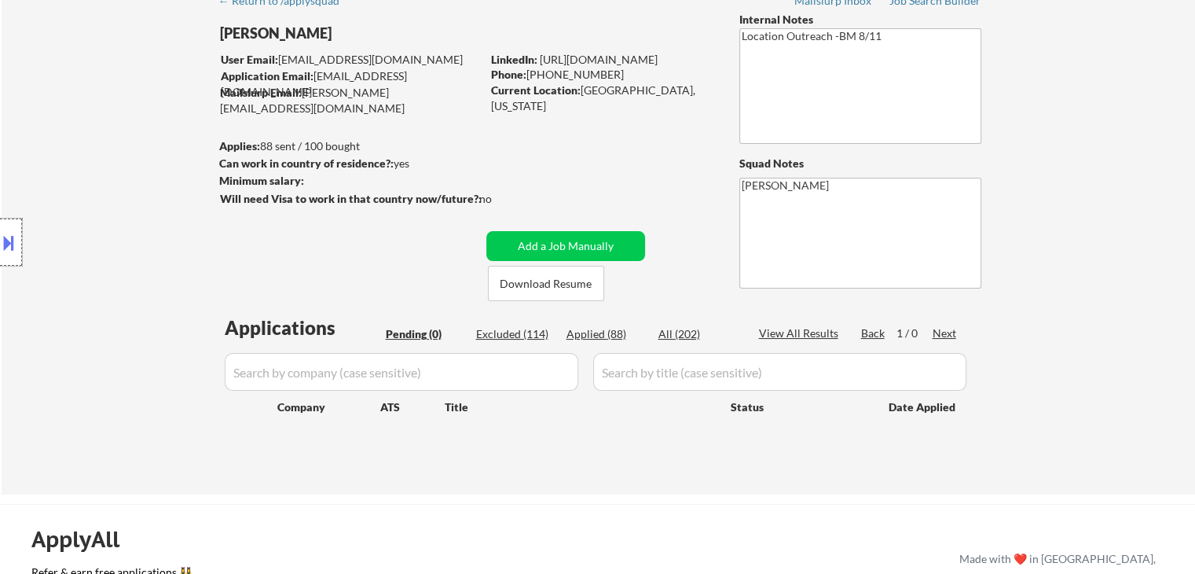
click at [3, 222] on div at bounding box center [11, 241] width 22 height 47
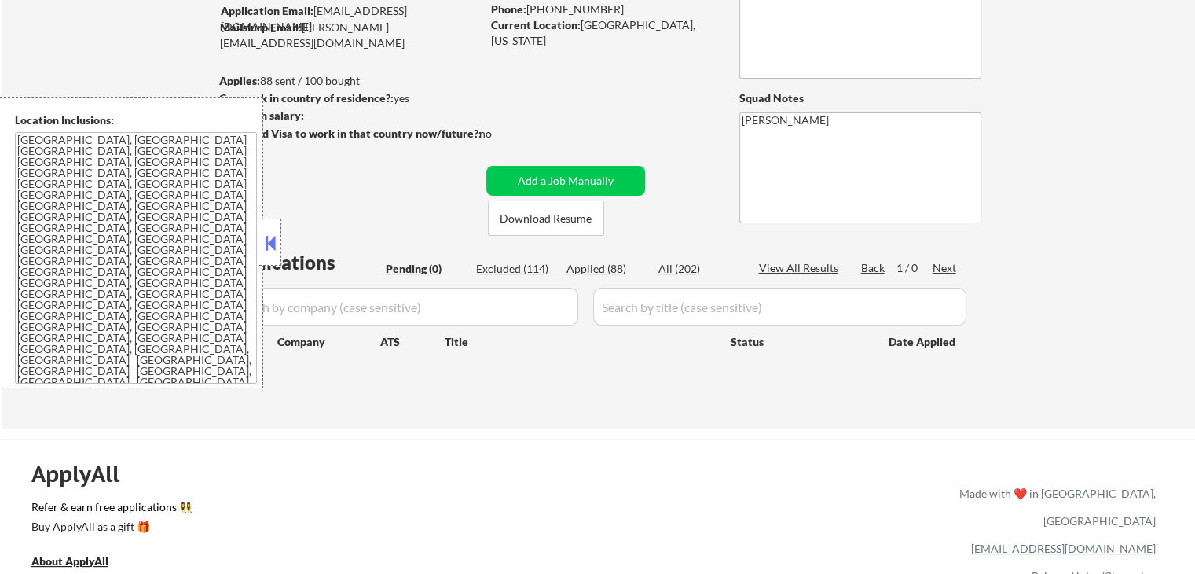
scroll to position [173, 0]
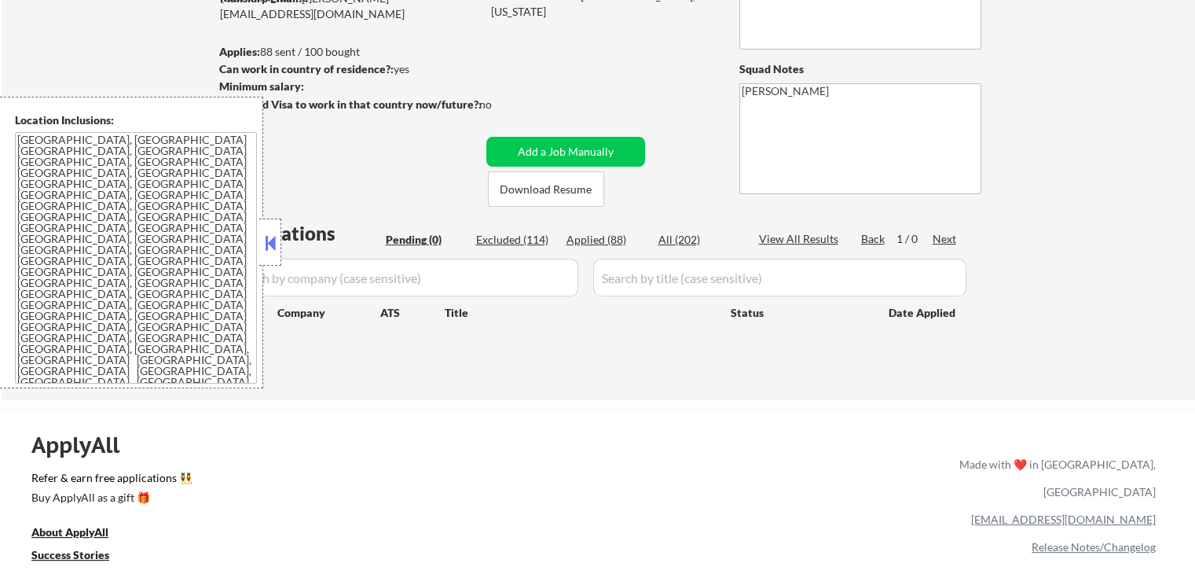
click at [270, 246] on button at bounding box center [270, 243] width 17 height 24
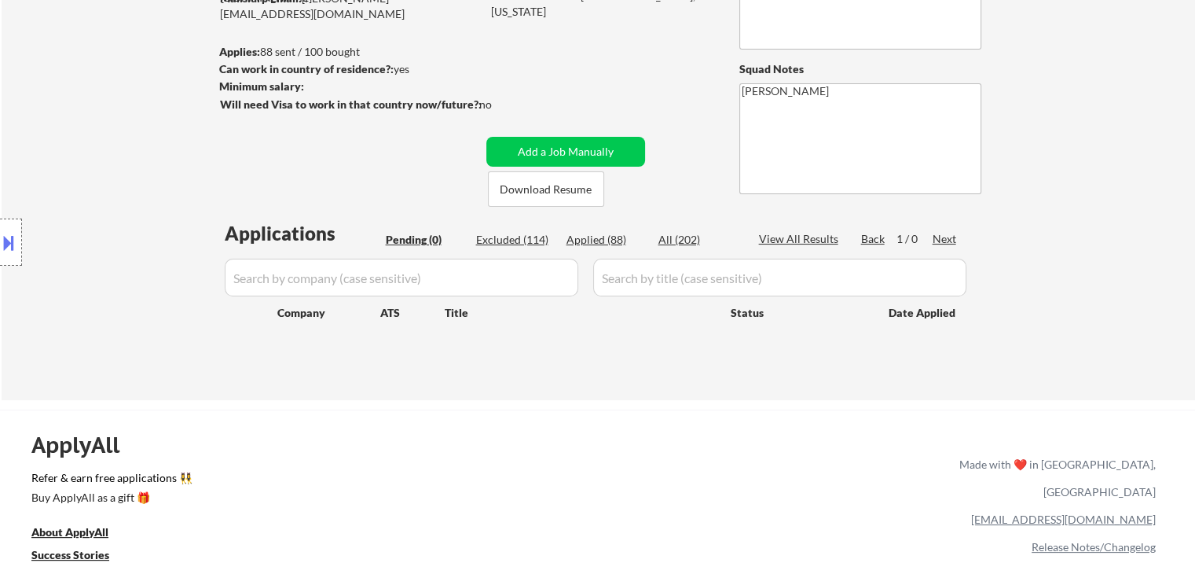
click at [81, 213] on div "Location Inclusions: [GEOGRAPHIC_DATA], [GEOGRAPHIC_DATA] [GEOGRAPHIC_DATA], [G…" at bounding box center [140, 243] width 281 height 292
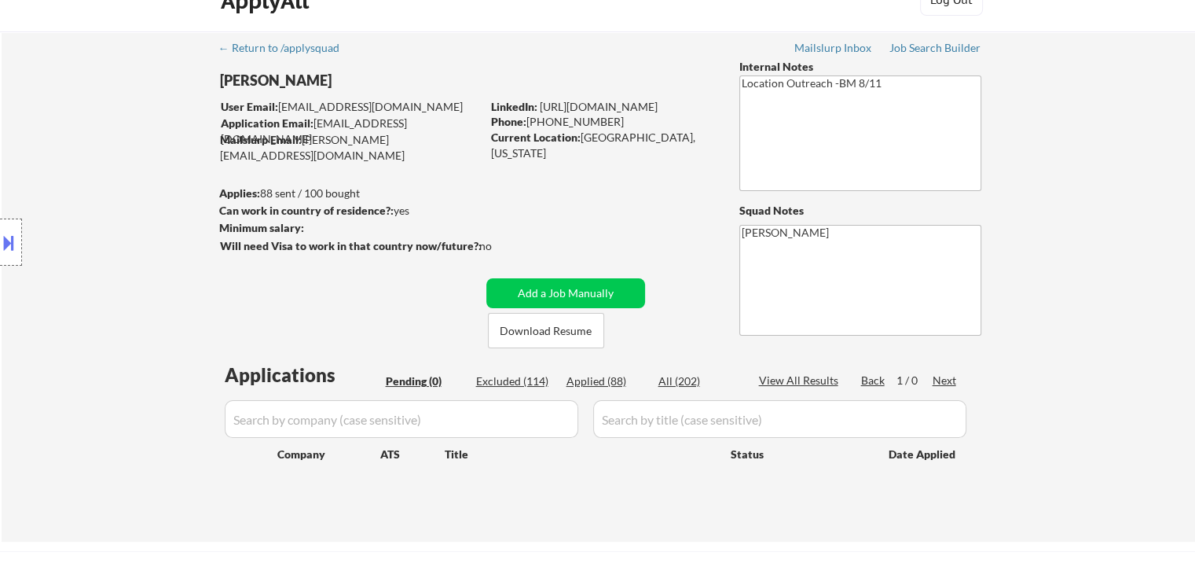
scroll to position [3, 0]
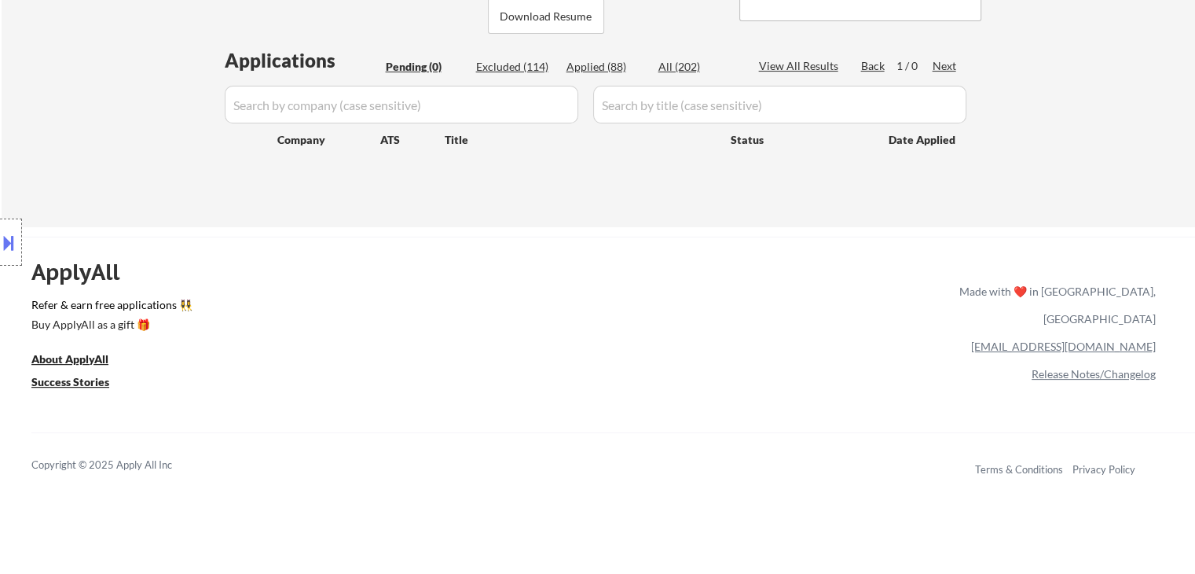
click at [75, 138] on div "Location Inclusions: [GEOGRAPHIC_DATA], [GEOGRAPHIC_DATA] [GEOGRAPHIC_DATA], [G…" at bounding box center [140, 243] width 281 height 292
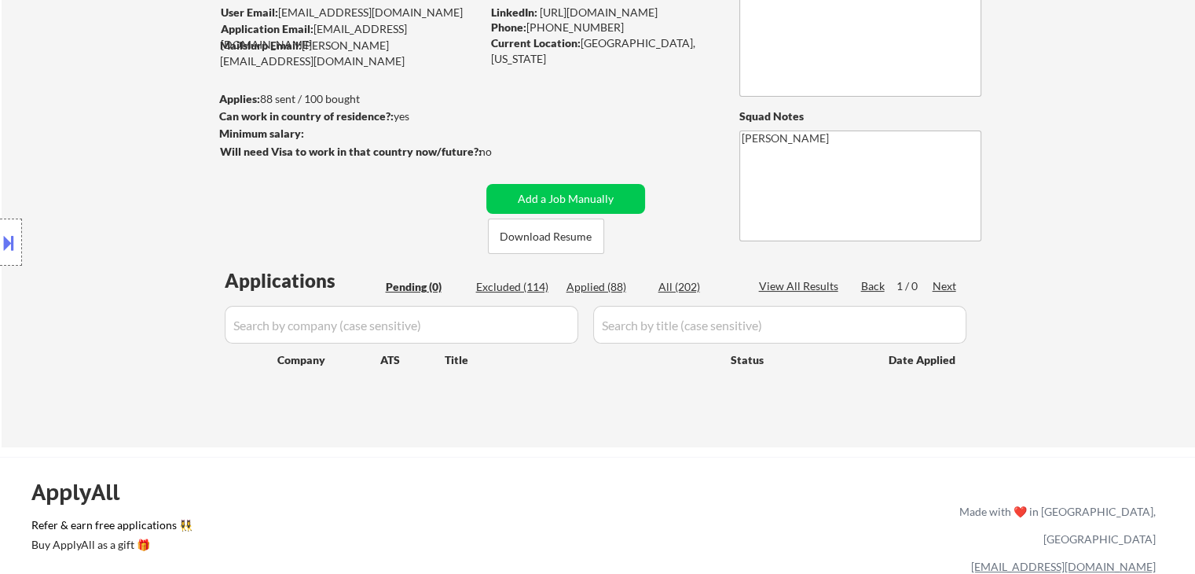
click at [73, 152] on div "Location Inclusions: [GEOGRAPHIC_DATA], [GEOGRAPHIC_DATA] [GEOGRAPHIC_DATA], [G…" at bounding box center [140, 243] width 281 height 292
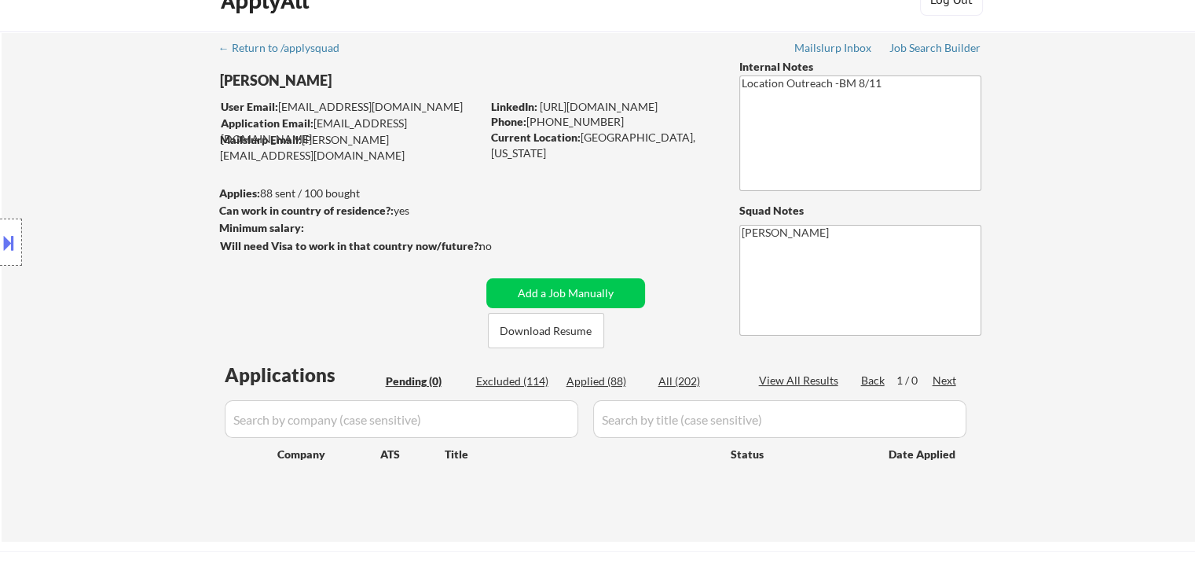
click at [78, 152] on div "Location Inclusions: [GEOGRAPHIC_DATA], [GEOGRAPHIC_DATA] [GEOGRAPHIC_DATA], [G…" at bounding box center [140, 243] width 281 height 292
click at [71, 165] on div "Location Inclusions: [GEOGRAPHIC_DATA], [GEOGRAPHIC_DATA] [GEOGRAPHIC_DATA], [G…" at bounding box center [140, 243] width 281 height 292
click at [55, 97] on div "Location Inclusions: [GEOGRAPHIC_DATA], [GEOGRAPHIC_DATA] [GEOGRAPHIC_DATA], [G…" at bounding box center [140, 243] width 281 height 292
click at [134, 228] on div "Location Inclusions: [GEOGRAPHIC_DATA], [GEOGRAPHIC_DATA] [GEOGRAPHIC_DATA], [G…" at bounding box center [140, 243] width 281 height 292
click at [135, 235] on div "Location Inclusions: [GEOGRAPHIC_DATA], [GEOGRAPHIC_DATA] [GEOGRAPHIC_DATA], [G…" at bounding box center [140, 243] width 281 height 292
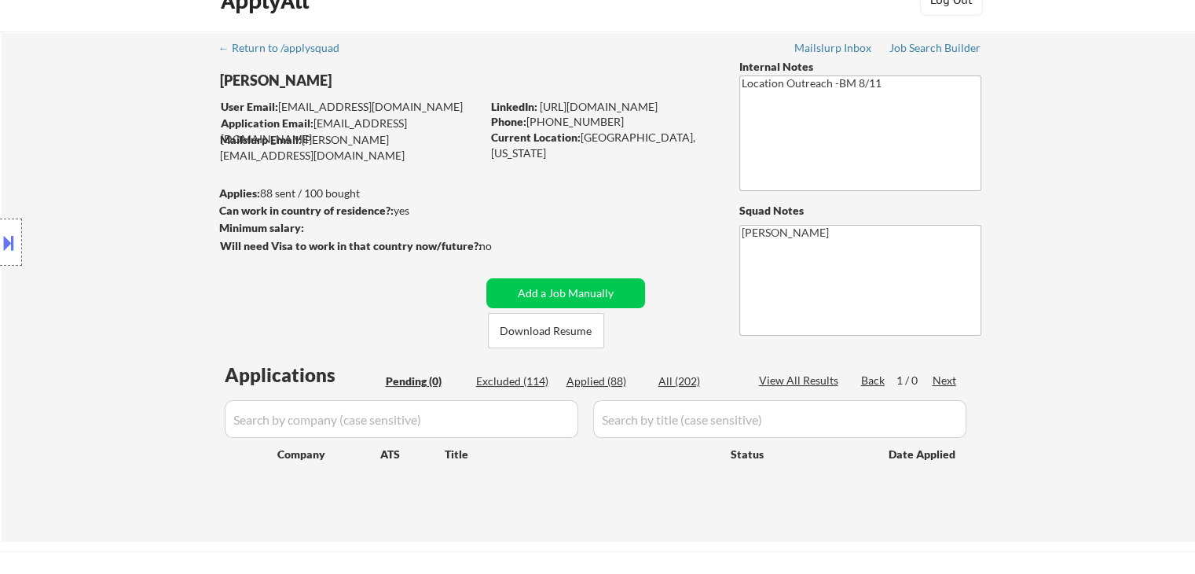
click at [135, 235] on div "Location Inclusions: [GEOGRAPHIC_DATA], [GEOGRAPHIC_DATA] [GEOGRAPHIC_DATA], [G…" at bounding box center [140, 243] width 281 height 292
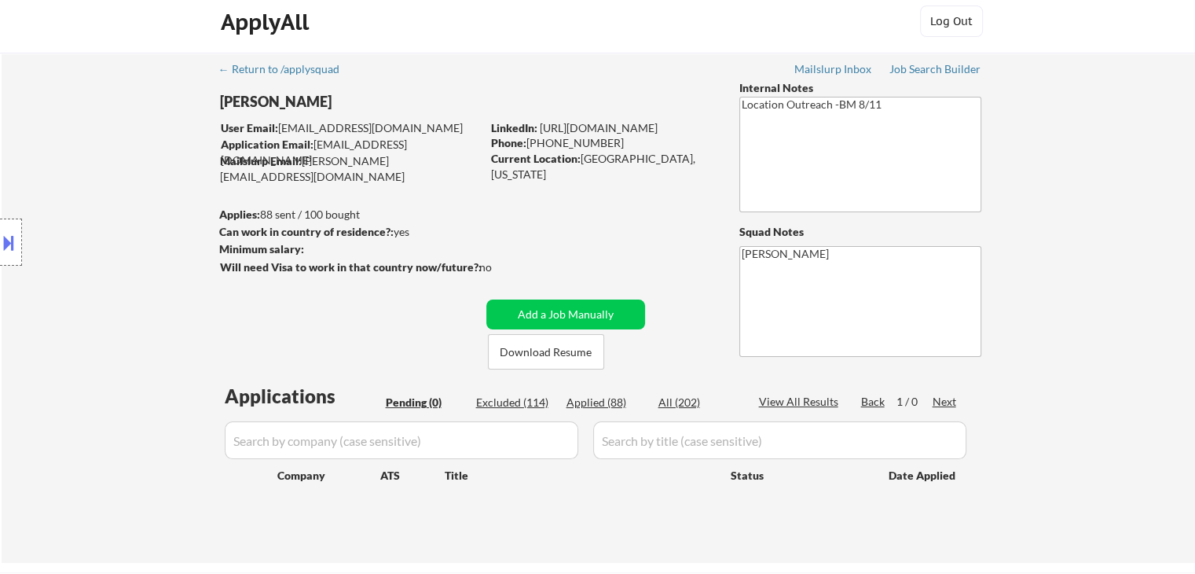
scroll to position [0, 0]
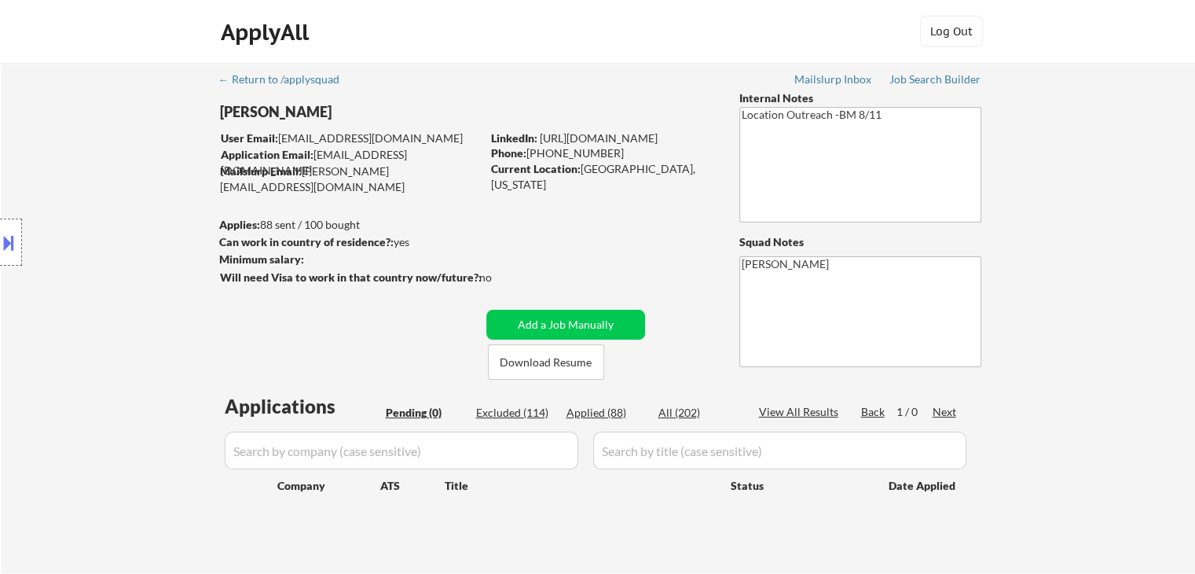
click at [130, 200] on div "Location Inclusions: [GEOGRAPHIC_DATA], [GEOGRAPHIC_DATA] [GEOGRAPHIC_DATA], [G…" at bounding box center [140, 243] width 281 height 292
click at [130, 206] on div "Location Inclusions: [GEOGRAPHIC_DATA], [GEOGRAPHIC_DATA] [GEOGRAPHIC_DATA], [G…" at bounding box center [140, 243] width 281 height 292
click at [66, 316] on div "Location Inclusions: [GEOGRAPHIC_DATA], [GEOGRAPHIC_DATA] [GEOGRAPHIC_DATA], [G…" at bounding box center [140, 243] width 281 height 292
click at [67, 176] on div "Location Inclusions: [GEOGRAPHIC_DATA], [GEOGRAPHIC_DATA] [GEOGRAPHIC_DATA], [G…" at bounding box center [140, 243] width 281 height 292
click at [35, 150] on div "Location Inclusions: [GEOGRAPHIC_DATA], [GEOGRAPHIC_DATA] [GEOGRAPHIC_DATA], [G…" at bounding box center [140, 243] width 281 height 292
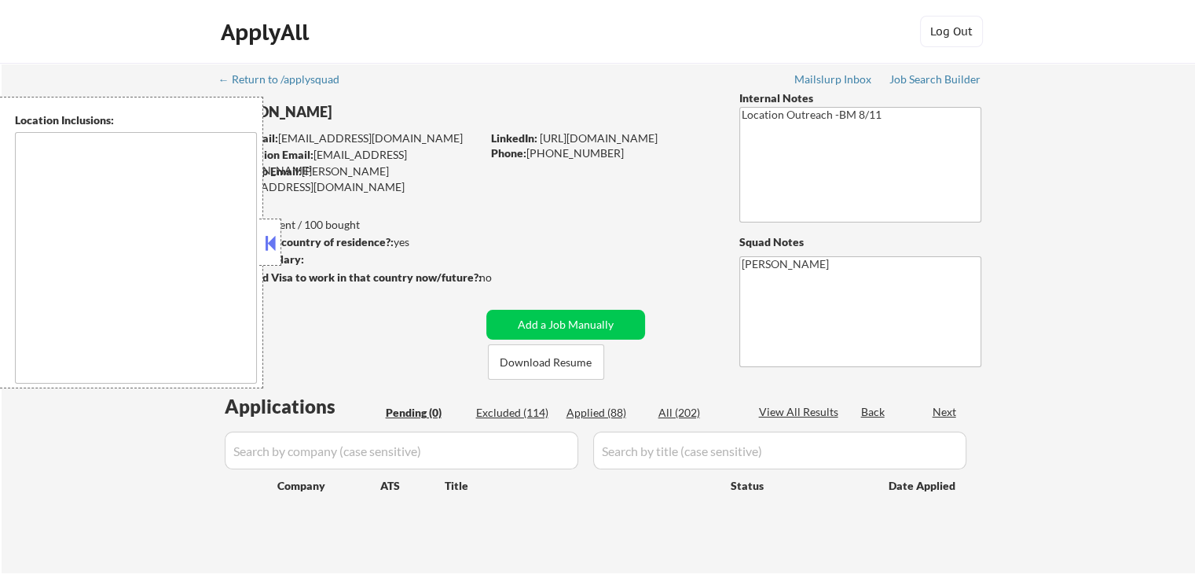
type textarea "[GEOGRAPHIC_DATA], [GEOGRAPHIC_DATA] [GEOGRAPHIC_DATA], [GEOGRAPHIC_DATA] [GEOG…"
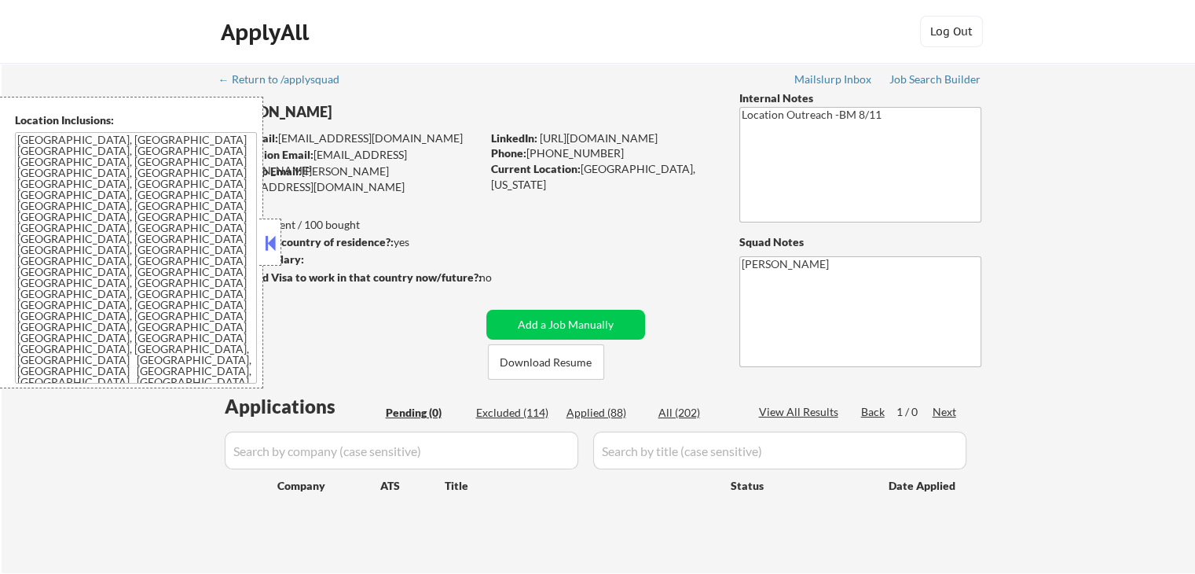
click at [281, 235] on strong "Can work in country of residence?:" at bounding box center [306, 241] width 174 height 13
drag, startPoint x: 273, startPoint y: 246, endPoint x: 213, endPoint y: 277, distance: 68.2
click at [274, 246] on button at bounding box center [270, 243] width 17 height 24
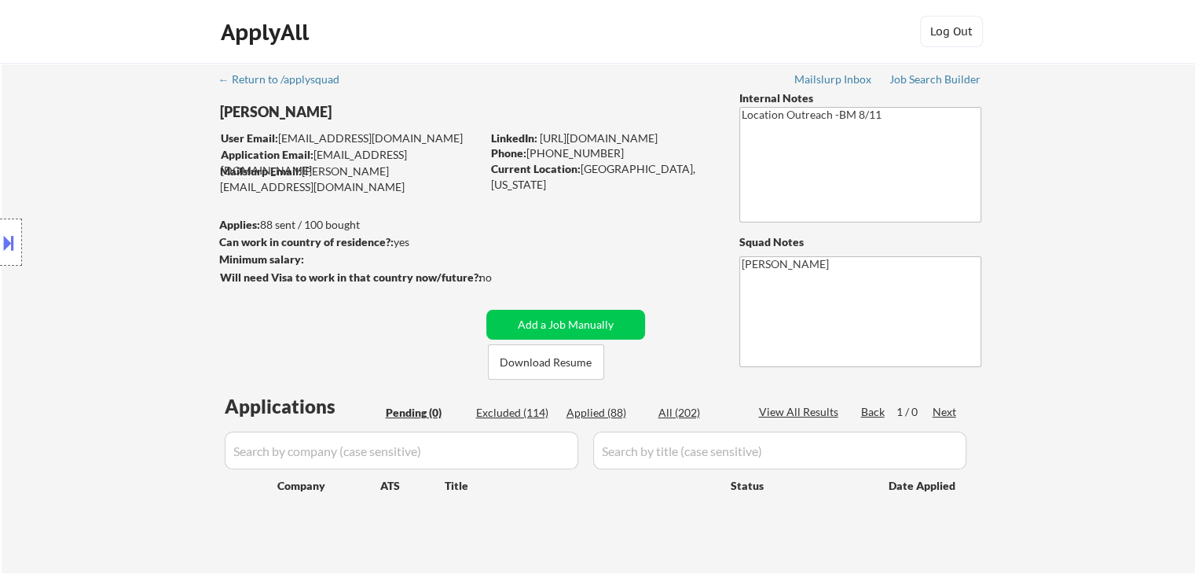
click at [112, 232] on div "Location Inclusions: [GEOGRAPHIC_DATA], [GEOGRAPHIC_DATA] [GEOGRAPHIC_DATA], [G…" at bounding box center [140, 243] width 281 height 292
click at [113, 237] on div "Location Inclusions: [GEOGRAPHIC_DATA], [GEOGRAPHIC_DATA] [GEOGRAPHIC_DATA], [G…" at bounding box center [140, 243] width 281 height 292
click at [111, 237] on div "Location Inclusions: [GEOGRAPHIC_DATA], [GEOGRAPHIC_DATA] [GEOGRAPHIC_DATA], [G…" at bounding box center [140, 243] width 281 height 292
click at [112, 237] on div "Location Inclusions: [GEOGRAPHIC_DATA], [GEOGRAPHIC_DATA] [GEOGRAPHIC_DATA], [G…" at bounding box center [140, 243] width 281 height 292
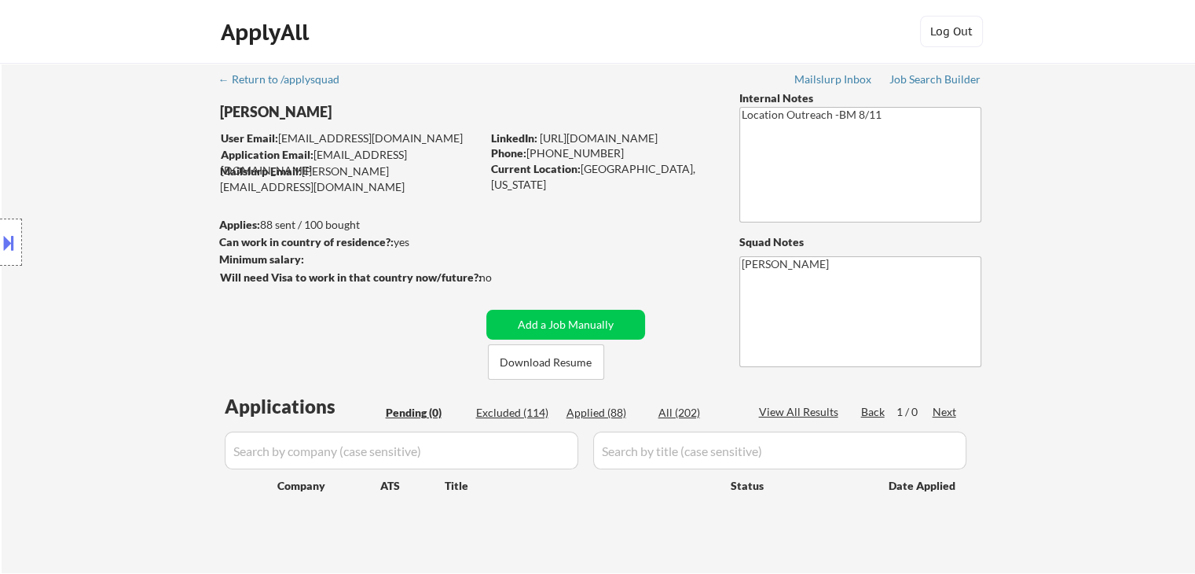
click at [118, 239] on div "Location Inclusions: [GEOGRAPHIC_DATA], [GEOGRAPHIC_DATA] [GEOGRAPHIC_DATA], [G…" at bounding box center [140, 243] width 281 height 292
click at [119, 240] on div "Location Inclusions: [GEOGRAPHIC_DATA], [GEOGRAPHIC_DATA] [GEOGRAPHIC_DATA], [G…" at bounding box center [140, 243] width 281 height 292
click at [127, 262] on div "Location Inclusions: [GEOGRAPHIC_DATA], [GEOGRAPHIC_DATA] [GEOGRAPHIC_DATA], [G…" at bounding box center [140, 243] width 281 height 292
click at [124, 259] on div "Location Inclusions: [GEOGRAPHIC_DATA], [GEOGRAPHIC_DATA] [GEOGRAPHIC_DATA], [G…" at bounding box center [140, 243] width 281 height 292
click at [123, 257] on div "Location Inclusions: [GEOGRAPHIC_DATA], [GEOGRAPHIC_DATA] [GEOGRAPHIC_DATA], [G…" at bounding box center [140, 243] width 281 height 292
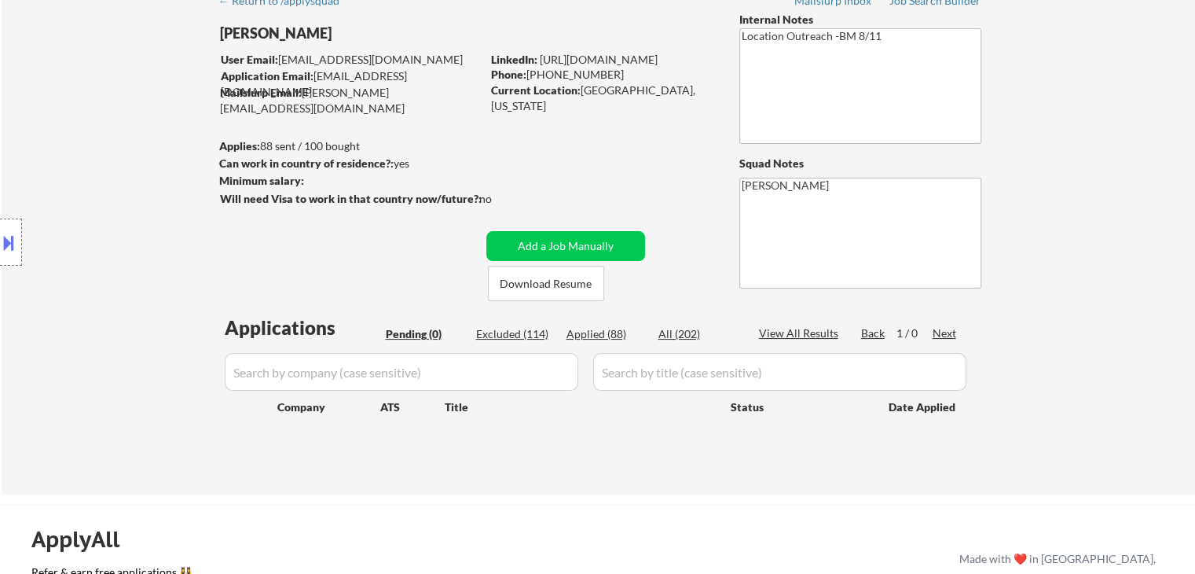
click at [119, 251] on div "Location Inclusions: [GEOGRAPHIC_DATA], [GEOGRAPHIC_DATA] [GEOGRAPHIC_DATA], [G…" at bounding box center [140, 243] width 281 height 292
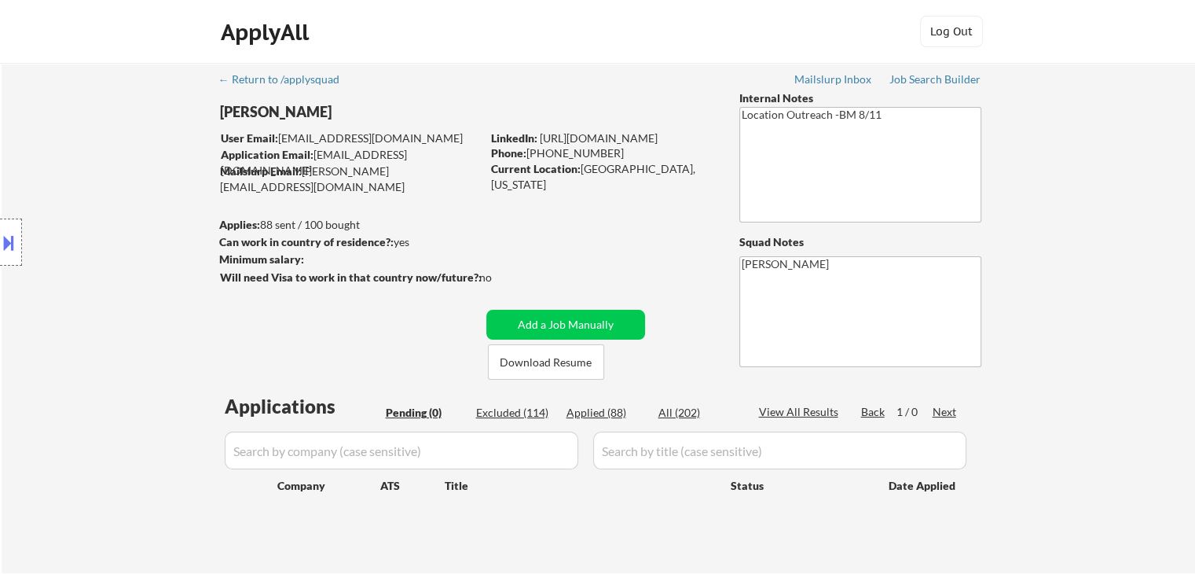
click at [138, 237] on div "Location Inclusions: [GEOGRAPHIC_DATA], [GEOGRAPHIC_DATA] [GEOGRAPHIC_DATA], [G…" at bounding box center [140, 243] width 281 height 292
click at [127, 235] on div "Location Inclusions: [GEOGRAPHIC_DATA], [GEOGRAPHIC_DATA] [GEOGRAPHIC_DATA], [G…" at bounding box center [140, 243] width 281 height 292
click at [127, 236] on div "Location Inclusions: [GEOGRAPHIC_DATA], [GEOGRAPHIC_DATA] [GEOGRAPHIC_DATA], [G…" at bounding box center [140, 243] width 281 height 292
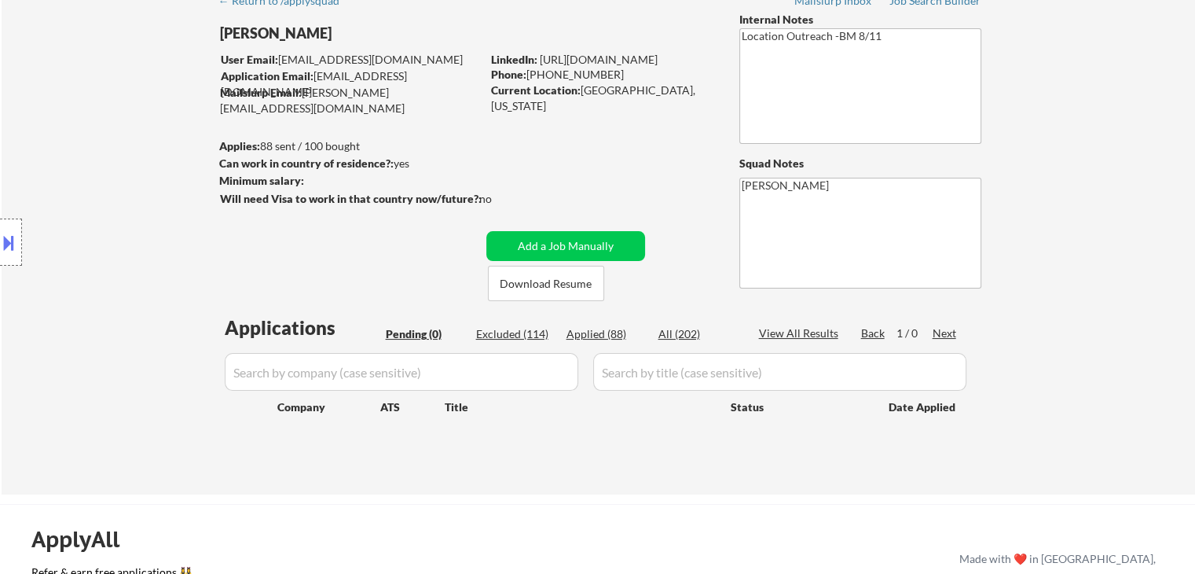
click at [153, 215] on div "Location Inclusions: [GEOGRAPHIC_DATA], [GEOGRAPHIC_DATA] [GEOGRAPHIC_DATA], [G…" at bounding box center [140, 243] width 281 height 292
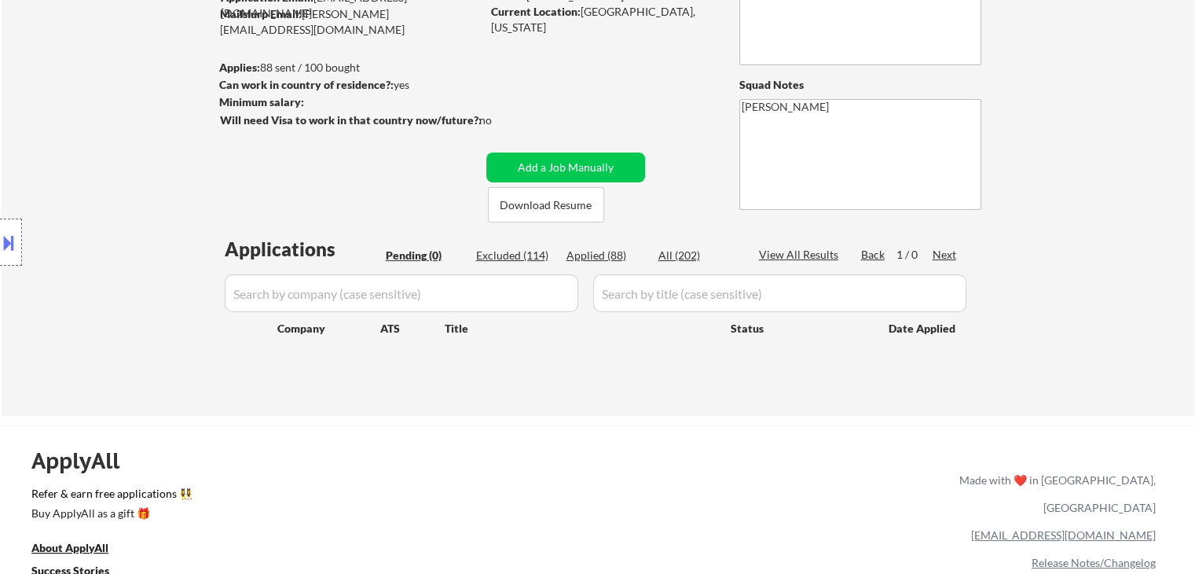
click at [114, 224] on div "Location Inclusions: [GEOGRAPHIC_DATA], [GEOGRAPHIC_DATA] [GEOGRAPHIC_DATA], [G…" at bounding box center [140, 243] width 281 height 292
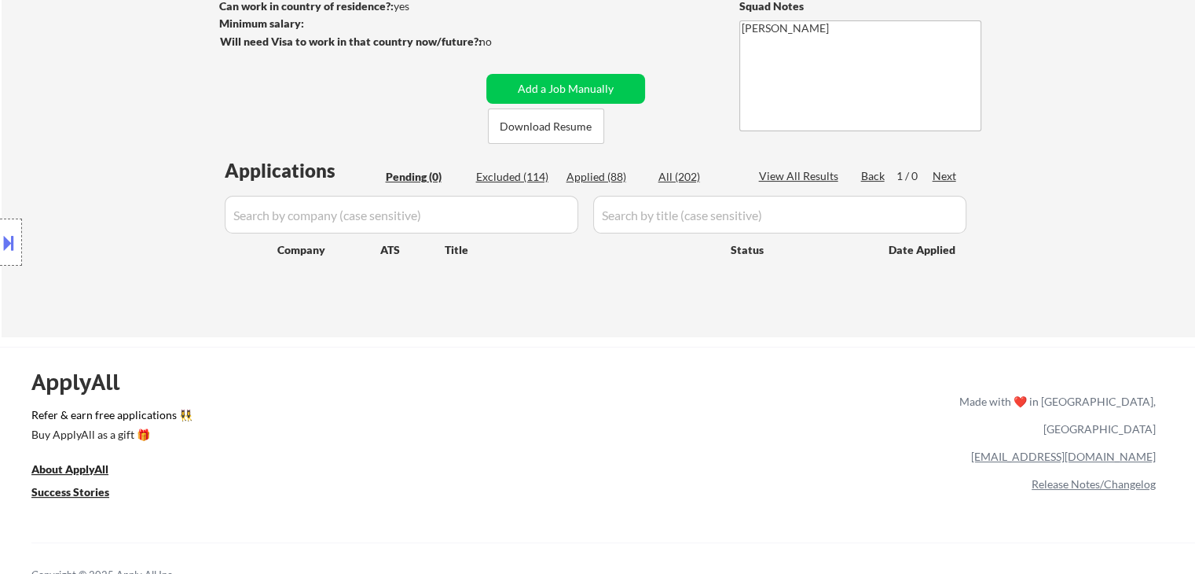
click at [106, 224] on div "Location Inclusions: [GEOGRAPHIC_DATA], [GEOGRAPHIC_DATA] [GEOGRAPHIC_DATA], [G…" at bounding box center [140, 243] width 281 height 292
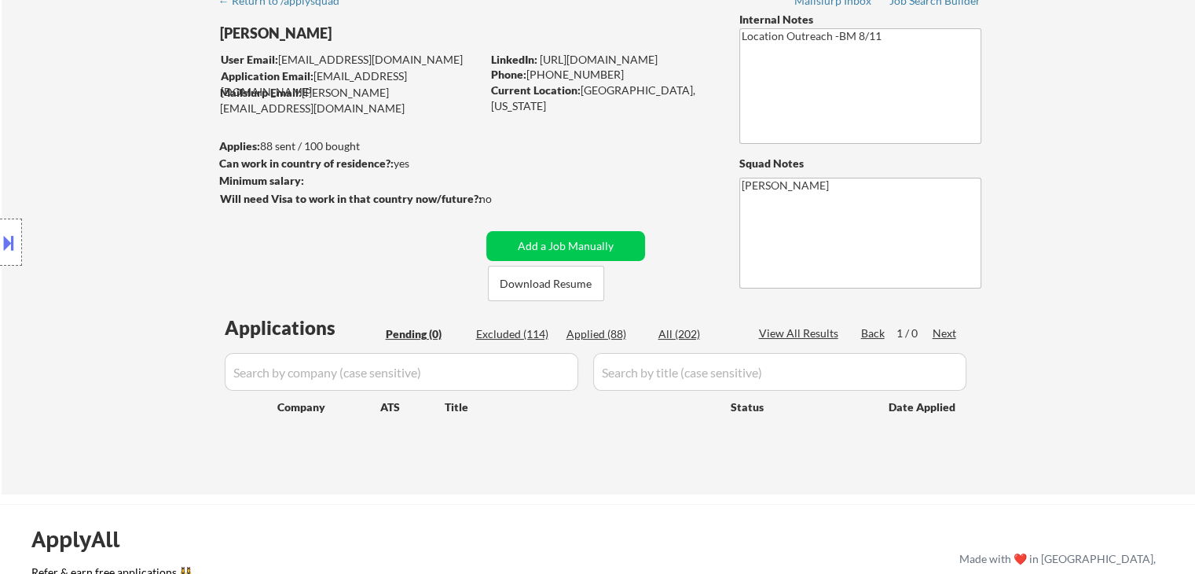
click at [105, 226] on div "Location Inclusions: [GEOGRAPHIC_DATA], [GEOGRAPHIC_DATA] [GEOGRAPHIC_DATA], [G…" at bounding box center [140, 243] width 281 height 292
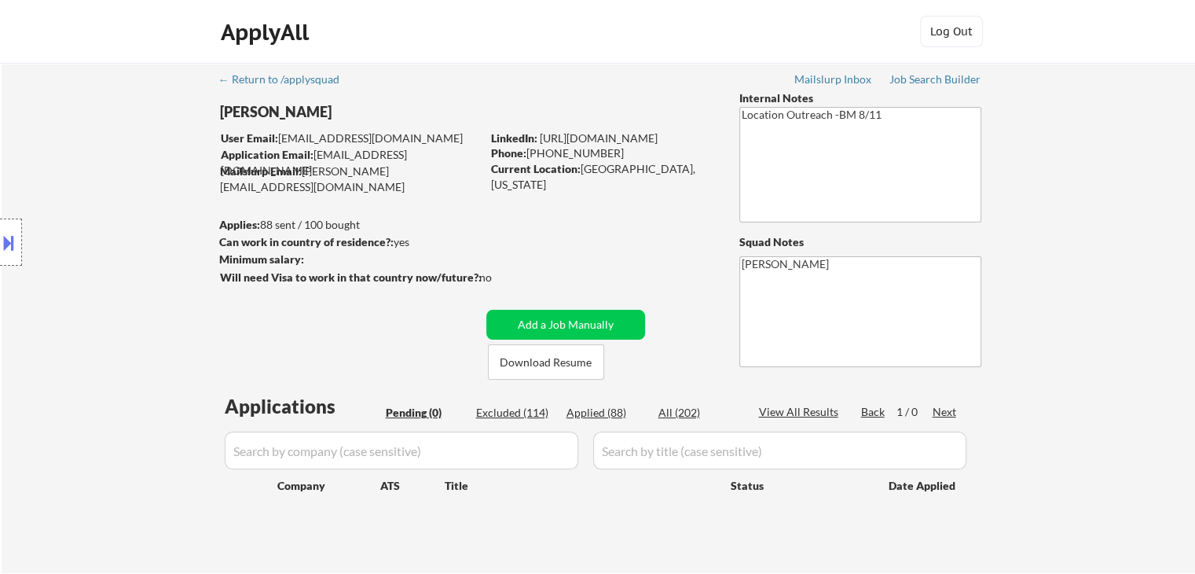
click at [110, 227] on div "Location Inclusions: [GEOGRAPHIC_DATA], [GEOGRAPHIC_DATA] [GEOGRAPHIC_DATA], [G…" at bounding box center [140, 243] width 281 height 292
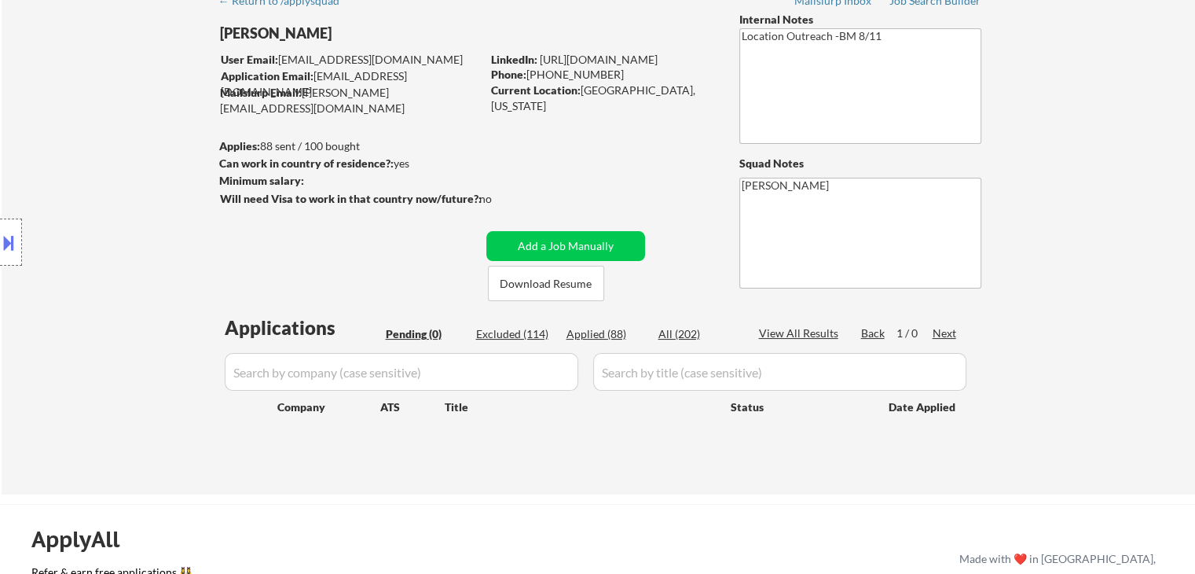
click at [115, 227] on div "Location Inclusions: [GEOGRAPHIC_DATA], [GEOGRAPHIC_DATA] [GEOGRAPHIC_DATA], [G…" at bounding box center [140, 243] width 281 height 292
click at [116, 228] on div "Location Inclusions: [GEOGRAPHIC_DATA], [GEOGRAPHIC_DATA] [GEOGRAPHIC_DATA], [G…" at bounding box center [140, 243] width 281 height 292
click at [118, 228] on div "Location Inclusions: [GEOGRAPHIC_DATA], [GEOGRAPHIC_DATA] [GEOGRAPHIC_DATA], [G…" at bounding box center [140, 243] width 281 height 292
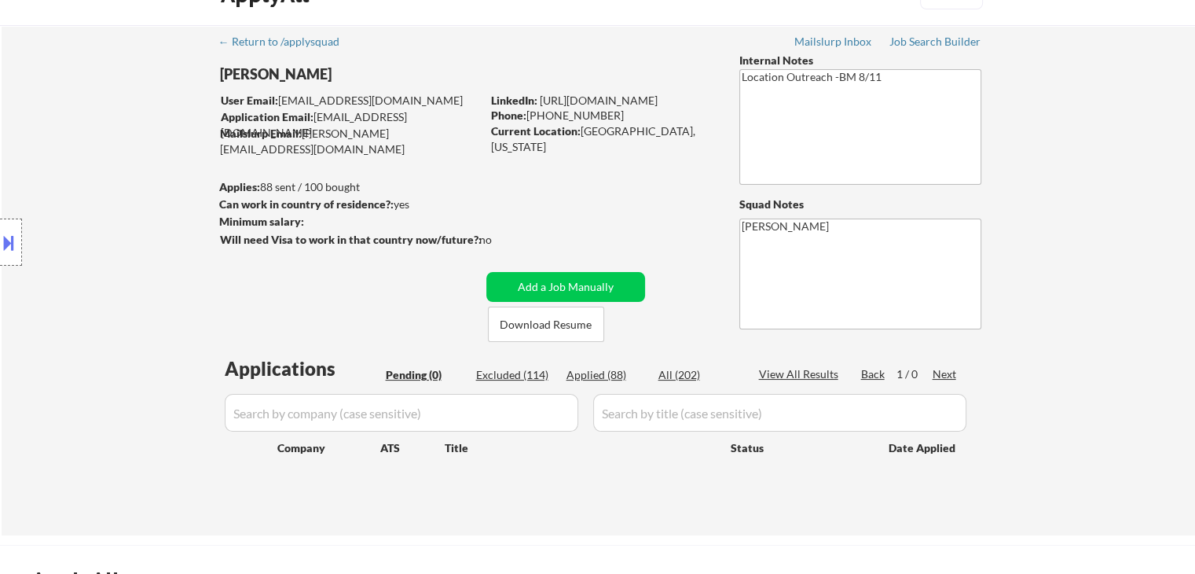
scroll to position [0, 0]
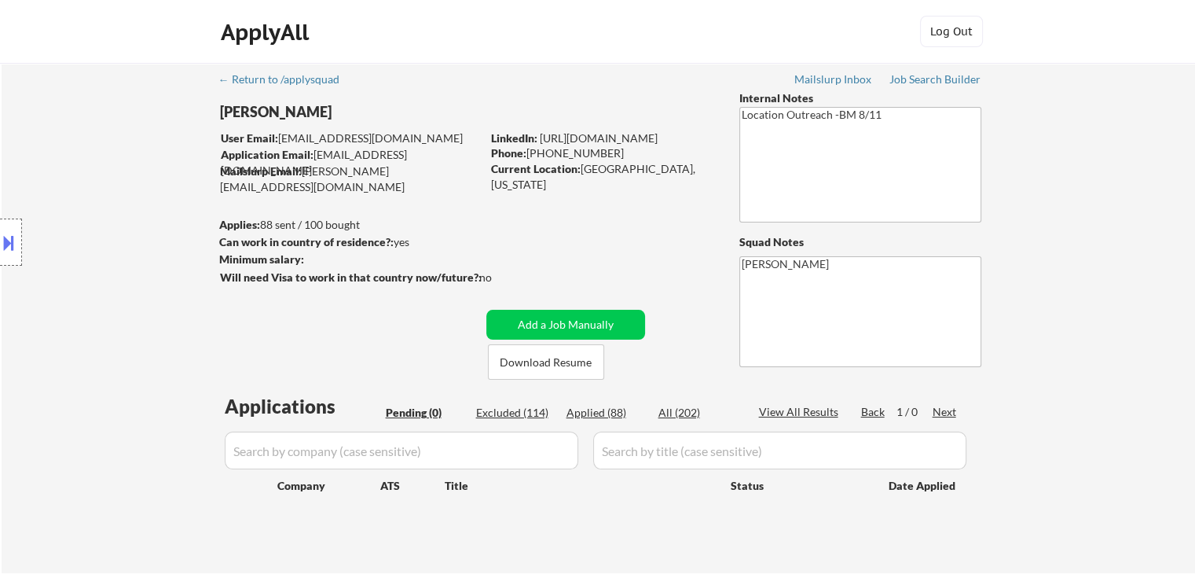
click at [148, 186] on div "Location Inclusions: [GEOGRAPHIC_DATA], [GEOGRAPHIC_DATA] [GEOGRAPHIC_DATA], [G…" at bounding box center [140, 243] width 281 height 292
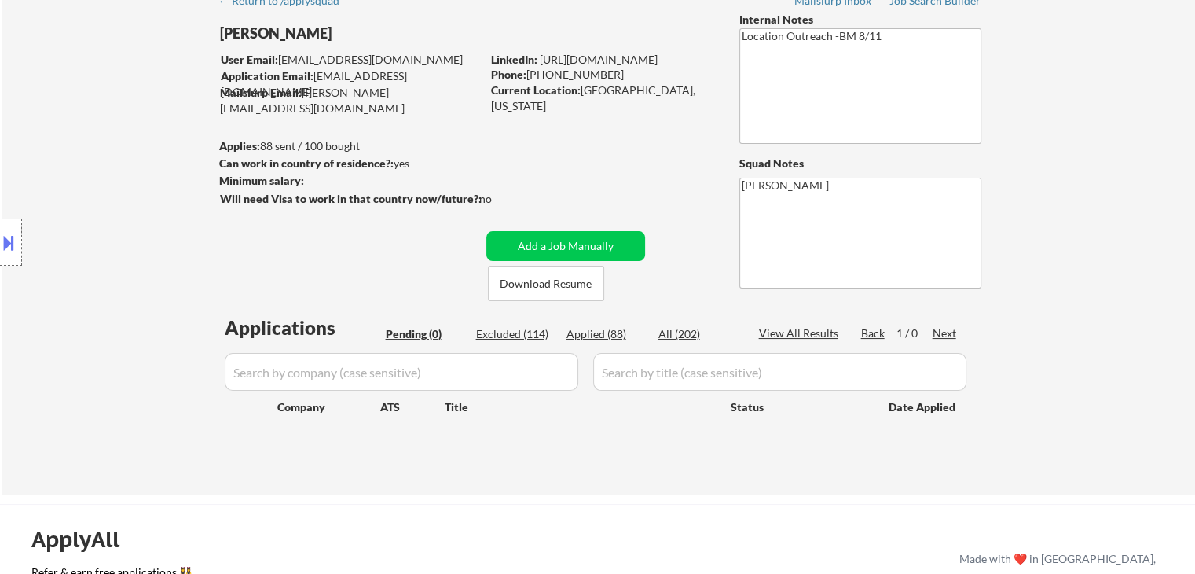
click at [127, 199] on div "Location Inclusions: [GEOGRAPHIC_DATA], [GEOGRAPHIC_DATA] [GEOGRAPHIC_DATA], [G…" at bounding box center [140, 243] width 281 height 292
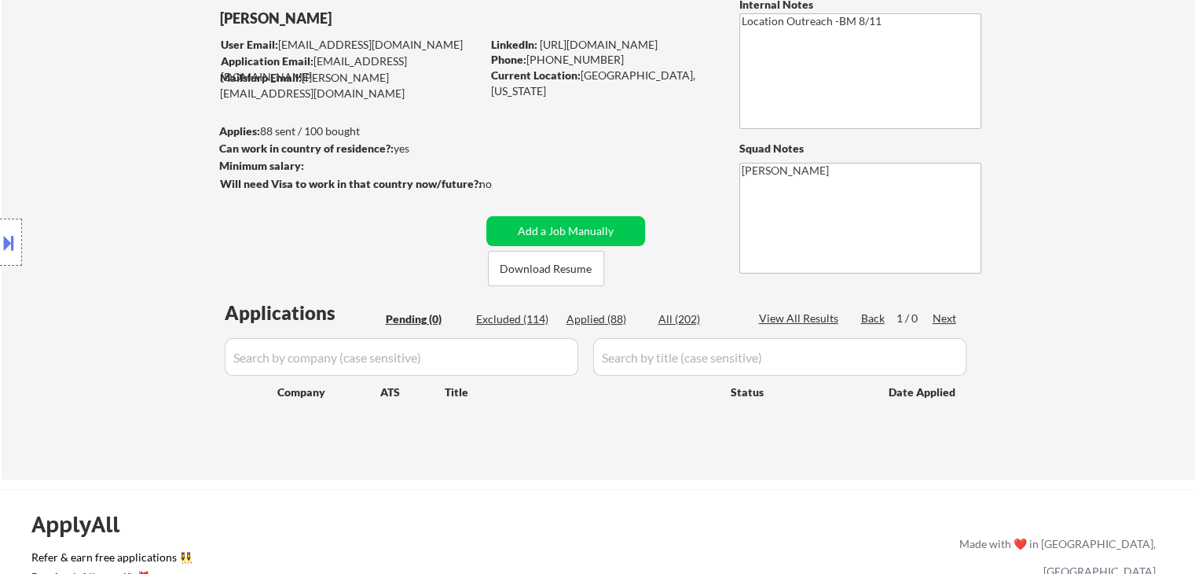
scroll to position [236, 0]
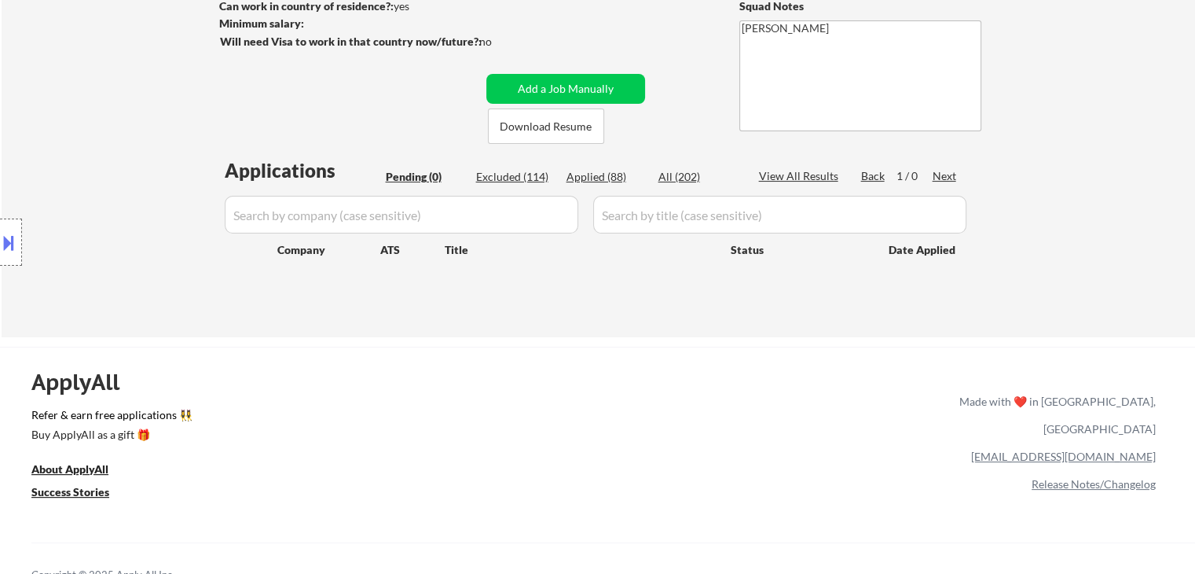
click at [119, 196] on div "Location Inclusions: [GEOGRAPHIC_DATA], [GEOGRAPHIC_DATA] [GEOGRAPHIC_DATA], [G…" at bounding box center [140, 243] width 281 height 292
click at [113, 195] on div "Location Inclusions: [GEOGRAPHIC_DATA], [GEOGRAPHIC_DATA] [GEOGRAPHIC_DATA], [G…" at bounding box center [140, 243] width 281 height 292
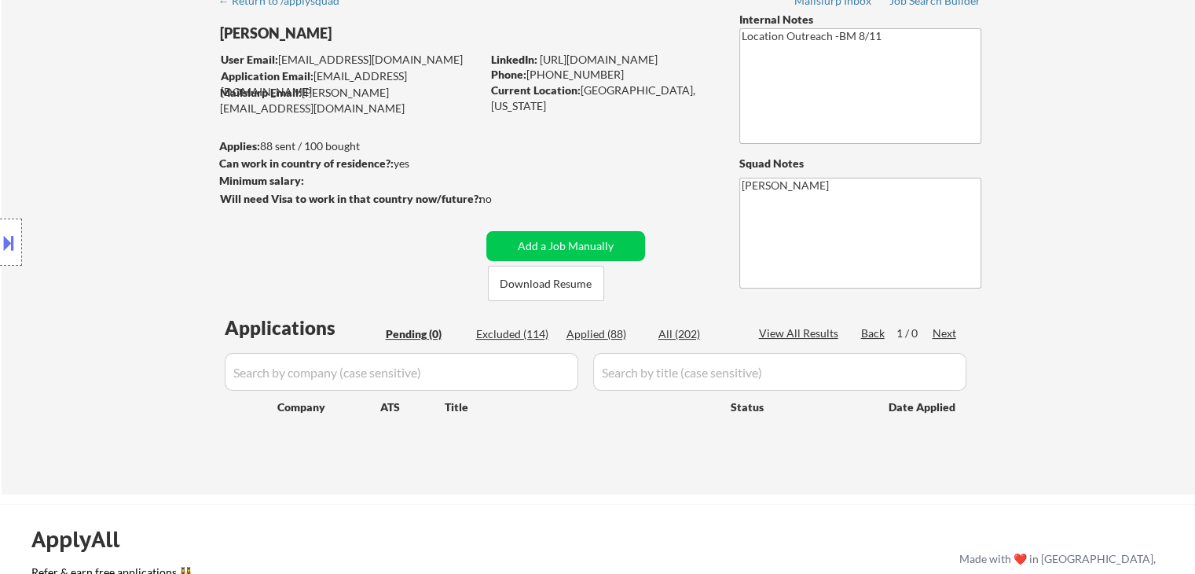
click at [113, 195] on div "Location Inclusions: [GEOGRAPHIC_DATA], [GEOGRAPHIC_DATA] [GEOGRAPHIC_DATA], [G…" at bounding box center [140, 243] width 281 height 292
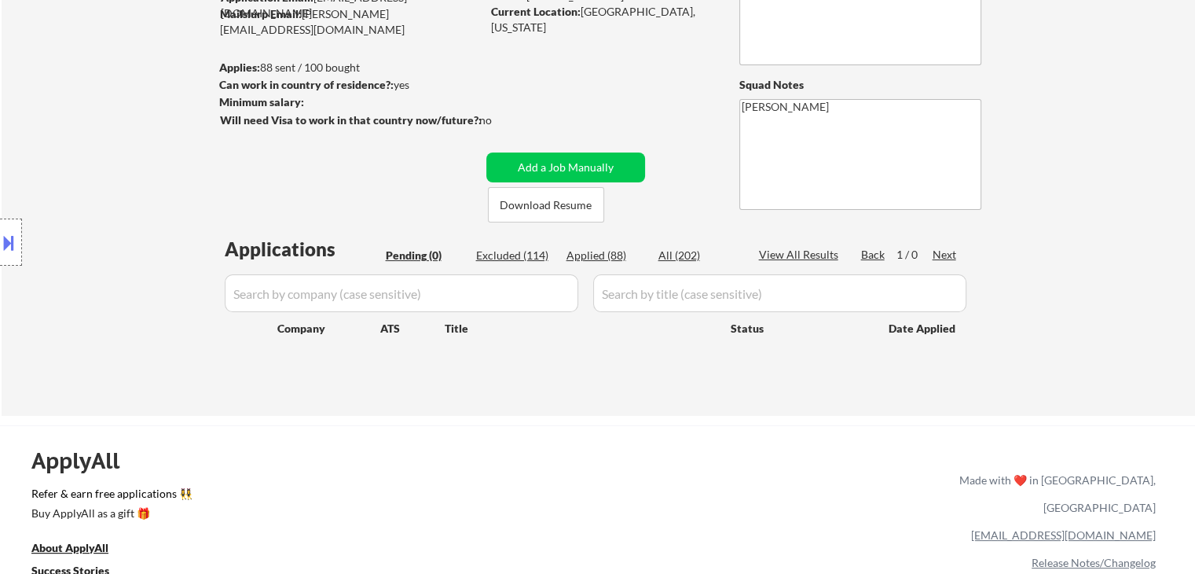
click at [102, 201] on div "Location Inclusions: [GEOGRAPHIC_DATA], [GEOGRAPHIC_DATA] [GEOGRAPHIC_DATA], [G…" at bounding box center [140, 243] width 281 height 292
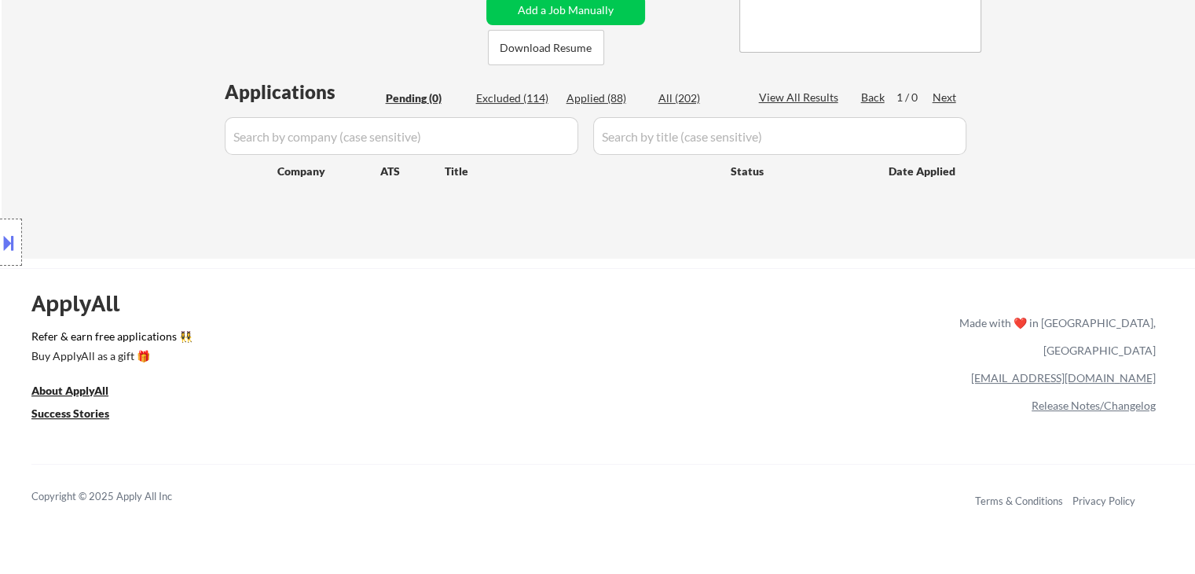
click at [104, 200] on div "Location Inclusions: [GEOGRAPHIC_DATA], [GEOGRAPHIC_DATA] [GEOGRAPHIC_DATA], [G…" at bounding box center [140, 243] width 281 height 292
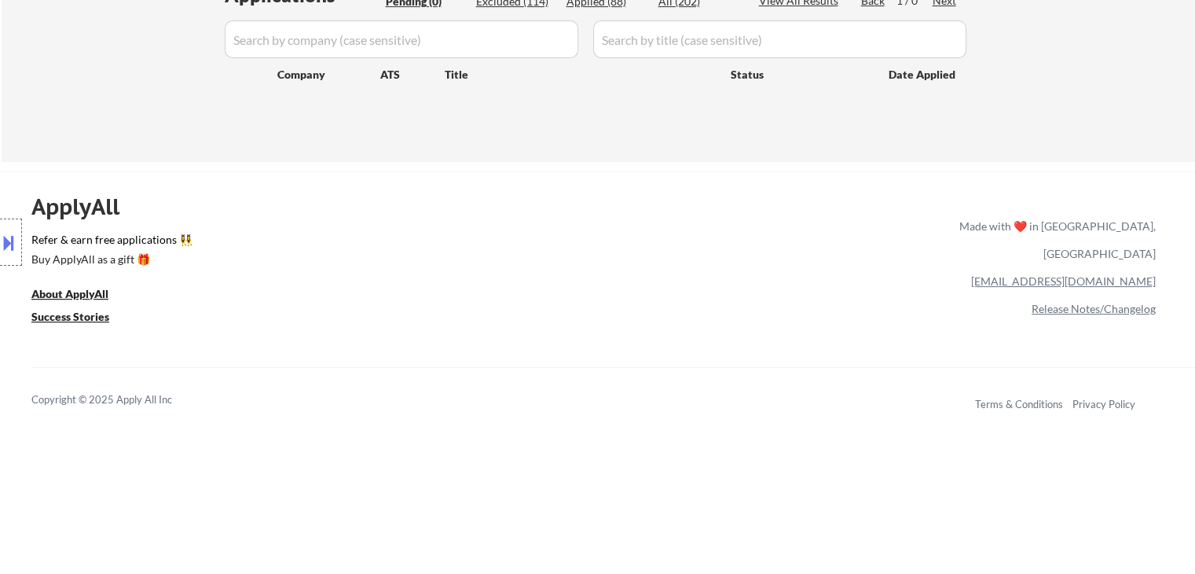
scroll to position [472, 0]
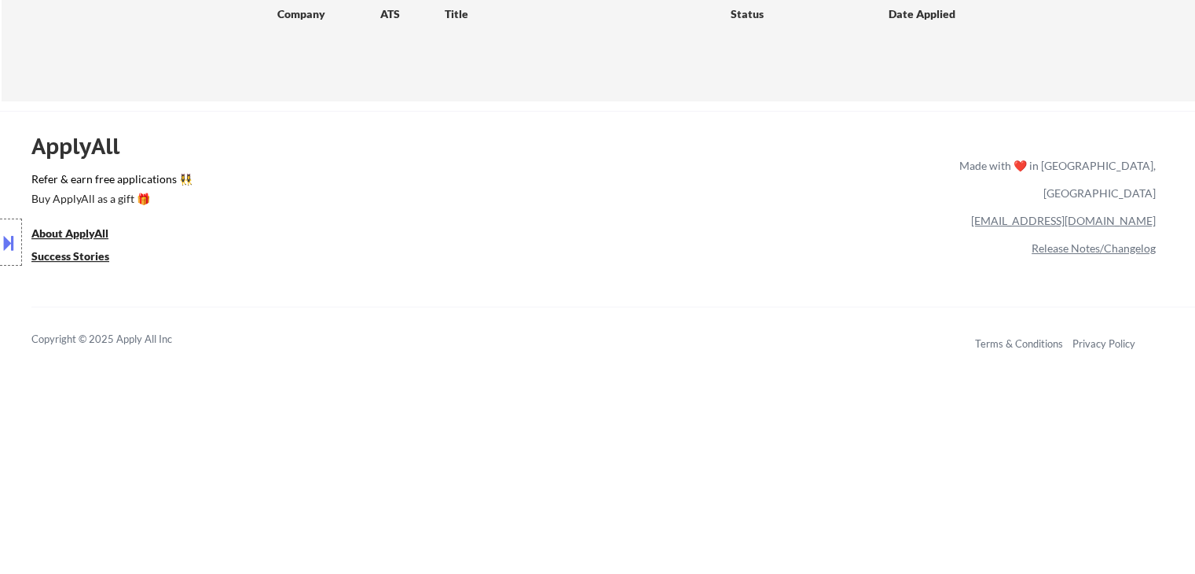
click at [100, 200] on div "Location Inclusions: [GEOGRAPHIC_DATA], [GEOGRAPHIC_DATA] [GEOGRAPHIC_DATA], [G…" at bounding box center [140, 243] width 281 height 292
click at [132, 180] on div "Location Inclusions: [GEOGRAPHIC_DATA], [GEOGRAPHIC_DATA] [GEOGRAPHIC_DATA], [G…" at bounding box center [140, 243] width 281 height 292
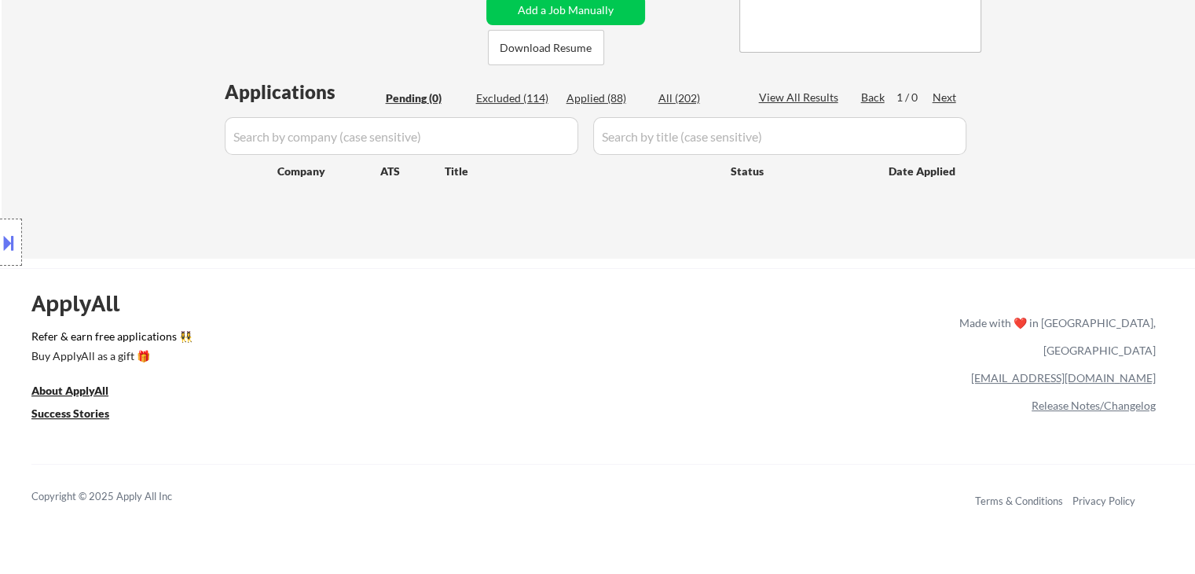
click at [130, 179] on div "Location Inclusions: [GEOGRAPHIC_DATA], [GEOGRAPHIC_DATA] [GEOGRAPHIC_DATA], [G…" at bounding box center [140, 243] width 281 height 292
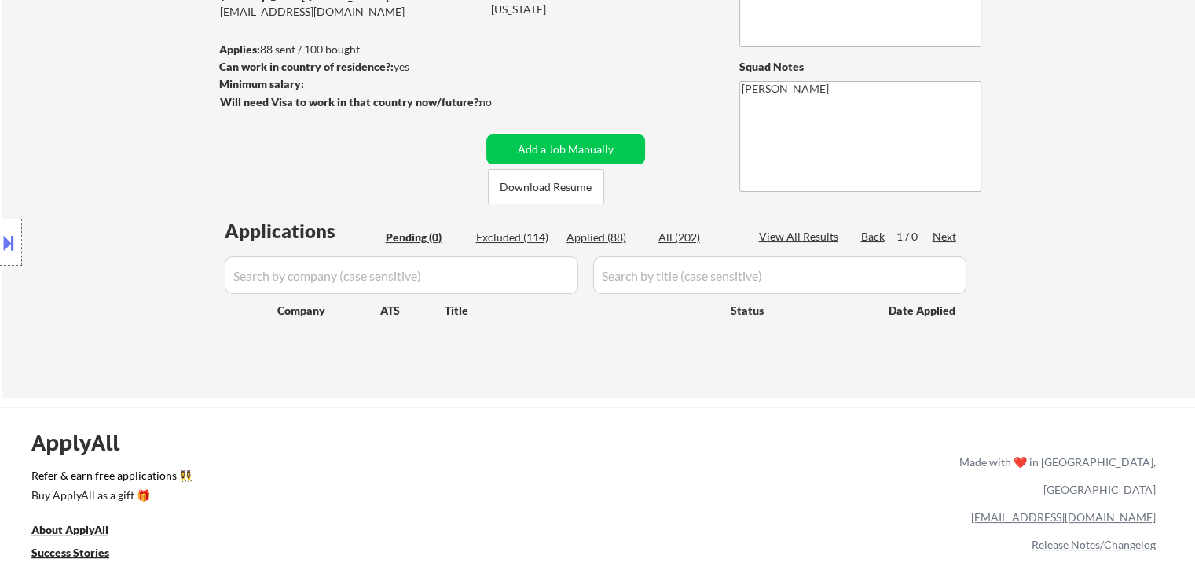
scroll to position [79, 0]
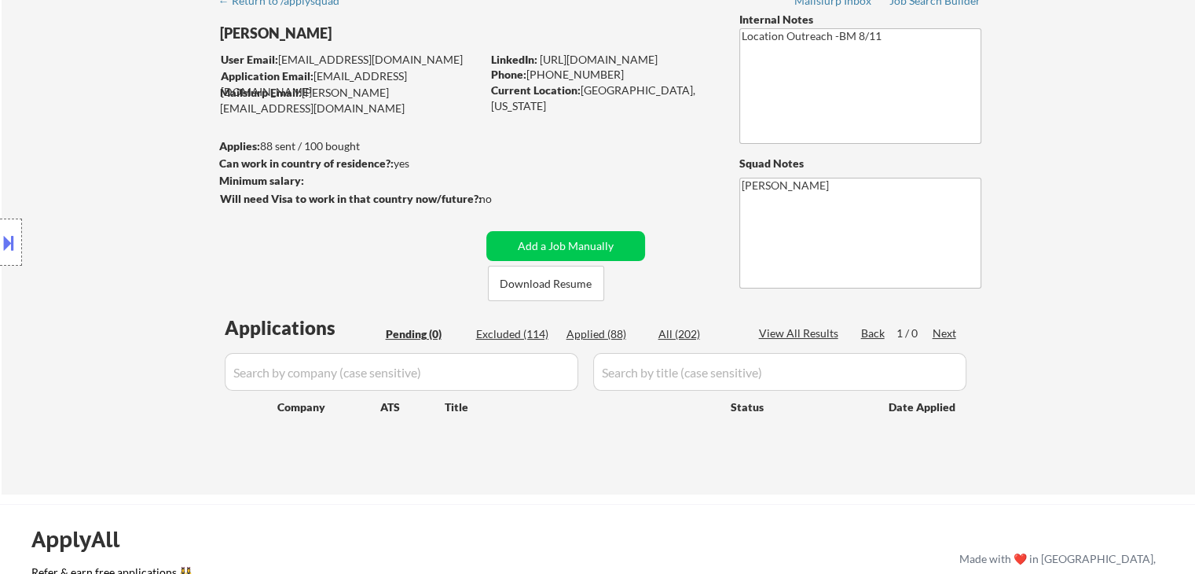
click at [131, 180] on div "Location Inclusions: [GEOGRAPHIC_DATA], [GEOGRAPHIC_DATA] [GEOGRAPHIC_DATA], [G…" at bounding box center [140, 243] width 281 height 292
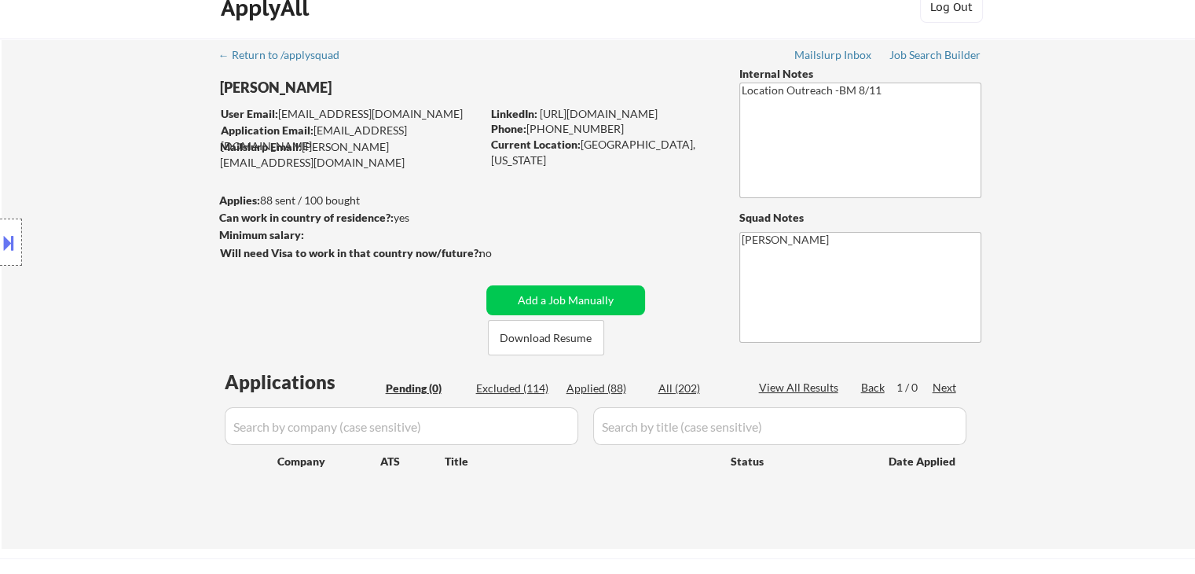
scroll to position [0, 0]
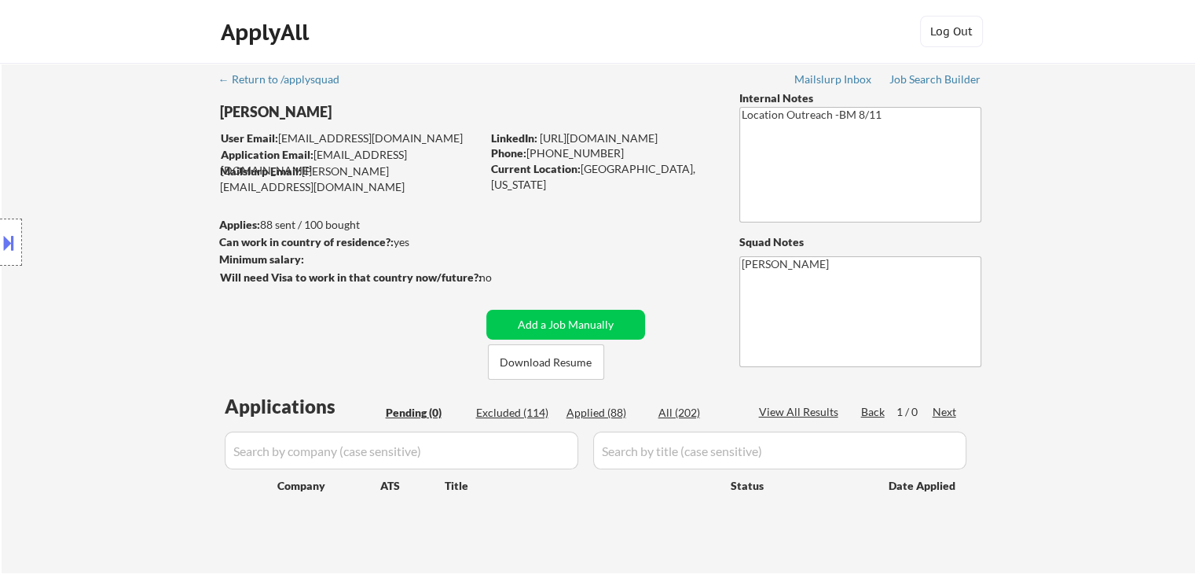
click at [494, 85] on div "← Return to /applysquad Mailslurp Inbox Job Search Builder [PERSON_NAME] User E…" at bounding box center [599, 311] width 784 height 497
click at [531, 27] on div "ApplyAll Log In Sign Up Log Out" at bounding box center [598, 35] width 786 height 39
click at [520, 24] on div "ApplyAll Log In Sign Up Log Out" at bounding box center [598, 35] width 786 height 39
click at [516, 25] on div "ApplyAll Log In Sign Up Log Out" at bounding box center [598, 35] width 786 height 39
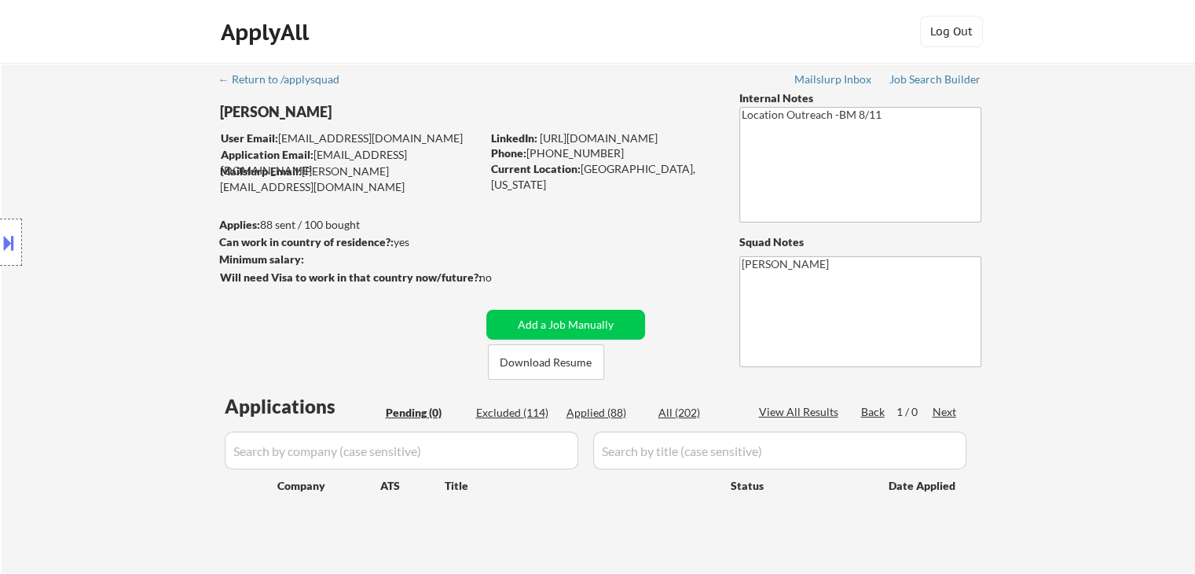
click at [516, 26] on div "ApplyAll Log In Sign Up Log Out" at bounding box center [598, 35] width 786 height 39
click at [516, 28] on div "ApplyAll Log In Sign Up Log Out" at bounding box center [598, 35] width 786 height 39
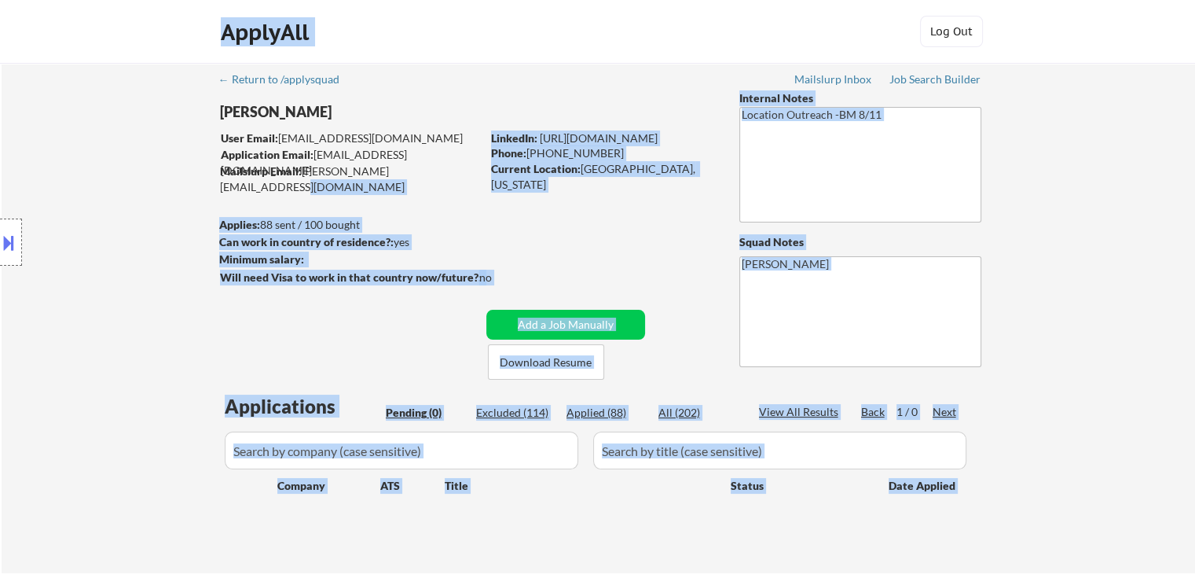
drag, startPoint x: 421, startPoint y: 163, endPoint x: 205, endPoint y: 139, distance: 217.4
click at [205, 139] on body "← Return to /applysquad Mailslurp Inbox Job Search Builder [PERSON_NAME] User E…" at bounding box center [597, 287] width 1195 height 574
click at [170, 158] on div "Location Inclusions: [GEOGRAPHIC_DATA], [GEOGRAPHIC_DATA] [GEOGRAPHIC_DATA], [G…" at bounding box center [140, 243] width 281 height 292
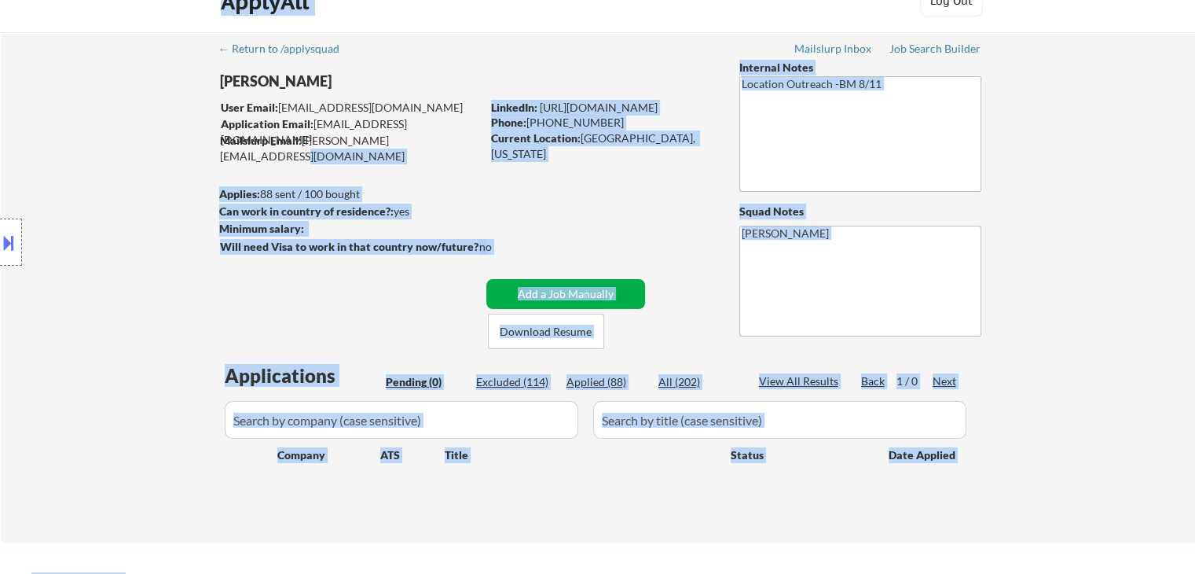
scroll to position [157, 0]
